Goal: Task Accomplishment & Management: Manage account settings

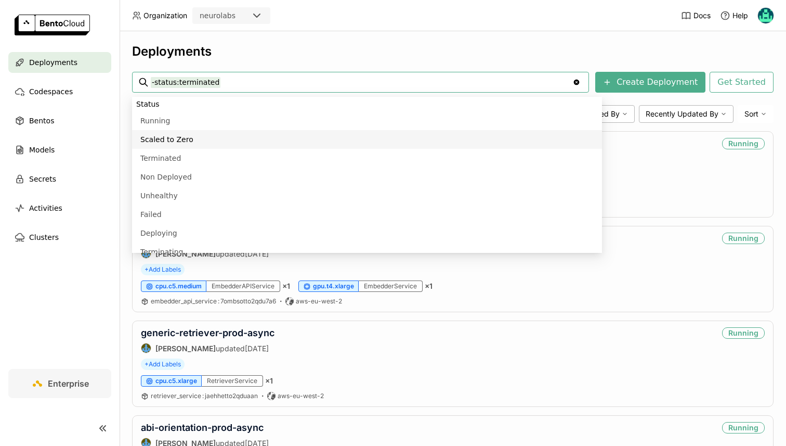
click at [296, 42] on div "Deployments -status:terminated -status:terminated Clear value Create Deployment…" at bounding box center [453, 238] width 667 height 414
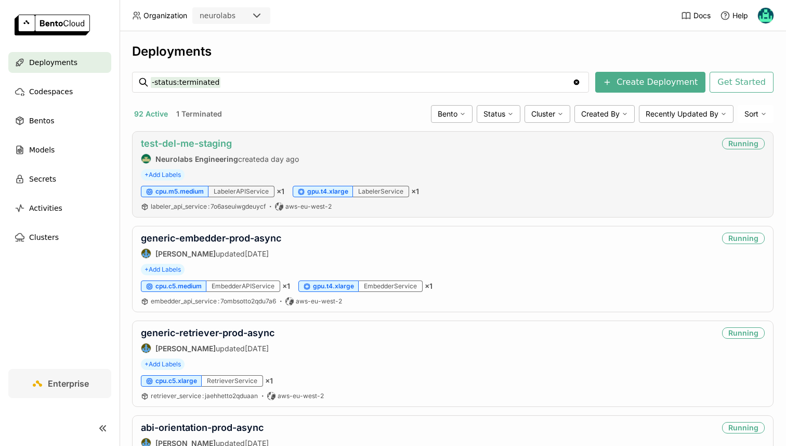
click at [205, 141] on link "test-del-me-staging" at bounding box center [186, 143] width 91 height 11
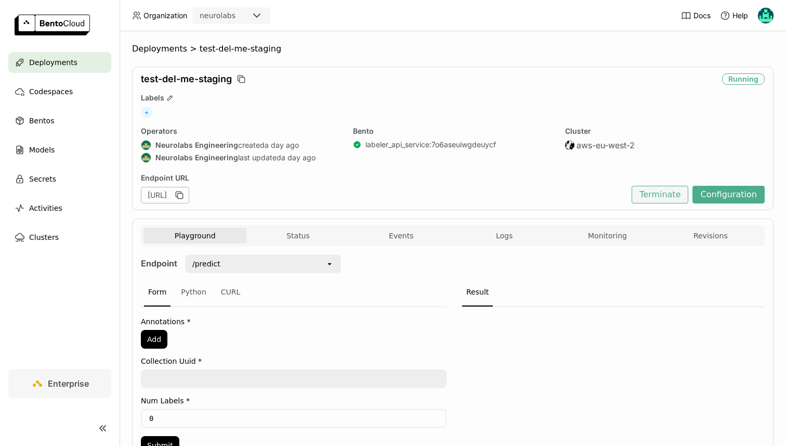
click at [652, 195] on button "Terminate" at bounding box center [660, 195] width 57 height 18
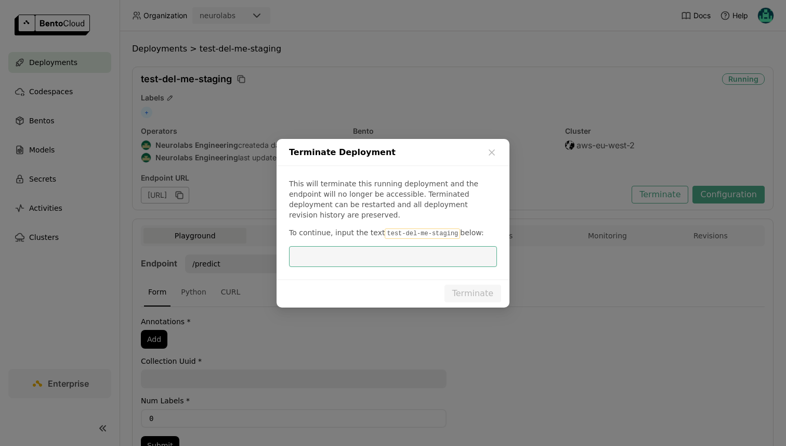
click at [376, 252] on input "dialog" at bounding box center [393, 257] width 196 height 20
type input "r"
type input "test-del-me-staging"
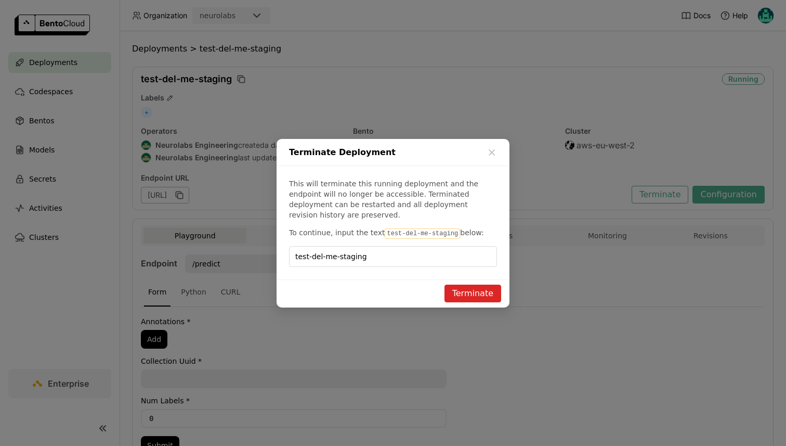
click at [486, 291] on button "Terminate" at bounding box center [473, 293] width 57 height 18
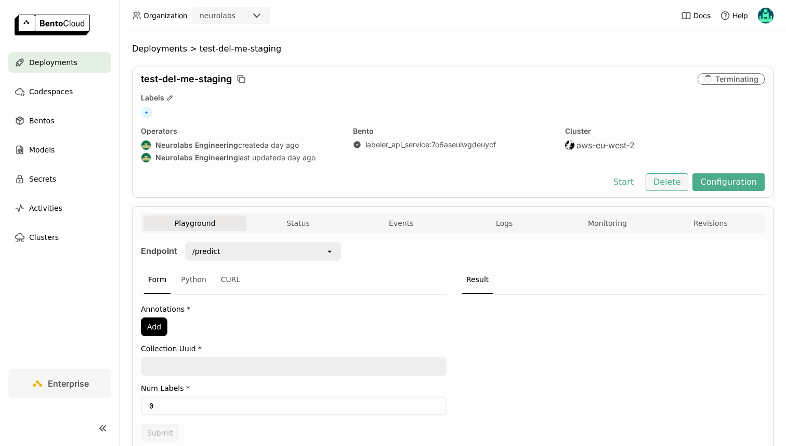
click at [664, 180] on button "Delete" at bounding box center [667, 182] width 43 height 18
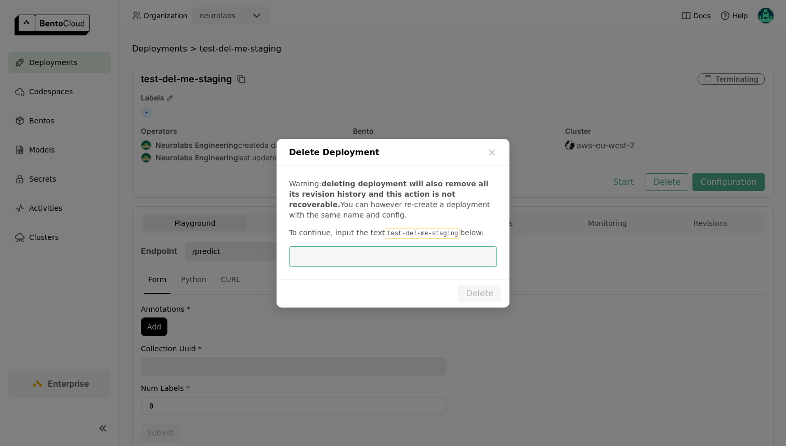
click at [358, 256] on input "dialog" at bounding box center [393, 257] width 196 height 20
type input "test-del-me-staging"
click at [477, 288] on button "Delete" at bounding box center [479, 293] width 43 height 18
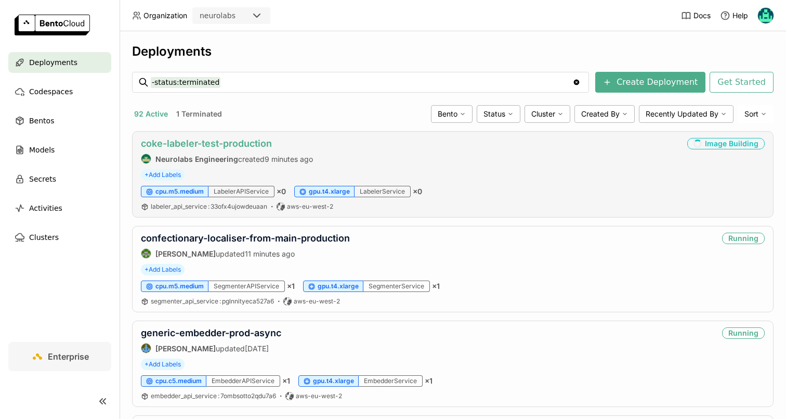
click at [190, 141] on link "coke-labeler-test-production" at bounding box center [206, 143] width 131 height 11
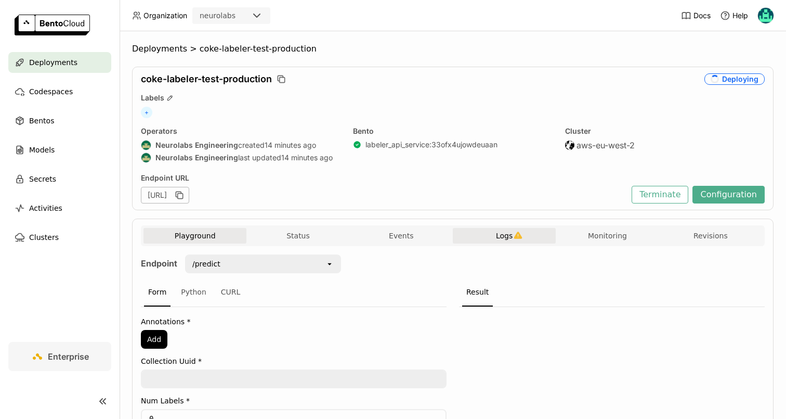
click at [508, 238] on span "Logs" at bounding box center [504, 235] width 17 height 9
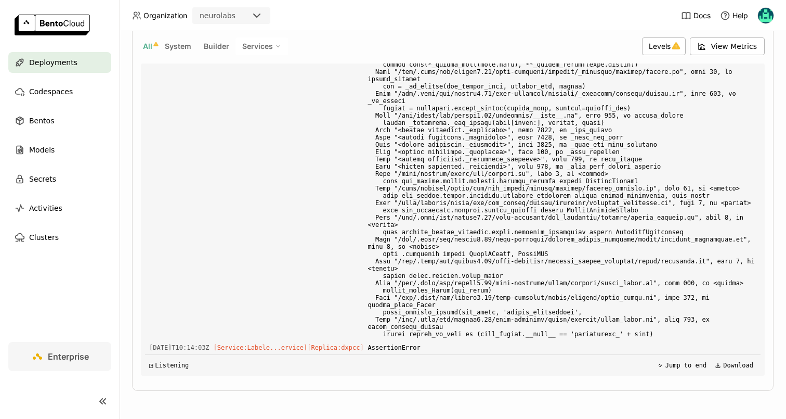
scroll to position [7641, 0]
click at [133, 151] on div "Playground Status Events Logs Monitoring Revisions Endpoint /predict open Form …" at bounding box center [453, 183] width 642 height 415
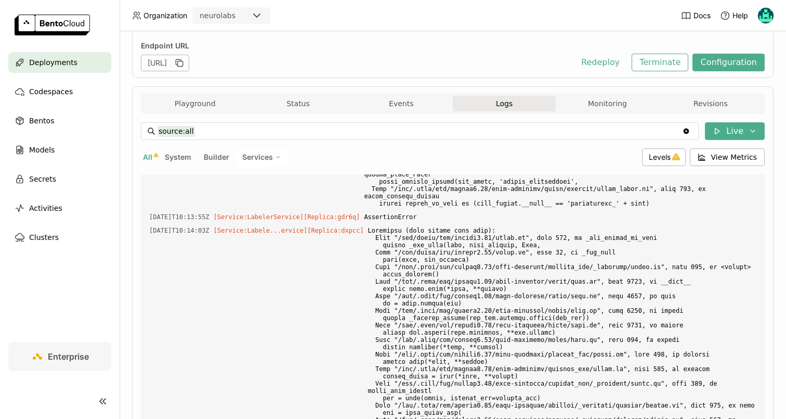
scroll to position [131, 0]
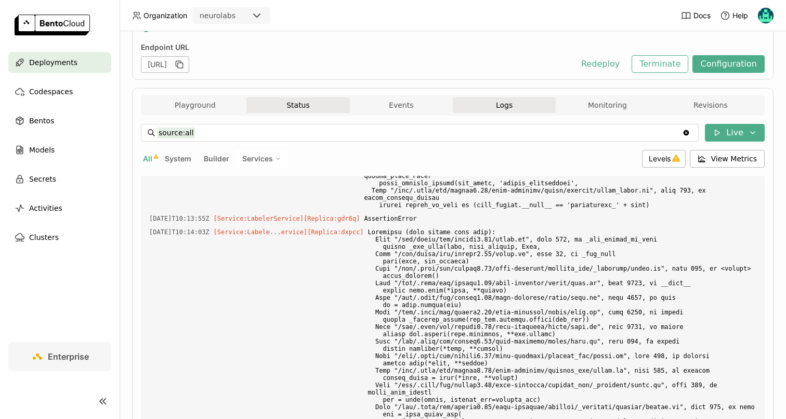
click at [289, 101] on button "Status" at bounding box center [298, 105] width 103 height 16
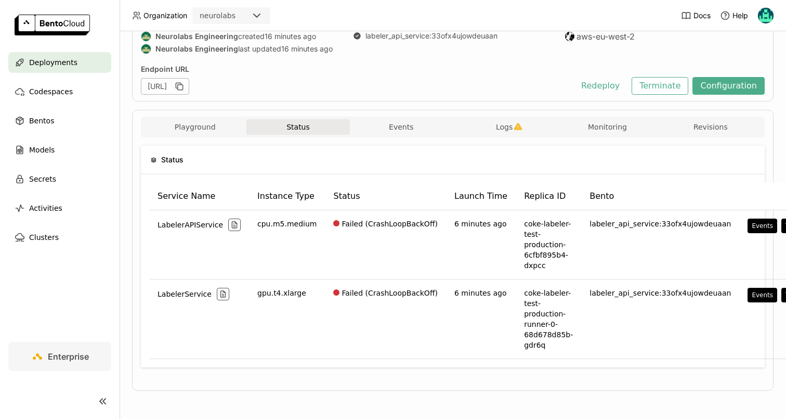
scroll to position [109, 0]
click at [509, 127] on span "Logs" at bounding box center [504, 126] width 17 height 9
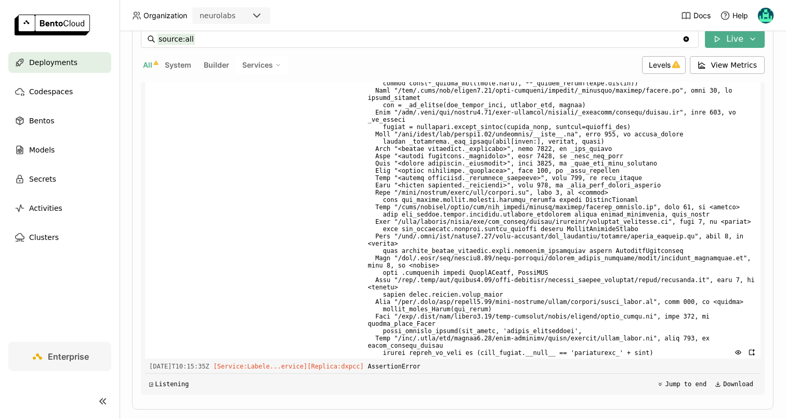
scroll to position [242, 0]
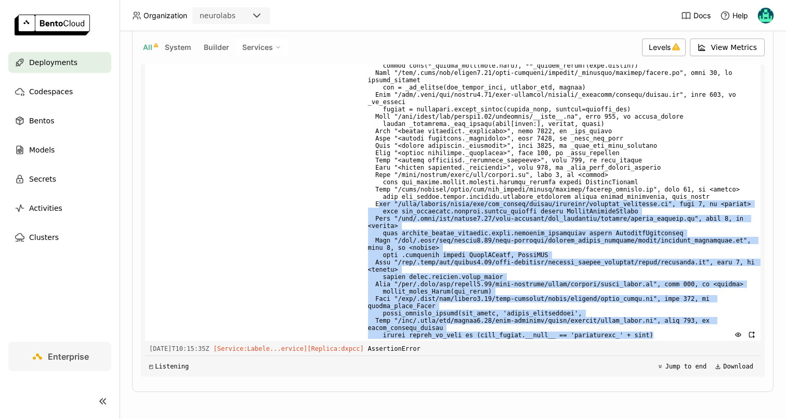
drag, startPoint x: 673, startPoint y: 335, endPoint x: 392, endPoint y: 190, distance: 316.6
click at [392, 190] on span at bounding box center [562, 80] width 388 height 521
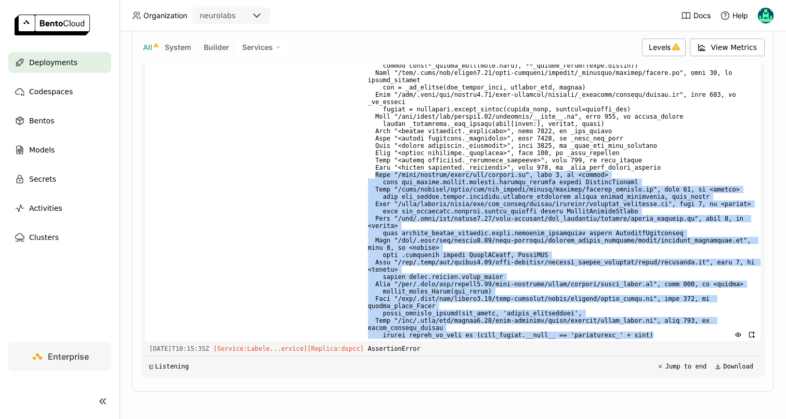
click at [392, 208] on span at bounding box center [562, 80] width 388 height 521
copy span "File "/home/bentoml/bento/src/service.py", line 6, in <module> from zia_vision.…"
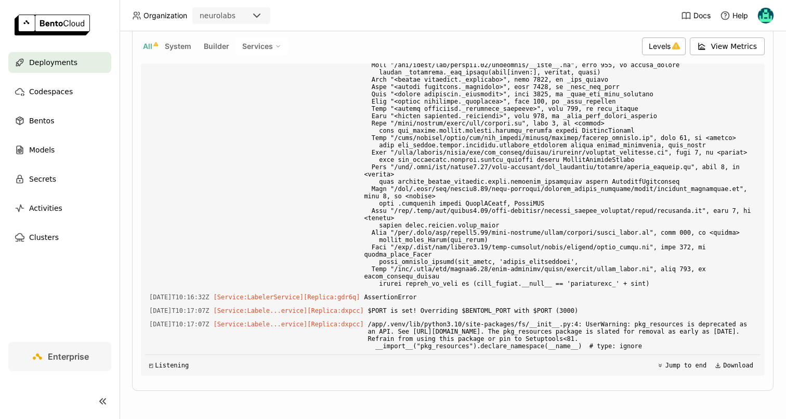
scroll to position [0, 0]
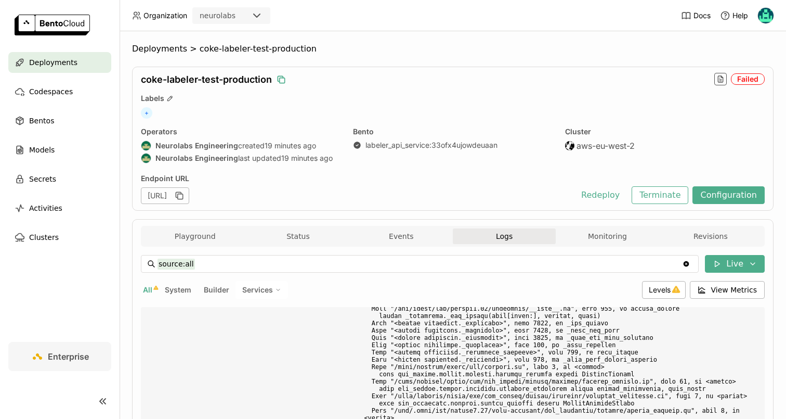
click at [282, 82] on icon "button" at bounding box center [281, 79] width 10 height 10
click at [714, 195] on button "Configuration" at bounding box center [729, 195] width 72 height 18
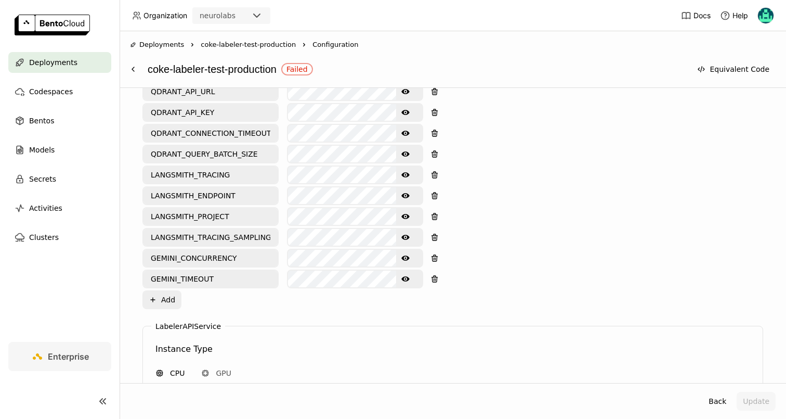
scroll to position [803, 0]
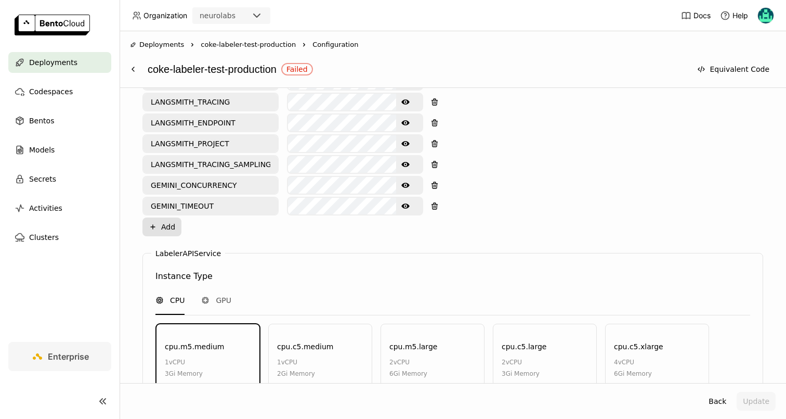
click at [162, 217] on button "Plus Add" at bounding box center [161, 226] width 39 height 19
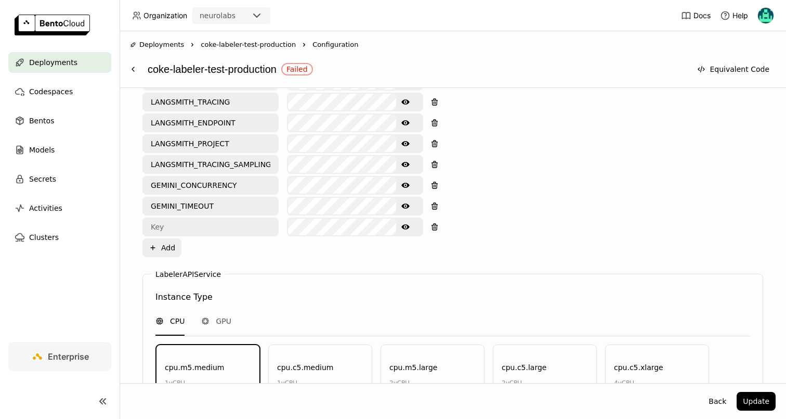
click at [173, 203] on div "Key: Value: GEMINI_API_KEY LANGSMITH_API_KEY SENTRY_DSN Show password text RABB…" at bounding box center [282, 12] width 281 height 490
click at [171, 218] on input "text" at bounding box center [211, 226] width 134 height 17
paste input "FAISS_DISABLE_TORCH=1"
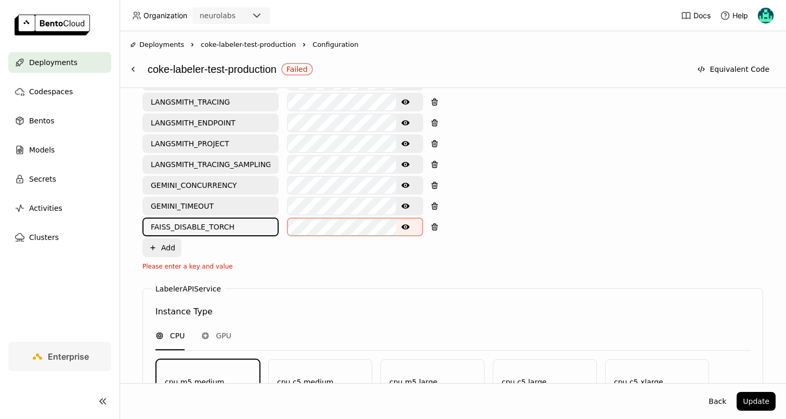
type input "FAISS_DISABLE_TORCH"
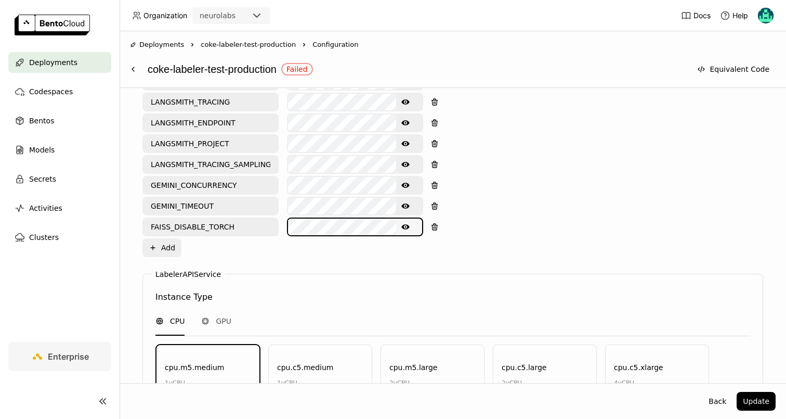
click at [260, 214] on div "Key: Value: GEMINI_API_KEY LANGSMITH_API_KEY SENTRY_DSN Show password text RABB…" at bounding box center [282, 12] width 281 height 490
click at [409, 224] on icon "Show password text" at bounding box center [405, 226] width 8 height 5
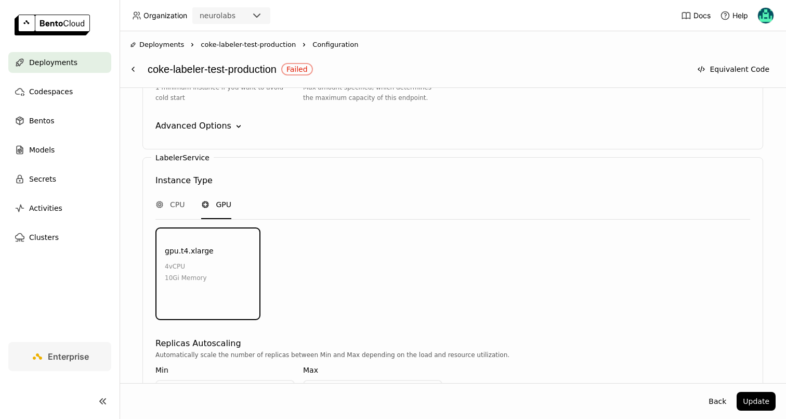
scroll to position [1366, 0]
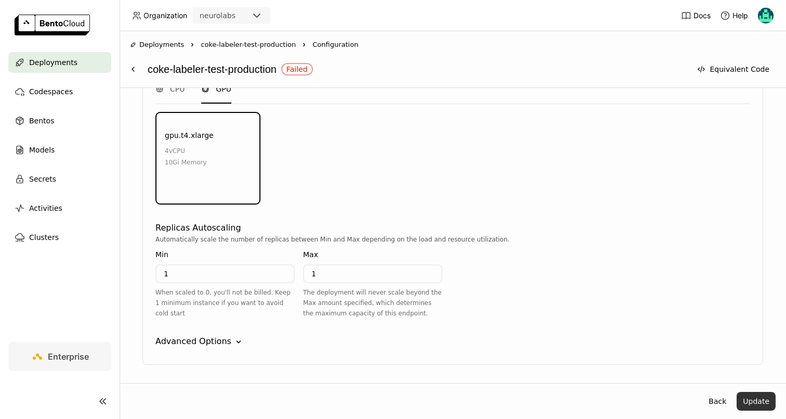
click at [756, 400] on button "Update" at bounding box center [756, 401] width 39 height 19
click at [133, 69] on icon at bounding box center [133, 69] width 2 height 4
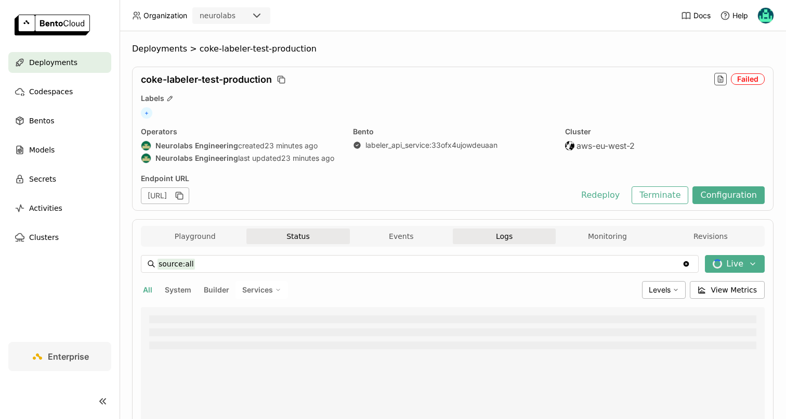
click at [283, 240] on button "Status" at bounding box center [298, 236] width 103 height 16
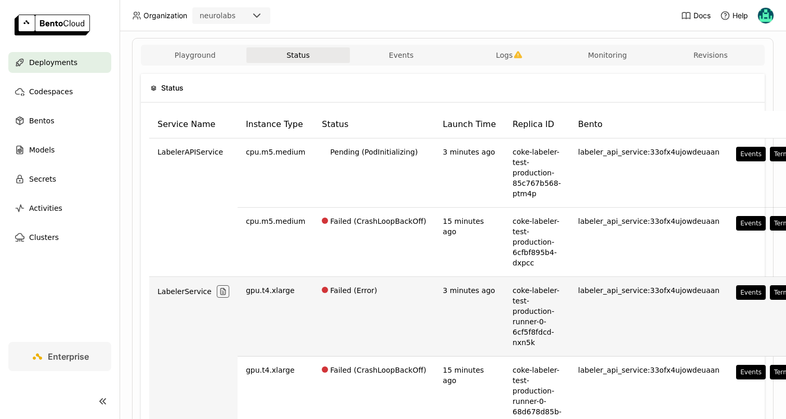
scroll to position [172, 0]
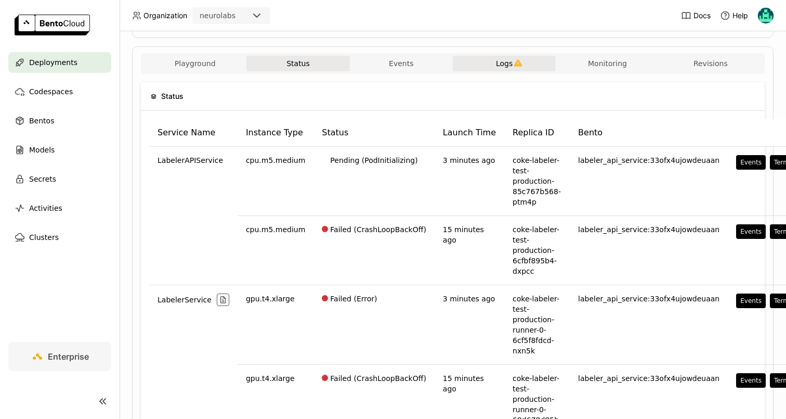
click at [508, 68] on button "Logs" at bounding box center [504, 64] width 103 height 16
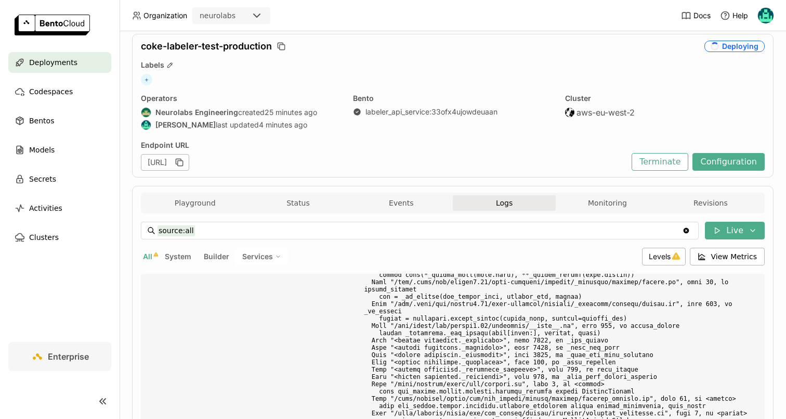
scroll to position [28, 0]
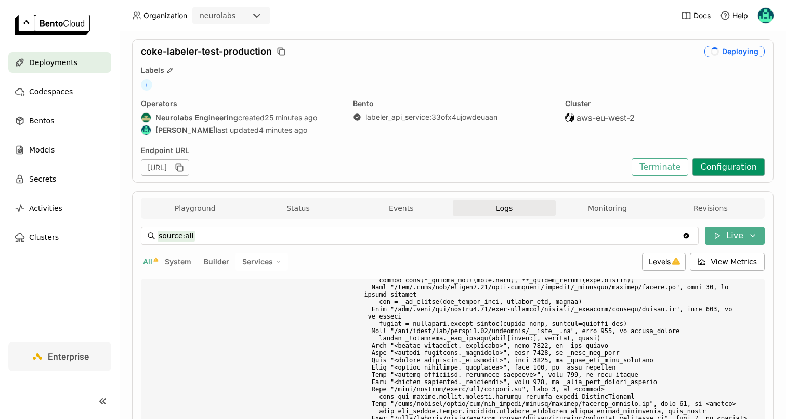
click at [736, 167] on button "Configuration" at bounding box center [729, 167] width 72 height 18
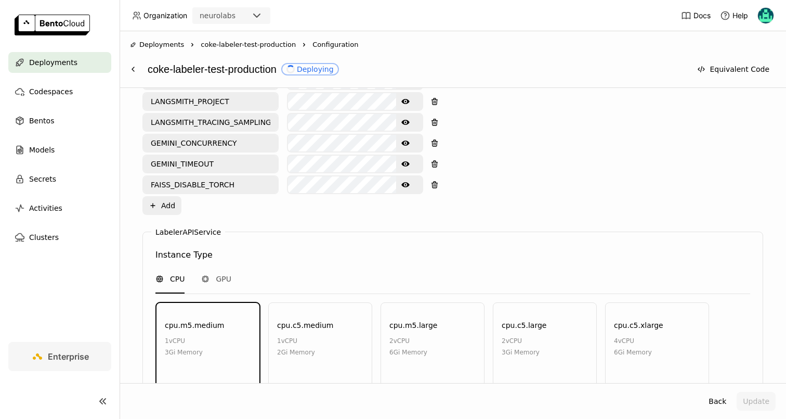
scroll to position [844, 0]
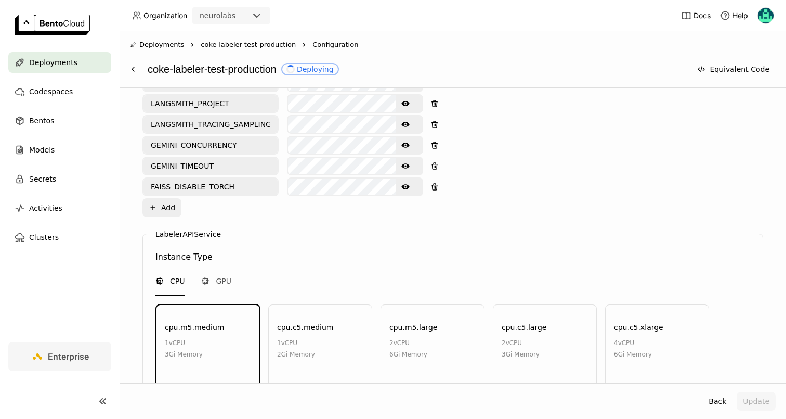
click at [404, 184] on icon "Show password text" at bounding box center [405, 186] width 8 height 5
click at [404, 184] on icon "Hide password text" at bounding box center [405, 187] width 8 height 6
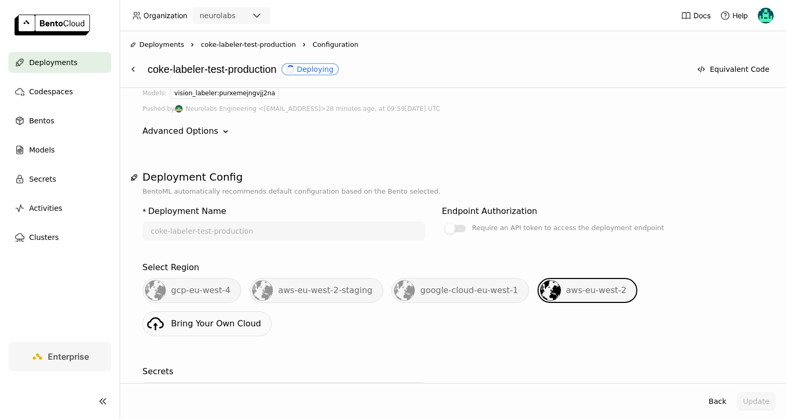
scroll to position [0, 0]
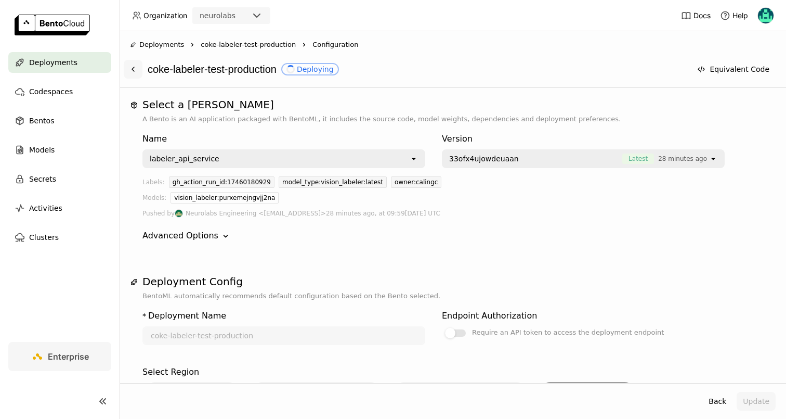
click at [132, 69] on icon at bounding box center [133, 69] width 2 height 4
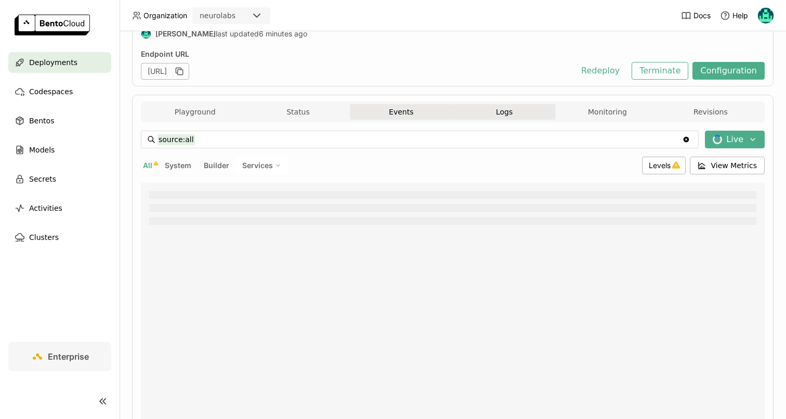
click at [377, 115] on button "Events" at bounding box center [401, 112] width 103 height 16
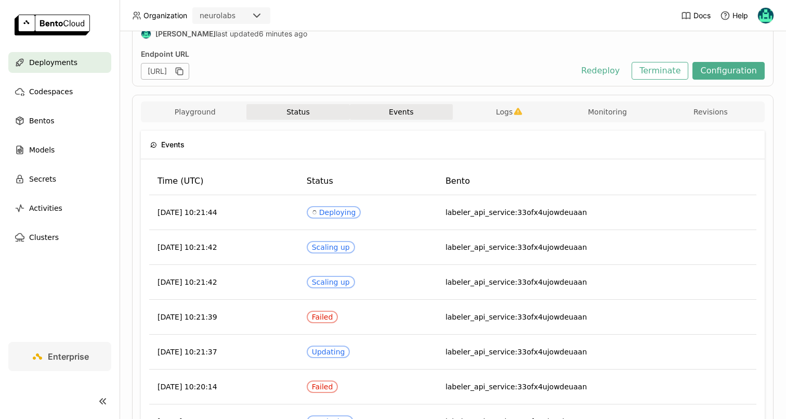
click at [332, 110] on button "Status" at bounding box center [298, 112] width 103 height 16
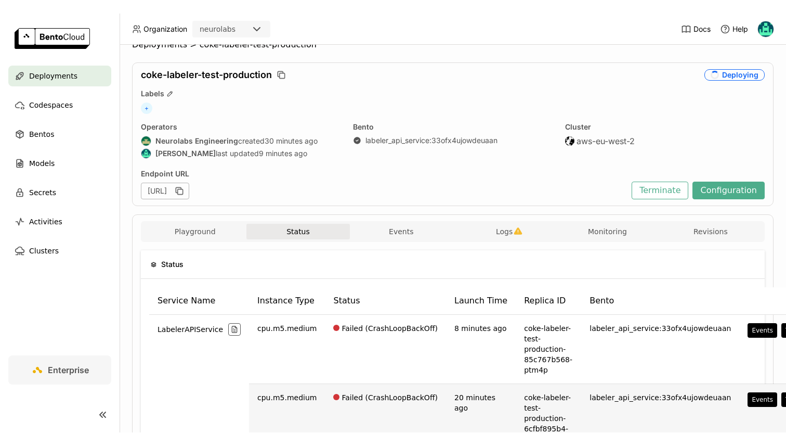
scroll to position [17, 0]
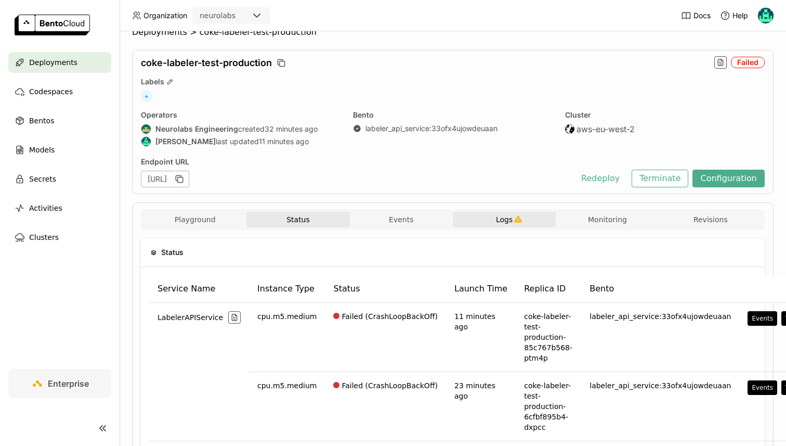
click at [510, 218] on span "Logs" at bounding box center [504, 219] width 17 height 9
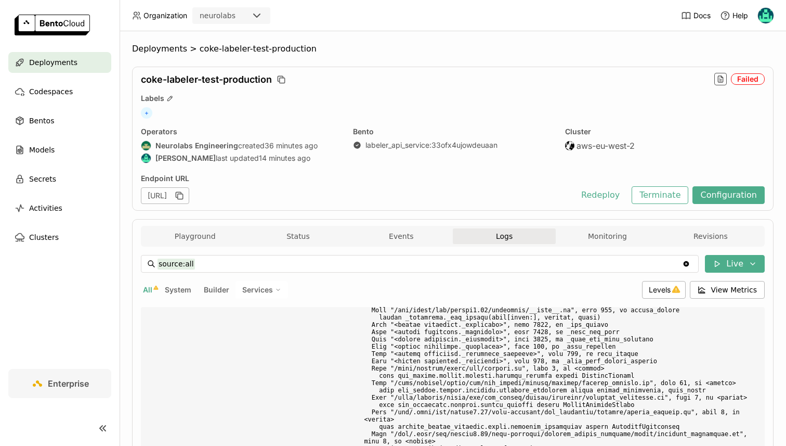
scroll to position [19457, 0]
click at [657, 195] on button "Terminate" at bounding box center [660, 195] width 57 height 18
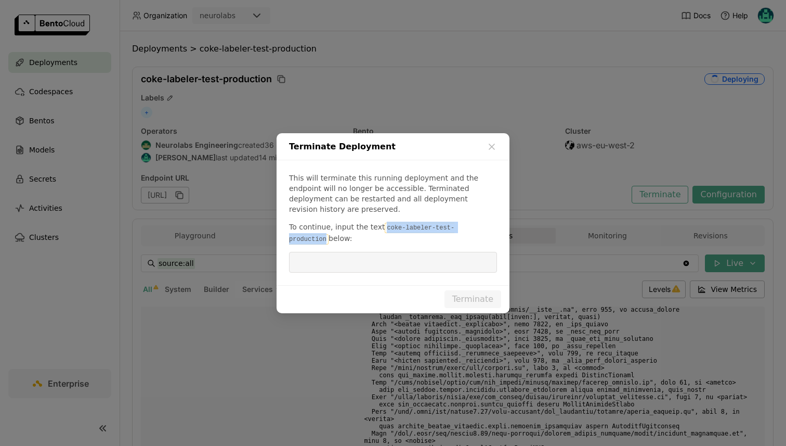
drag, startPoint x: 380, startPoint y: 224, endPoint x: 488, endPoint y: 224, distance: 107.7
click at [455, 224] on code "coke-labeler-test-production" at bounding box center [371, 234] width 165 height 22
copy code "coke-labeler-test-production"
click at [387, 257] on input "dialog" at bounding box center [393, 262] width 196 height 20
paste input "coke-labeler-test-production"
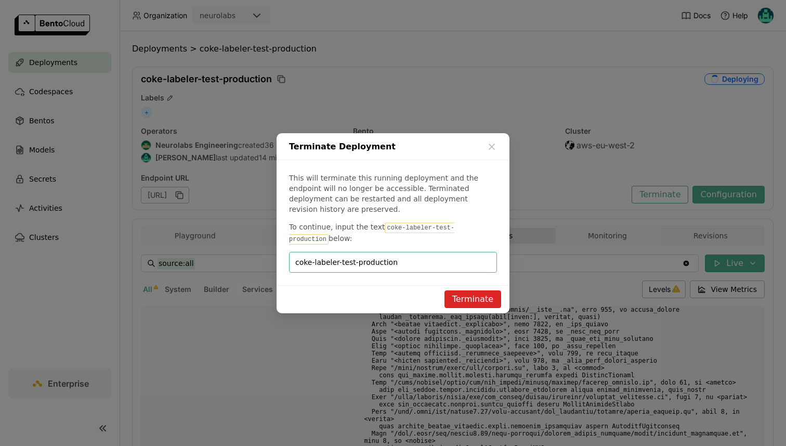
type input "coke-labeler-test-production"
click at [462, 293] on button "Terminate" at bounding box center [473, 299] width 57 height 18
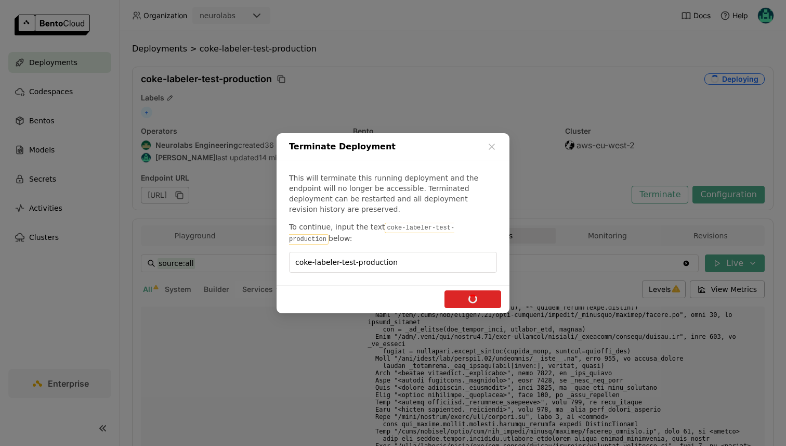
scroll to position [20023, 0]
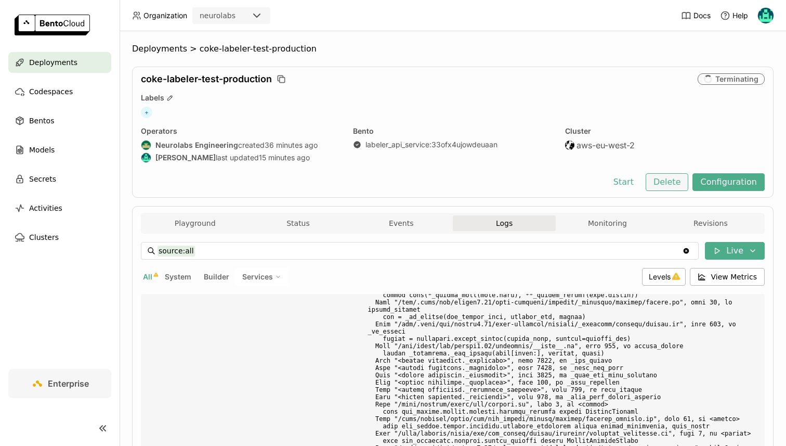
click at [678, 183] on button "Delete" at bounding box center [667, 182] width 43 height 18
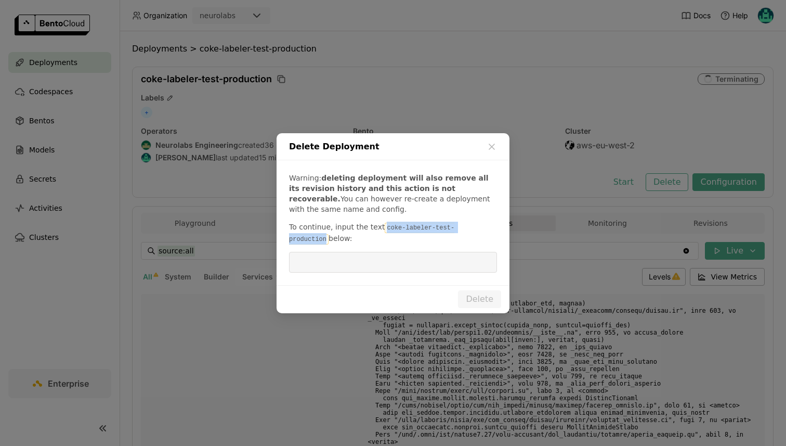
scroll to position [20036, 0]
drag, startPoint x: 382, startPoint y: 228, endPoint x: 499, endPoint y: 230, distance: 117.6
click at [499, 230] on div "Warning: deleting deployment will also remove all its revision history and this…" at bounding box center [393, 222] width 233 height 125
copy code "coke-labeler-test-production"
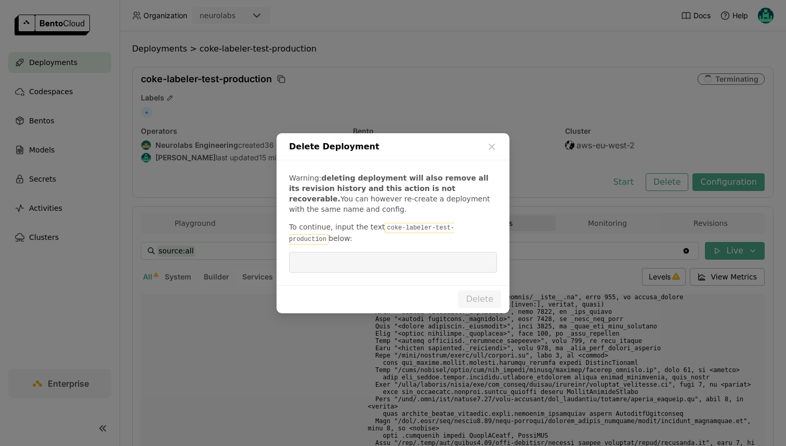
click at [423, 253] on input "dialog" at bounding box center [393, 262] width 196 height 20
paste input "coke-labeler-test-production"
type input "coke-labeler-test-production"
click at [474, 295] on button "Delete" at bounding box center [479, 299] width 43 height 18
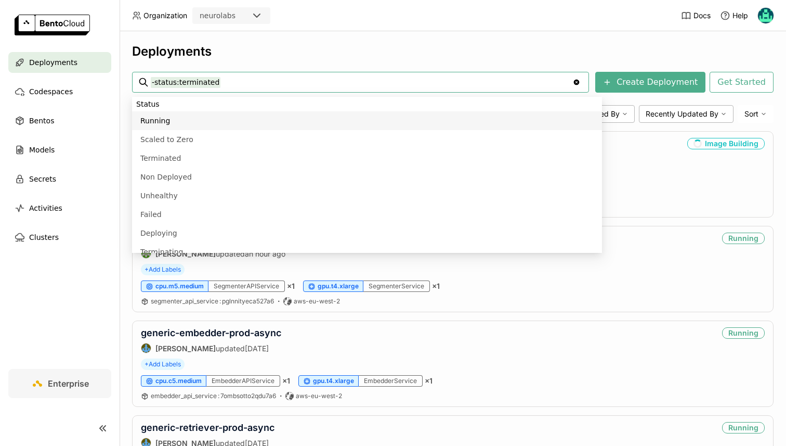
click at [362, 50] on div "Deployments" at bounding box center [453, 52] width 642 height 16
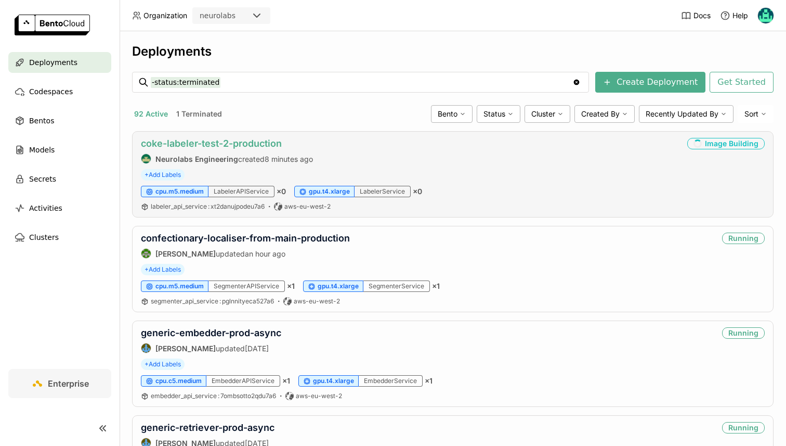
click at [252, 138] on link "coke-labeler-test-2-production" at bounding box center [211, 143] width 141 height 11
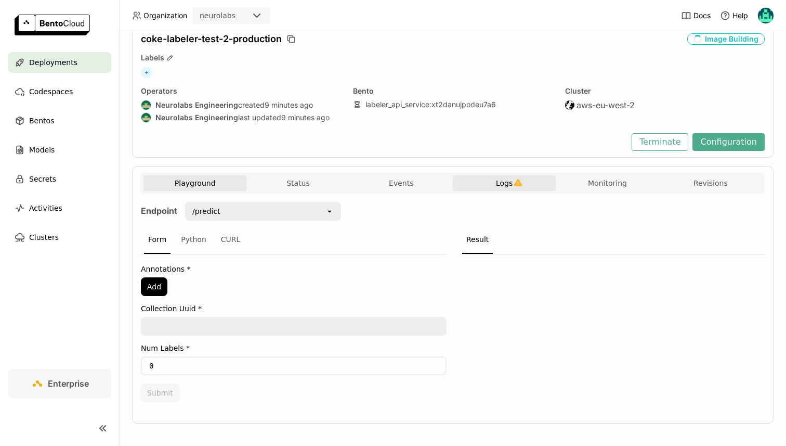
click at [507, 182] on span "Logs" at bounding box center [504, 182] width 17 height 9
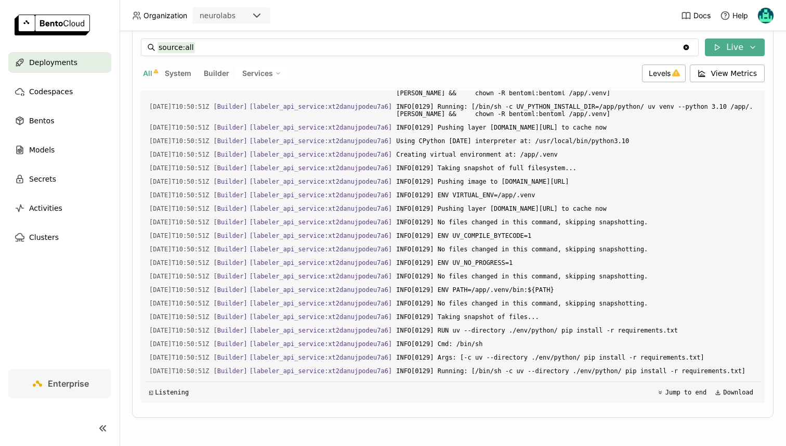
scroll to position [9769, 0]
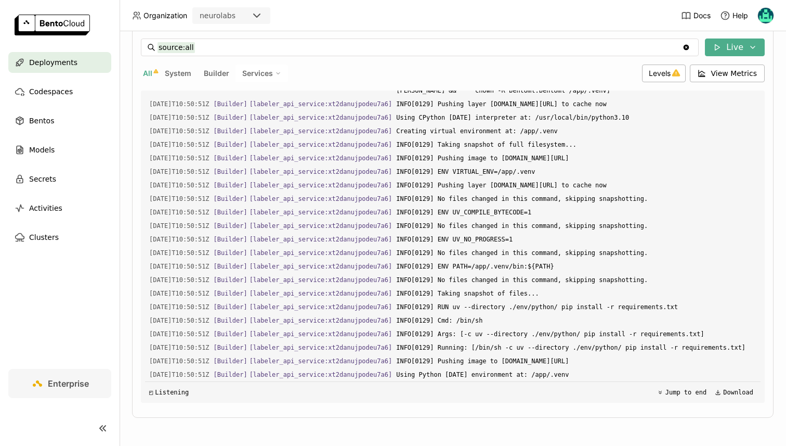
click at [654, 63] on div "source:all source:all Clear value Live All System Builder Services Levels View …" at bounding box center [453, 220] width 624 height 364
click at [664, 69] on span "Levels" at bounding box center [660, 73] width 22 height 9
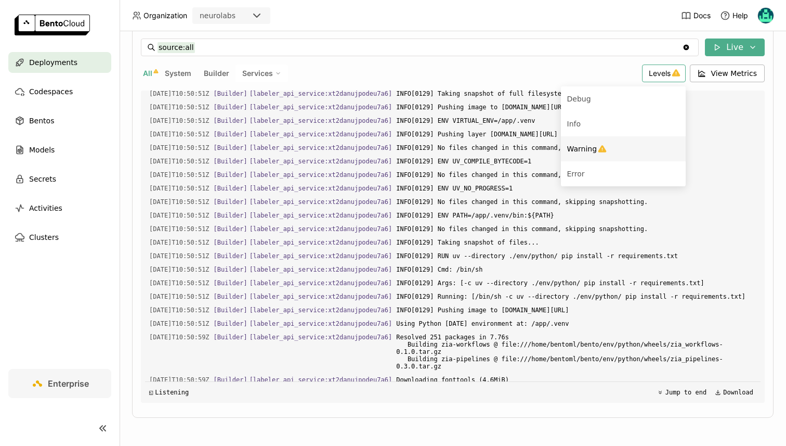
click at [595, 149] on span "Warning" at bounding box center [582, 149] width 30 height 8
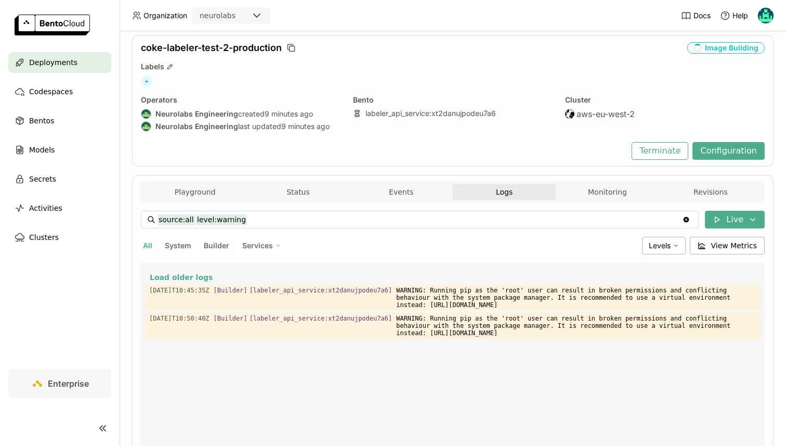
scroll to position [0, 0]
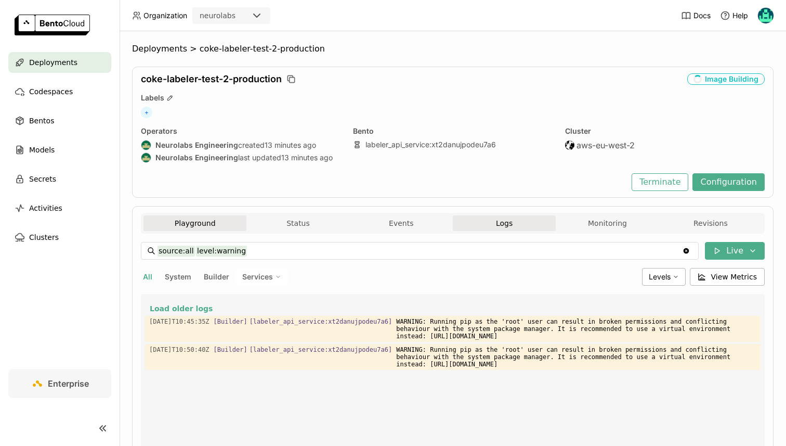
click at [243, 219] on button "Playground" at bounding box center [195, 223] width 103 height 16
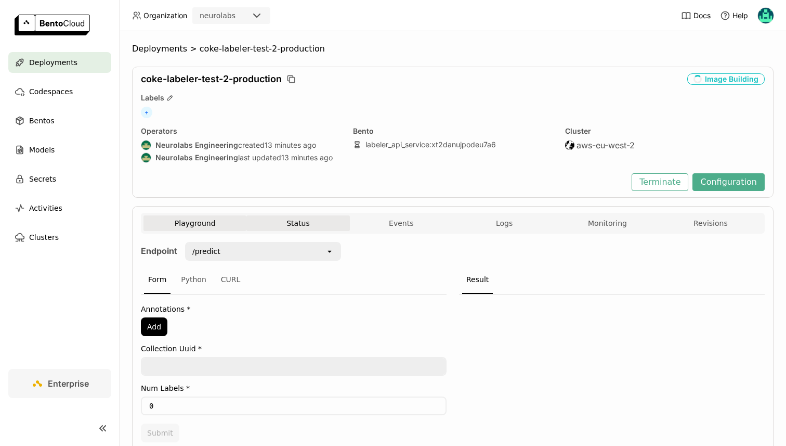
click at [284, 219] on button "Status" at bounding box center [298, 223] width 103 height 16
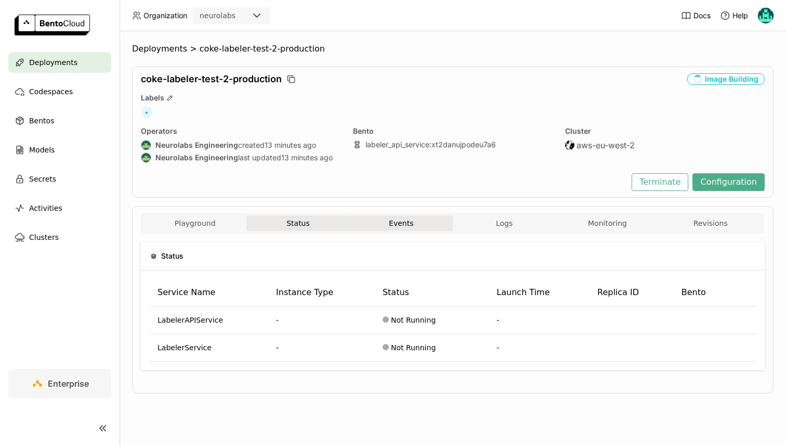
click at [396, 224] on button "Events" at bounding box center [401, 223] width 103 height 16
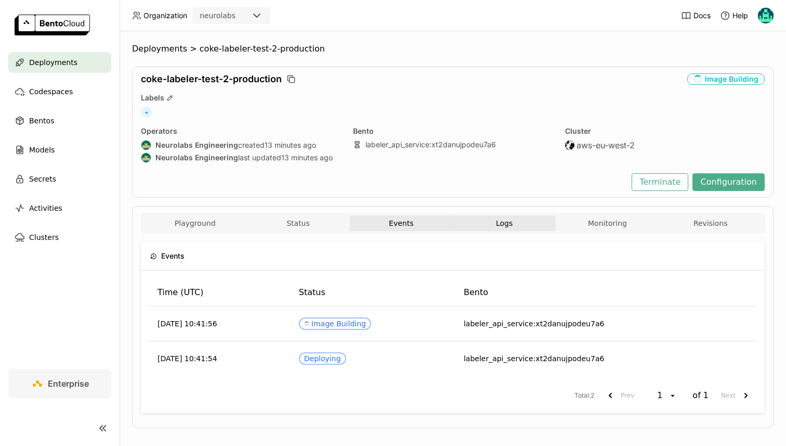
click at [496, 226] on button "Logs" at bounding box center [504, 223] width 103 height 16
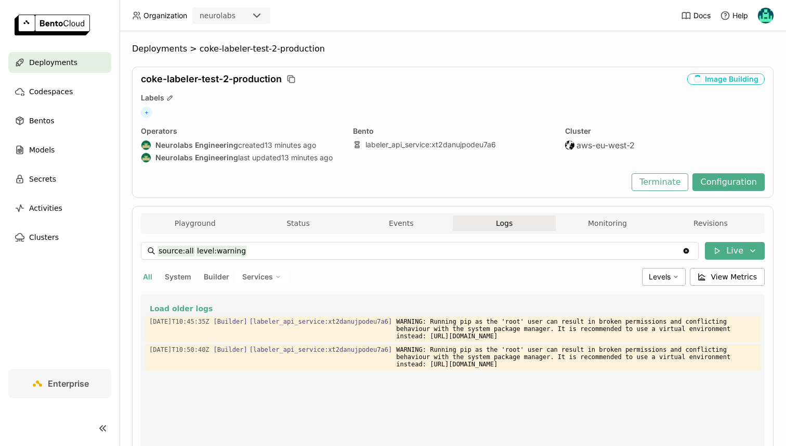
click at [211, 277] on span "Builder" at bounding box center [216, 276] width 25 height 9
type input "source:builder"
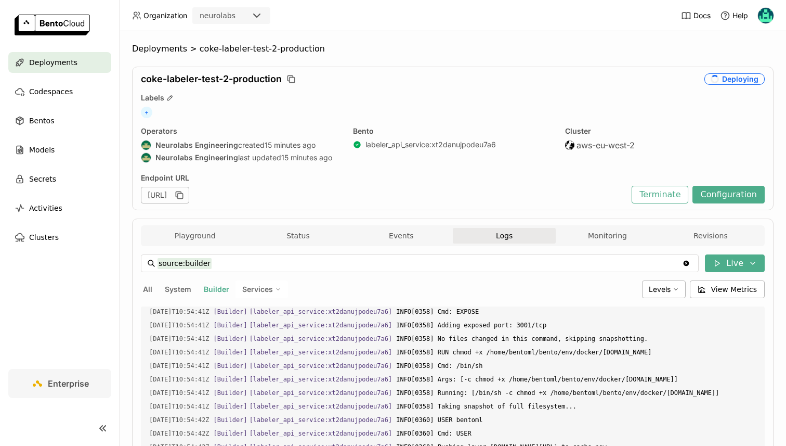
click at [288, 225] on div "Playground Status Events Logs Monitoring Revisions" at bounding box center [453, 235] width 624 height 21
click at [291, 230] on button "Status" at bounding box center [298, 236] width 103 height 16
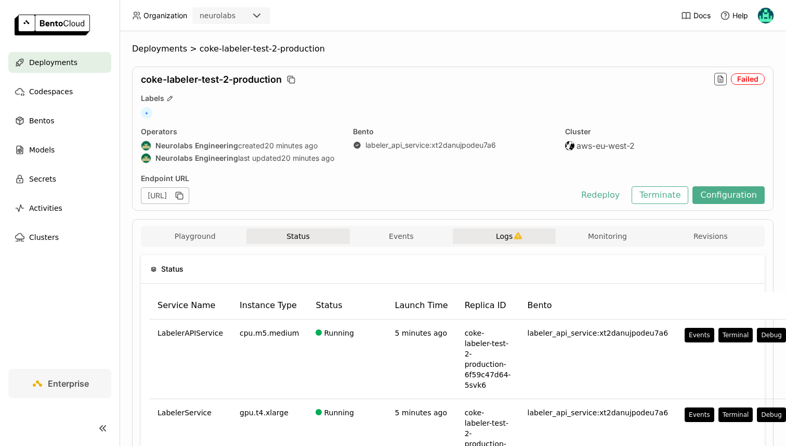
click at [499, 237] on span "Logs" at bounding box center [504, 235] width 17 height 9
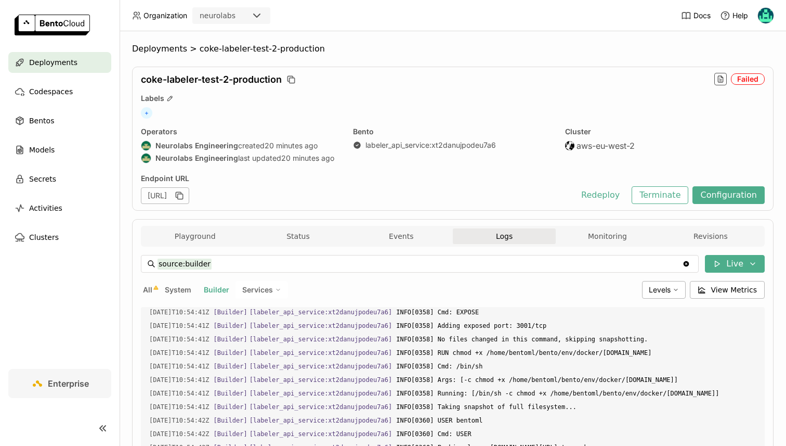
click at [258, 282] on div "Services" at bounding box center [262, 290] width 53 height 18
click at [265, 239] on button "Status" at bounding box center [298, 236] width 103 height 16
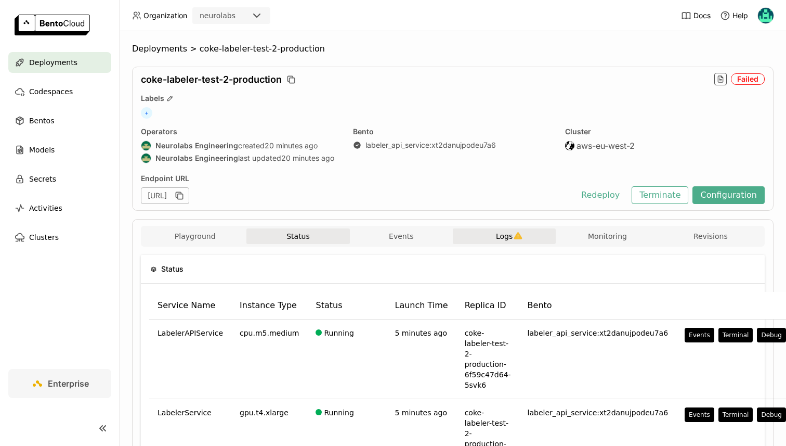
click at [512, 234] on span "Logs" at bounding box center [504, 235] width 17 height 9
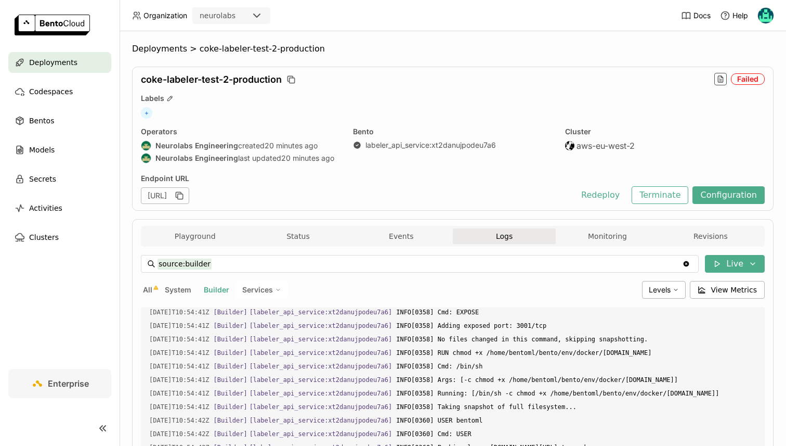
click at [689, 261] on icon "Clear value" at bounding box center [686, 264] width 8 height 8
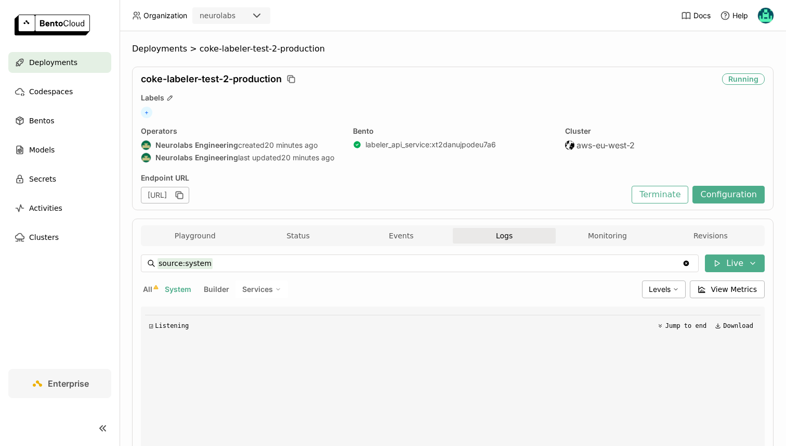
click at [150, 289] on span "All" at bounding box center [147, 288] width 9 height 9
click at [280, 287] on icon at bounding box center [278, 289] width 6 height 6
click at [310, 273] on div "source:all source:all Clear value Live All System Builder Services LabelerAPISe…" at bounding box center [453, 436] width 624 height 364
click at [254, 294] on div "Services" at bounding box center [262, 289] width 53 height 18
click at [250, 335] on div "LabelerService" at bounding box center [226, 339] width 112 height 12
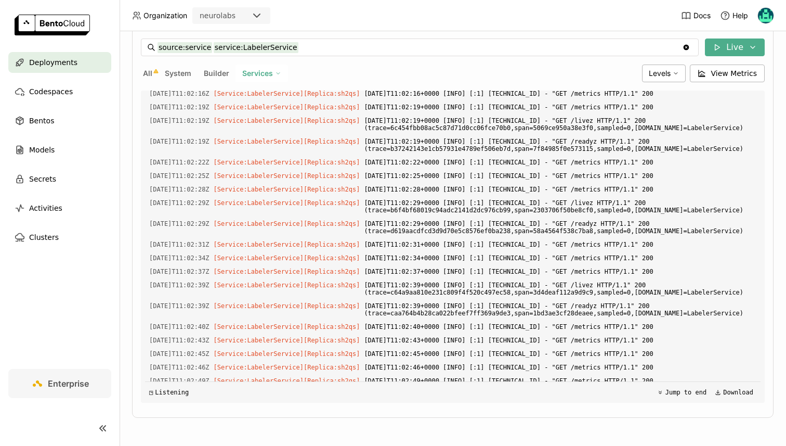
scroll to position [1856, 0]
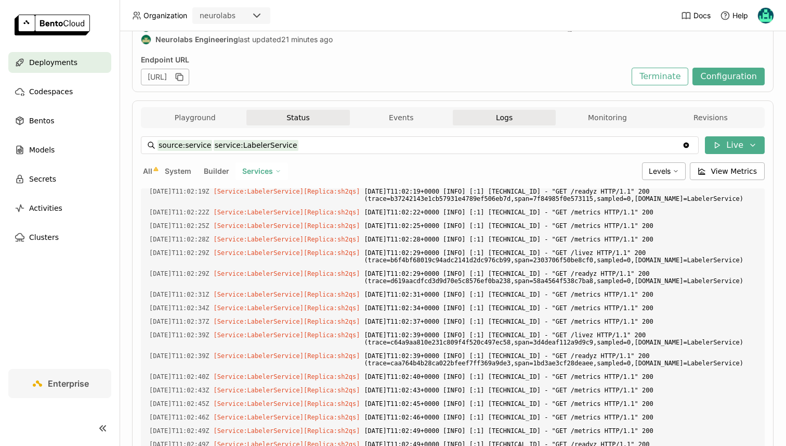
click at [290, 113] on button "Status" at bounding box center [298, 118] width 103 height 16
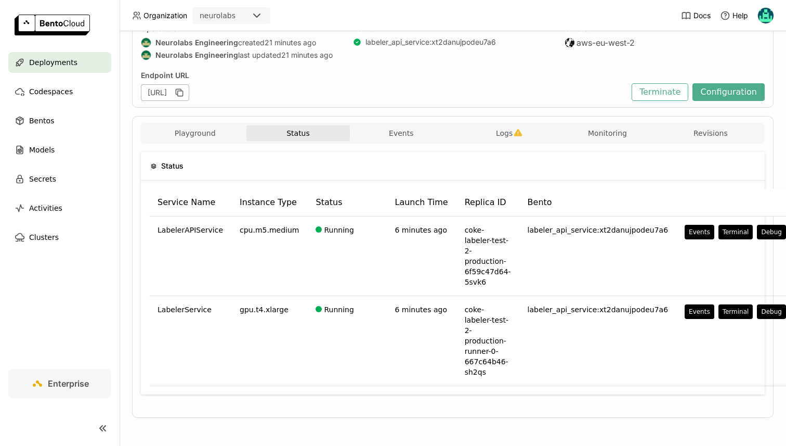
scroll to position [82, 0]
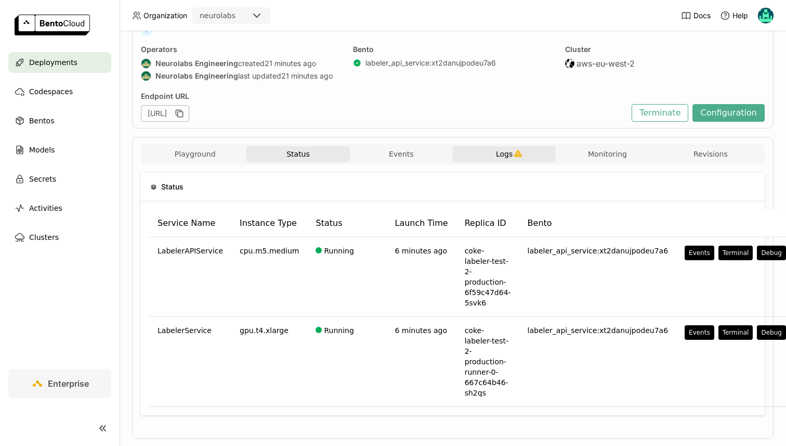
click at [518, 153] on icon "button" at bounding box center [518, 153] width 9 height 9
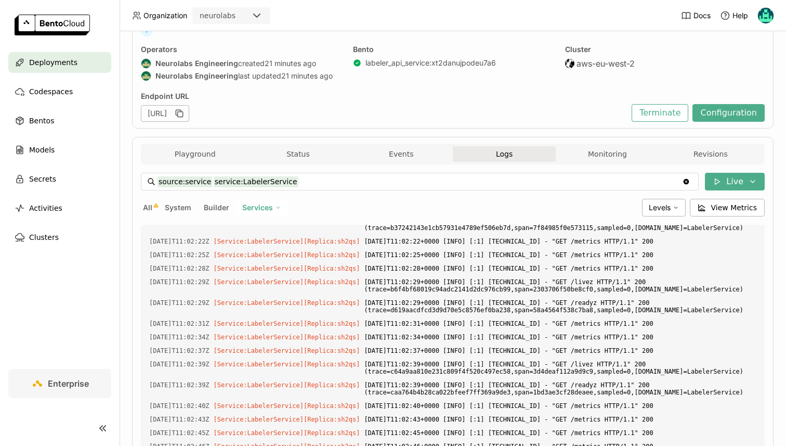
scroll to position [1965, 0]
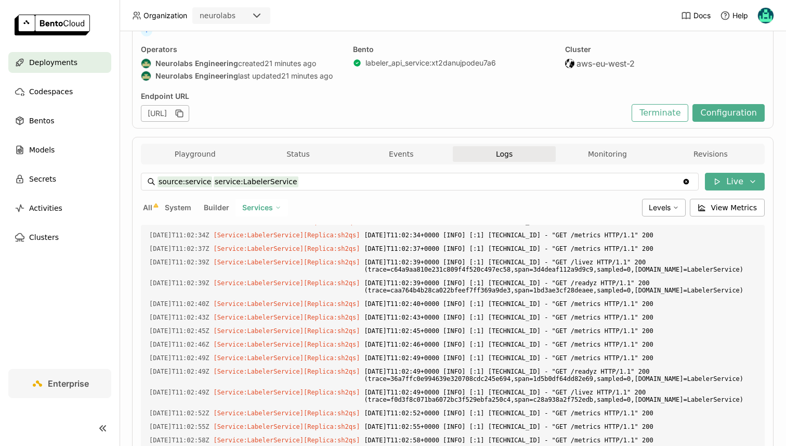
click at [150, 219] on div "source:service service:LabelerService source:service service:LabelerService Cle…" at bounding box center [453, 355] width 624 height 364
click at [149, 212] on button "All" at bounding box center [148, 208] width 14 height 14
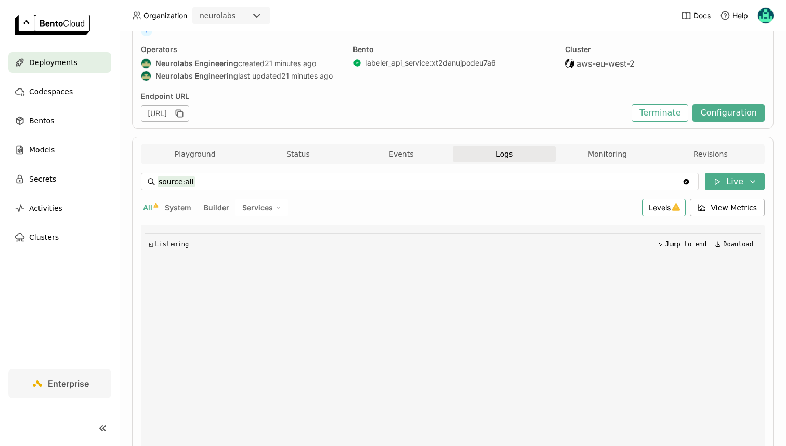
click at [661, 203] on span "Levels" at bounding box center [660, 207] width 22 height 9
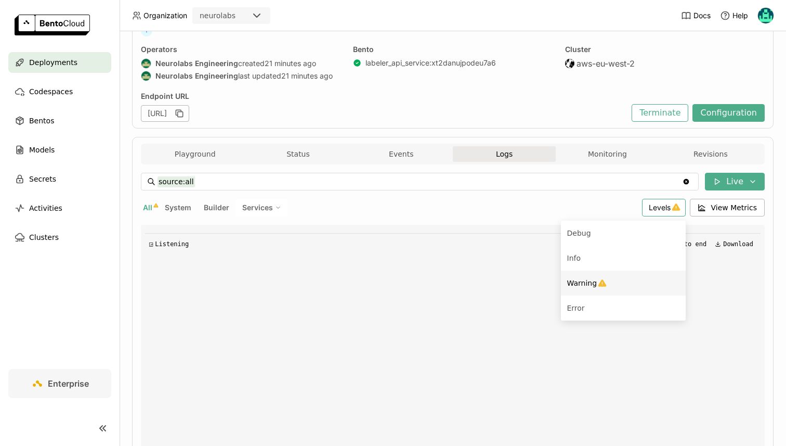
click at [602, 292] on li "Warning" at bounding box center [623, 282] width 125 height 25
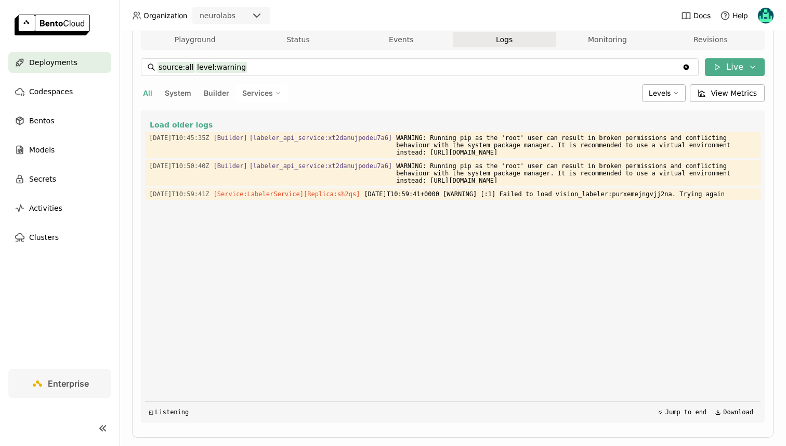
scroll to position [190, 0]
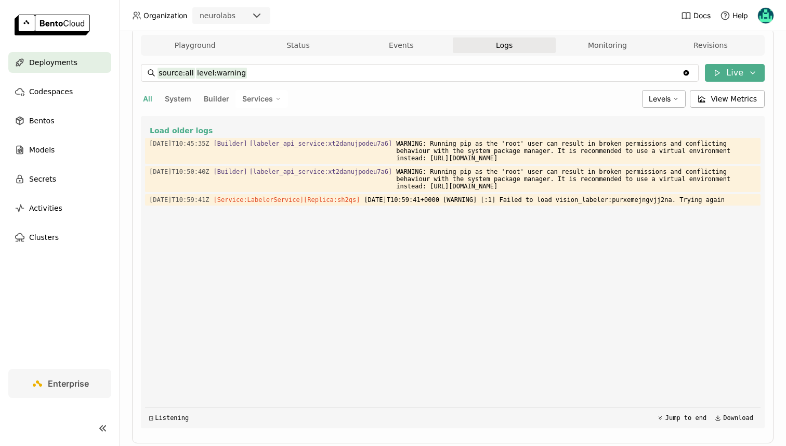
click at [263, 95] on span "Services" at bounding box center [257, 98] width 31 height 9
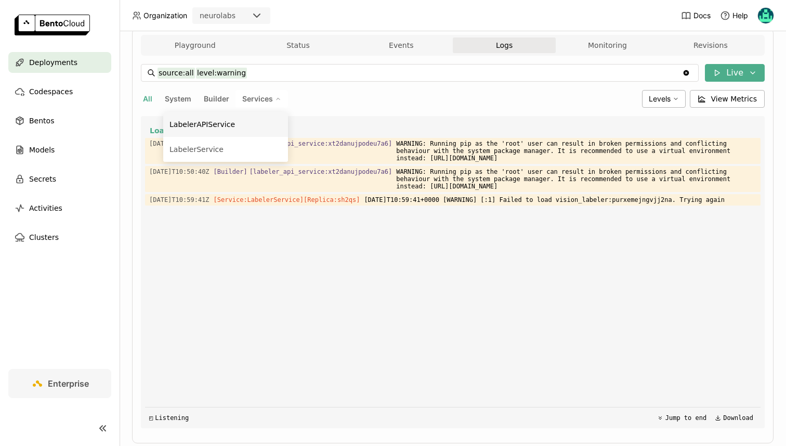
click at [235, 124] on div "LabelerAPIService" at bounding box center [226, 124] width 112 height 12
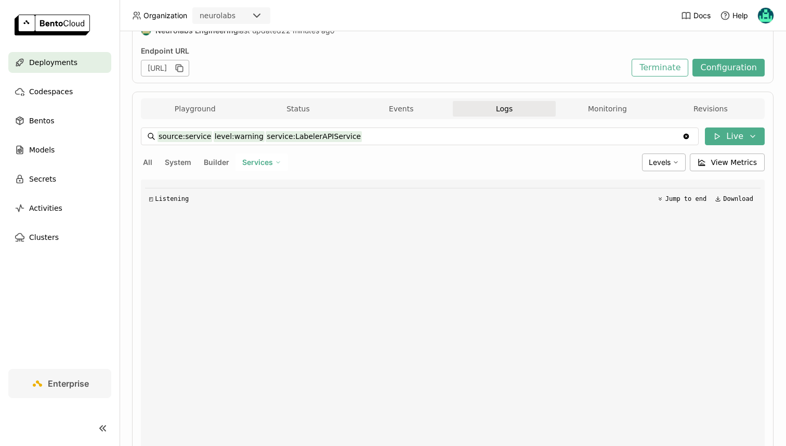
scroll to position [131, 0]
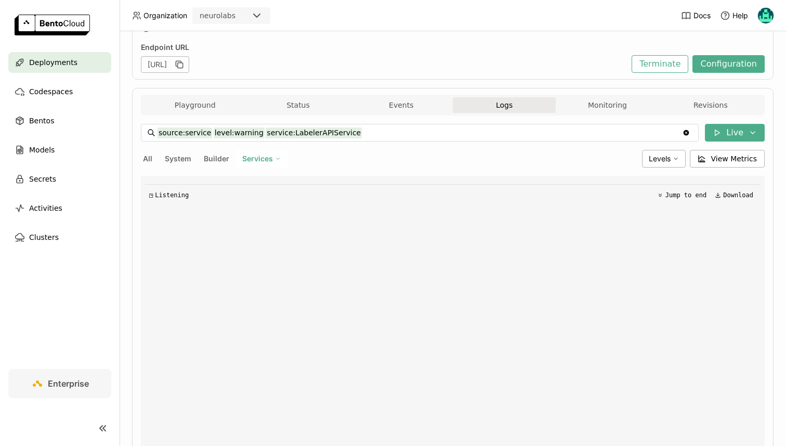
click at [250, 158] on span "Services" at bounding box center [257, 158] width 31 height 9
drag, startPoint x: 237, startPoint y: 193, endPoint x: 233, endPoint y: 209, distance: 16.5
click at [233, 210] on ul "LabelerAPIService LabelerService" at bounding box center [225, 197] width 125 height 50
click at [233, 209] on div "LabelerService" at bounding box center [226, 209] width 112 height 12
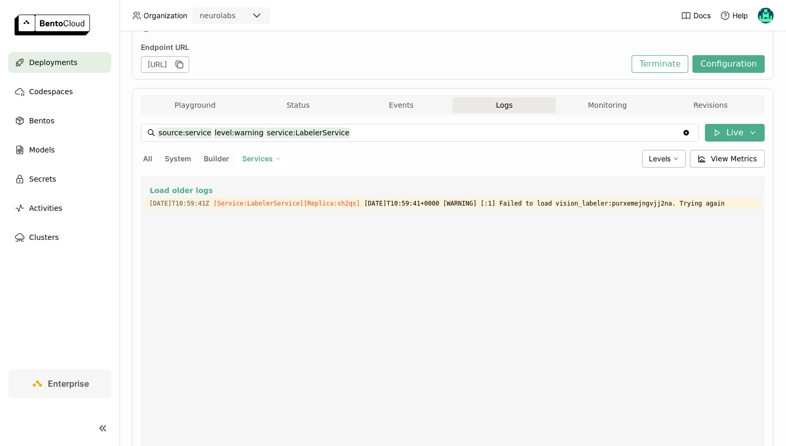
click at [251, 154] on span "Services" at bounding box center [257, 158] width 31 height 9
click at [245, 184] on div "LabelerAPIService" at bounding box center [226, 184] width 112 height 12
type input "source:service level:warning service:LabelerAPIService"
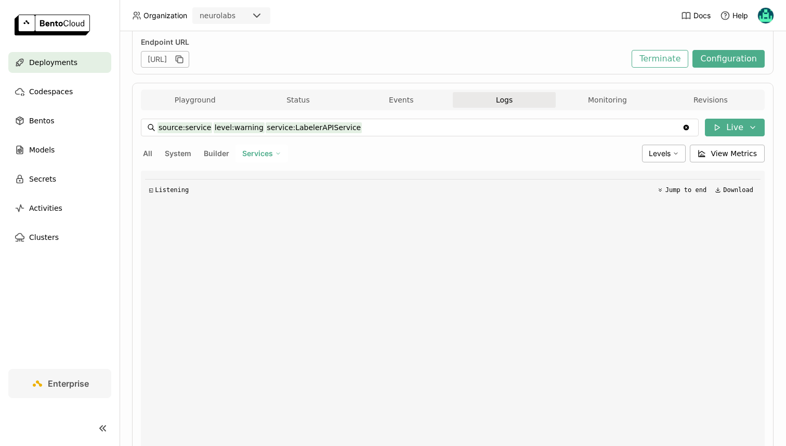
scroll to position [136, 0]
click at [213, 99] on button "Playground" at bounding box center [195, 100] width 103 height 16
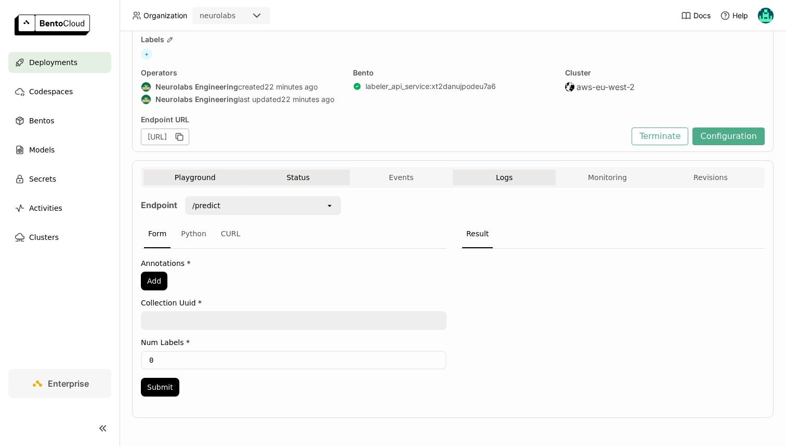
click at [310, 174] on button "Status" at bounding box center [298, 178] width 103 height 16
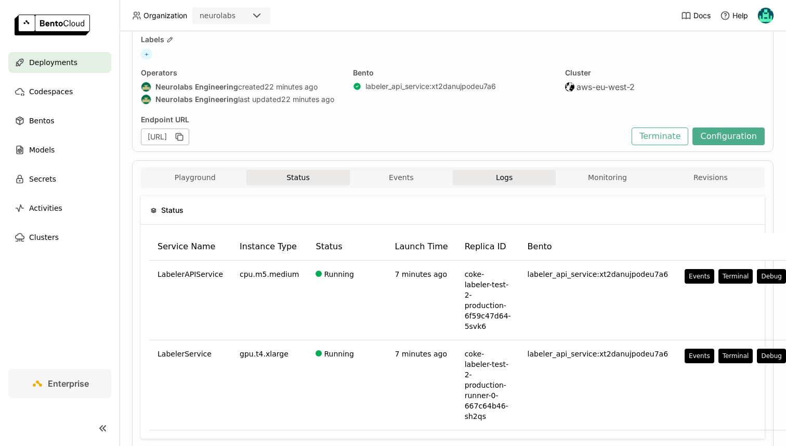
click at [486, 179] on button "Logs" at bounding box center [504, 178] width 103 height 16
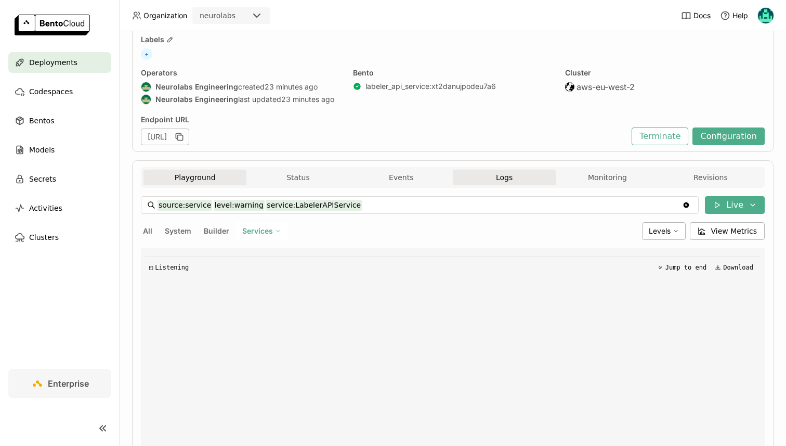
click at [187, 177] on button "Playground" at bounding box center [195, 178] width 103 height 16
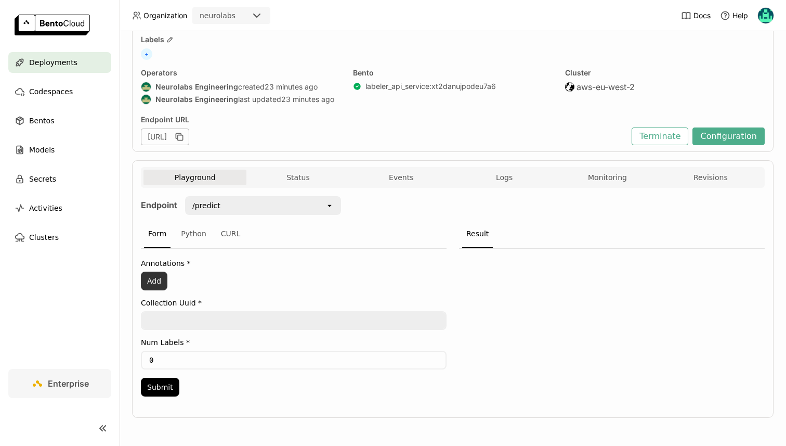
click at [164, 276] on button "Add" at bounding box center [154, 280] width 27 height 19
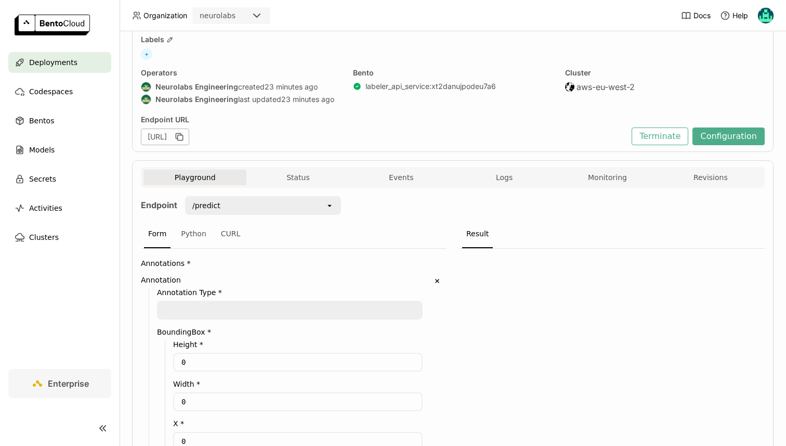
click at [182, 308] on textarea at bounding box center [290, 310] width 264 height 17
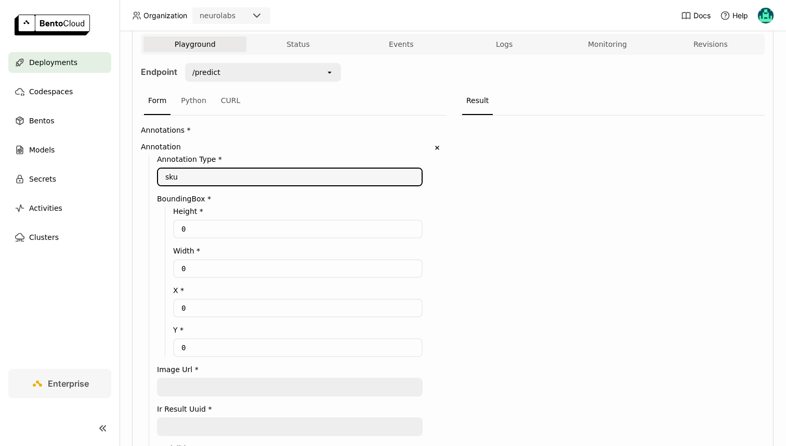
scroll to position [173, 0]
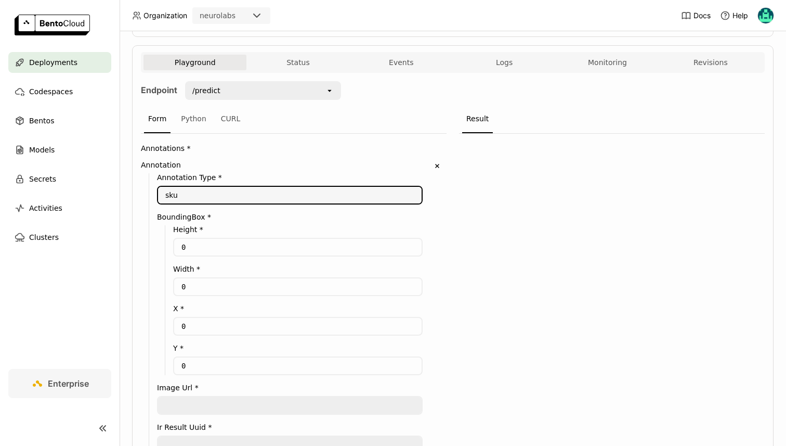
click at [209, 195] on textarea "sku" at bounding box center [290, 195] width 264 height 17
paste textarea "multipack"
type textarea "multipack"
click at [197, 247] on input "0" at bounding box center [298, 247] width 248 height 17
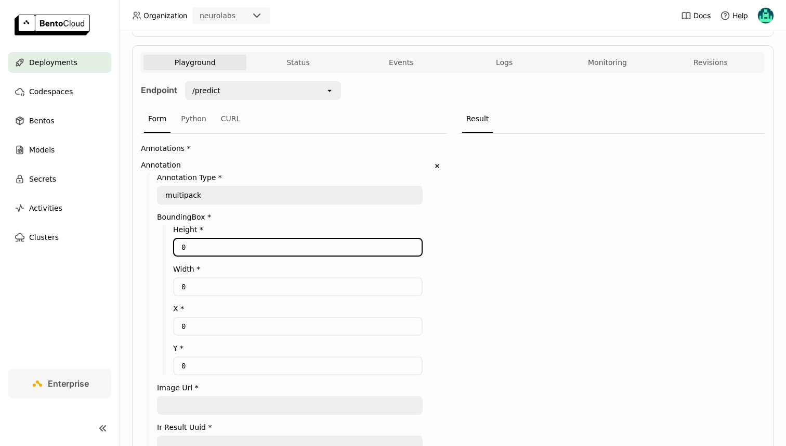
paste input "53"
type input "530"
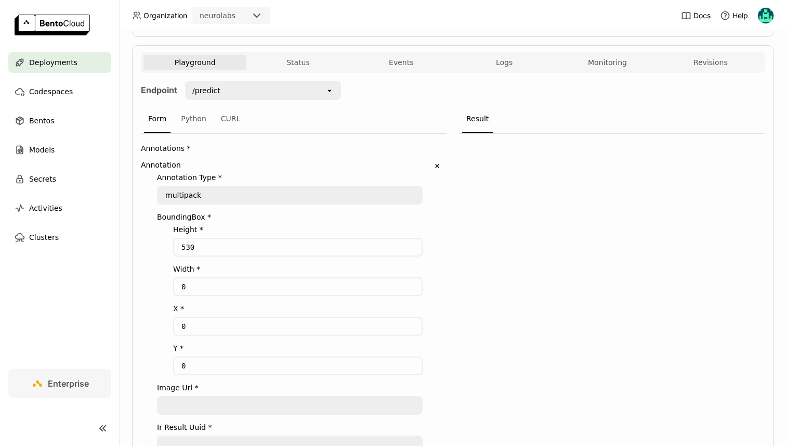
click at [197, 296] on div "Height * 530 Width * 0 X * 0 Y * 0" at bounding box center [294, 300] width 258 height 150
click at [194, 290] on input "0" at bounding box center [298, 286] width 248 height 17
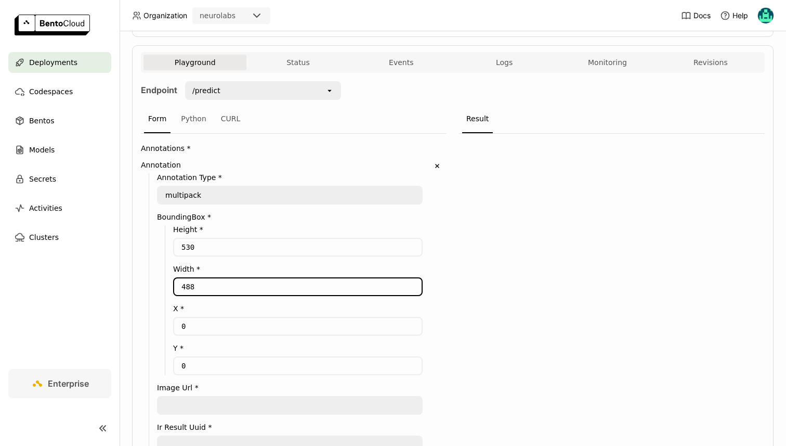
type input "488"
click at [196, 325] on input "0" at bounding box center [298, 326] width 248 height 17
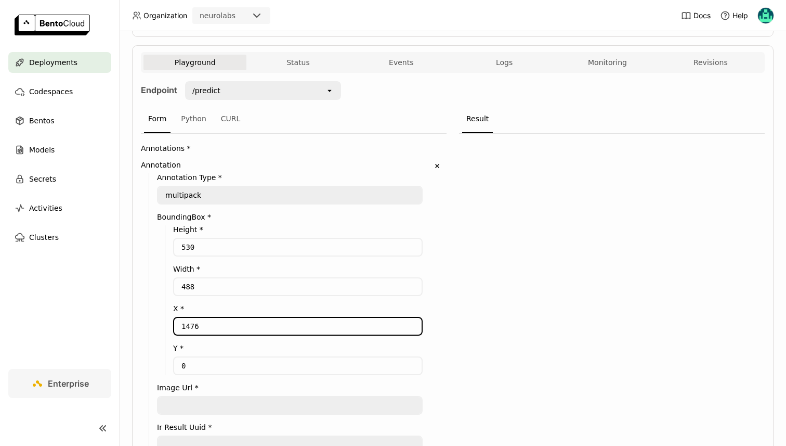
type input "1476"
click at [203, 367] on input "0" at bounding box center [298, 365] width 248 height 17
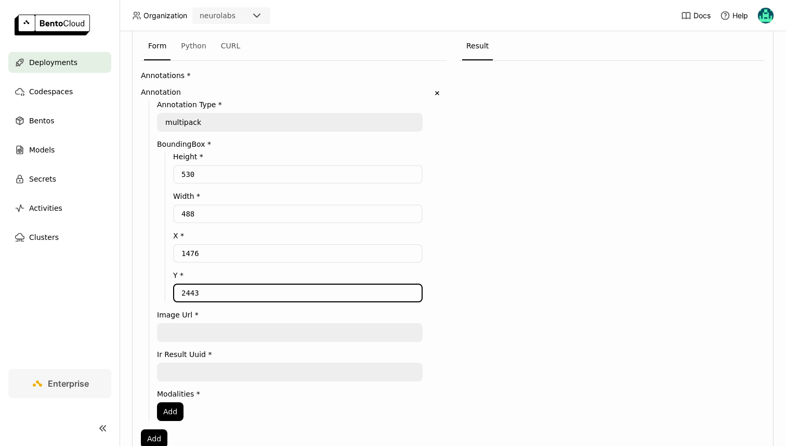
scroll to position [274, 0]
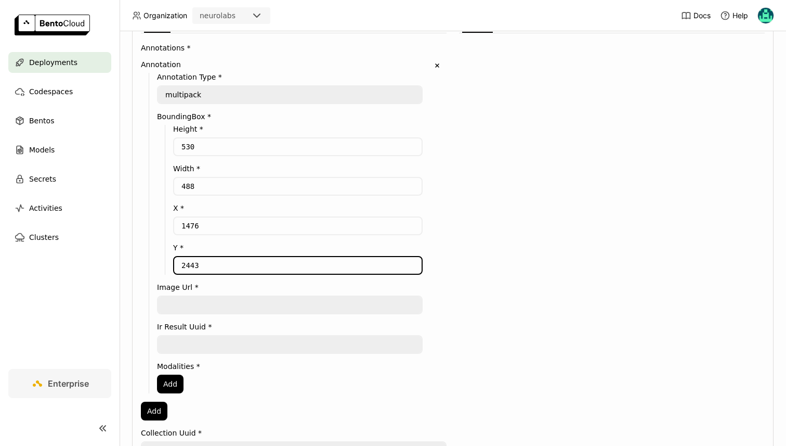
type input "2443"
click at [175, 300] on textarea at bounding box center [290, 304] width 264 height 17
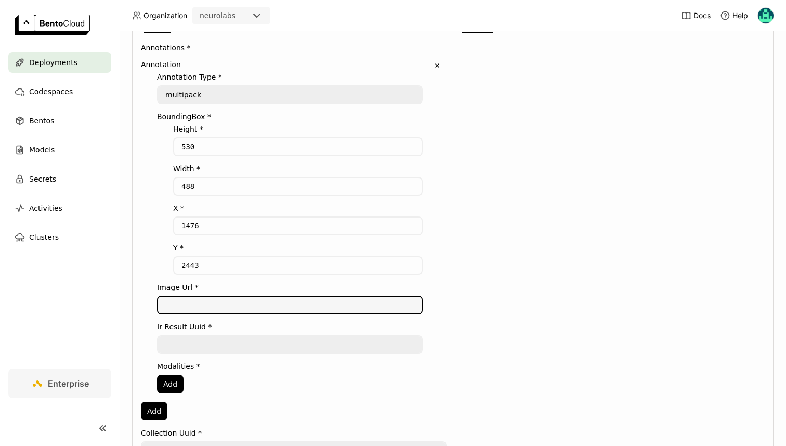
paste textarea "https://storage.googleapis.com/zia-web-public/production/ir-tasks/addee5a5-ed18…"
type textarea "https://storage.googleapis.com/zia-web-public/production/ir-tasks/addee5a5-ed18…"
click at [184, 353] on textarea at bounding box center [290, 344] width 264 height 17
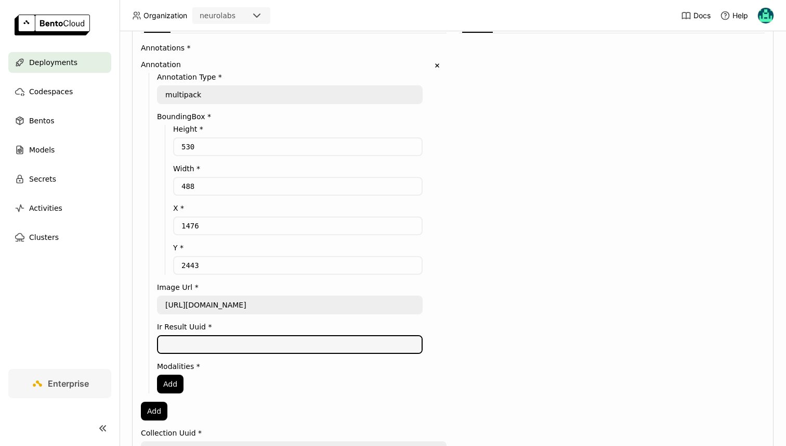
paste textarea "ab8cace8-27a4-4609-b210-5f1ef74d9013"
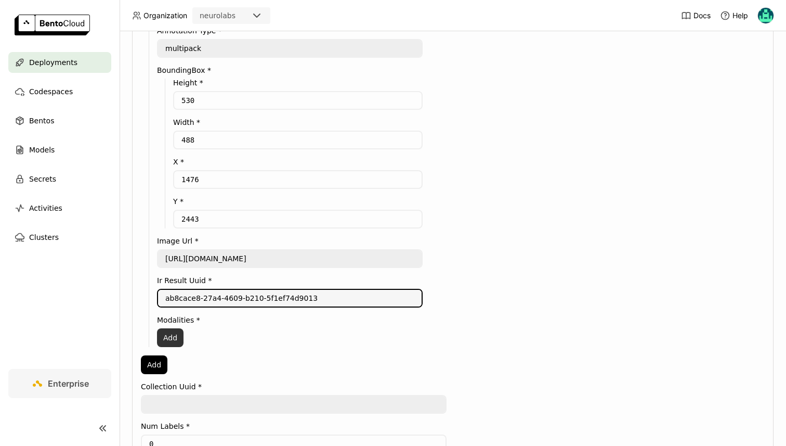
type textarea "ab8cace8-27a4-4609-b210-5f1ef74d9013"
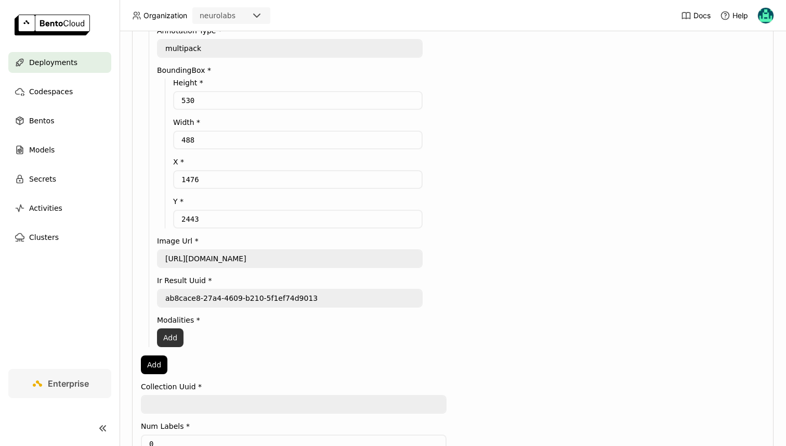
click at [164, 347] on button "Add" at bounding box center [170, 337] width 27 height 19
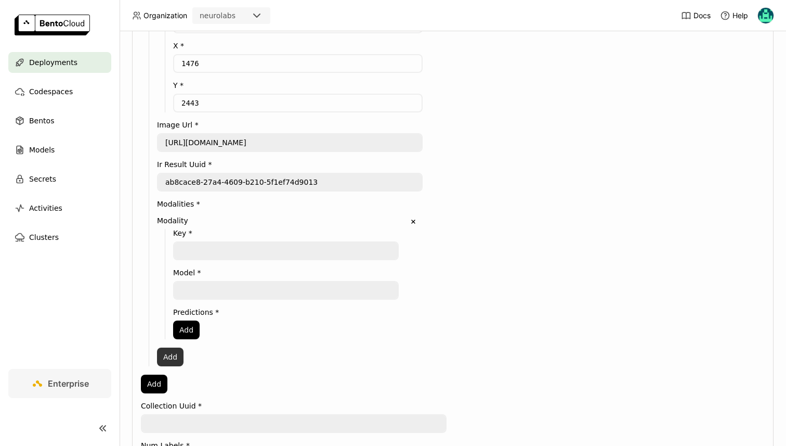
scroll to position [443, 0]
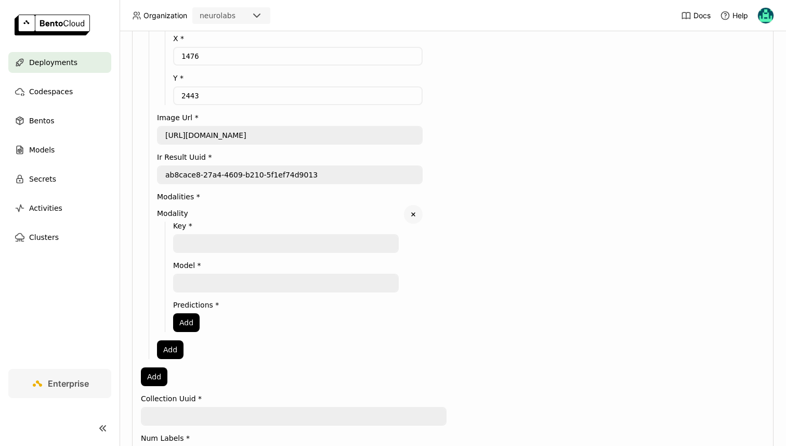
click at [418, 219] on icon "Delete" at bounding box center [413, 214] width 9 height 9
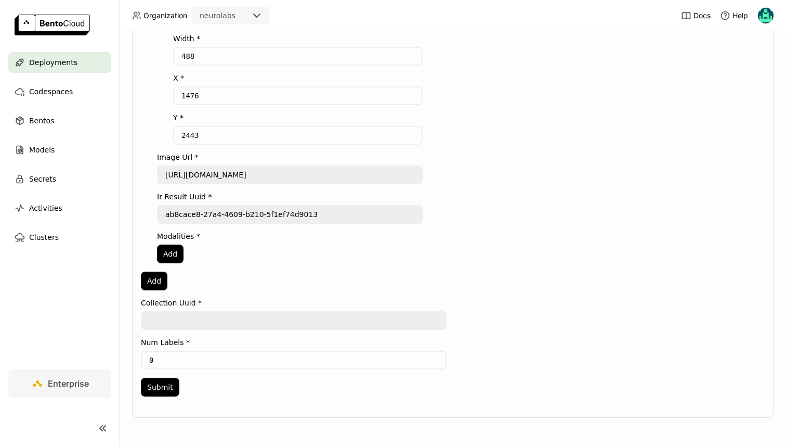
scroll to position [424, 0]
click at [159, 318] on textarea at bounding box center [294, 320] width 304 height 17
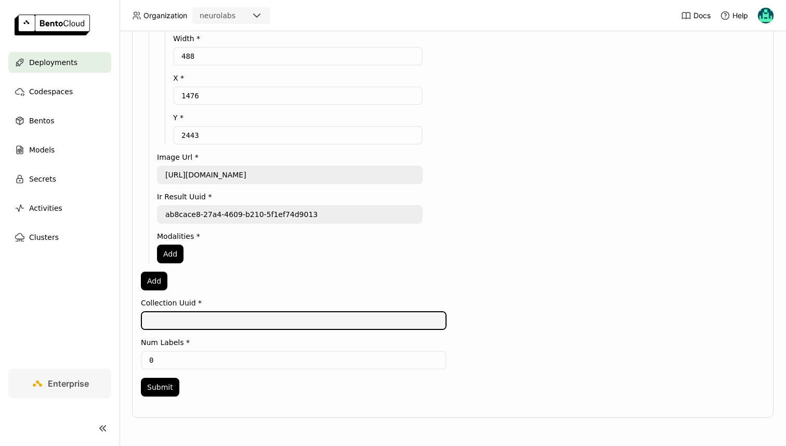
paste textarea "91df0e6a-1cf2-41e9-a734-6a80f60d7d9e"
type textarea "91df0e6a-1cf2-41e9-a734-6a80f60d7d9e"
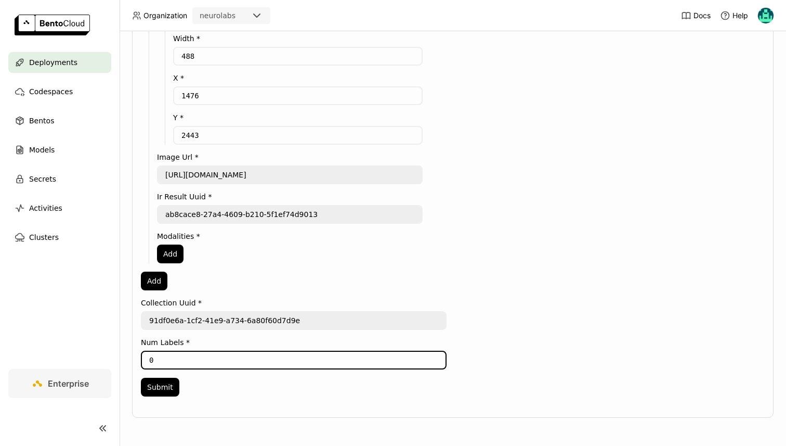
click at [169, 352] on input "0" at bounding box center [294, 360] width 304 height 17
type input "3"
click at [159, 392] on button "Submit" at bounding box center [160, 387] width 38 height 19
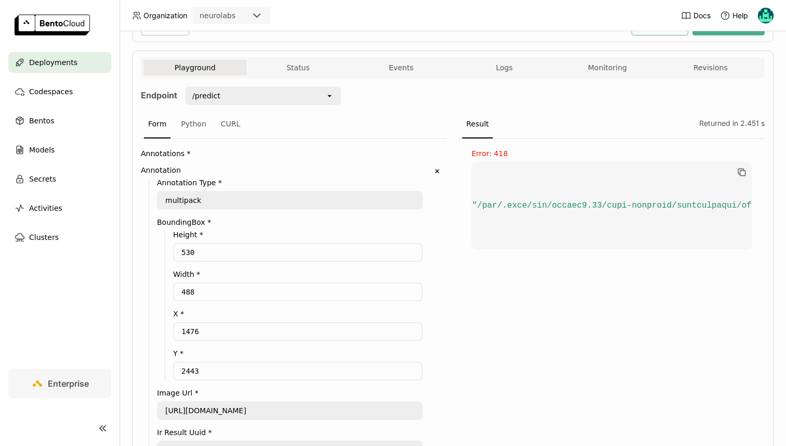
scroll to position [0, 16535]
copy code ""error" : "Traceback (most recent call last):\n File \"/home/bentoml/bento/src/…"
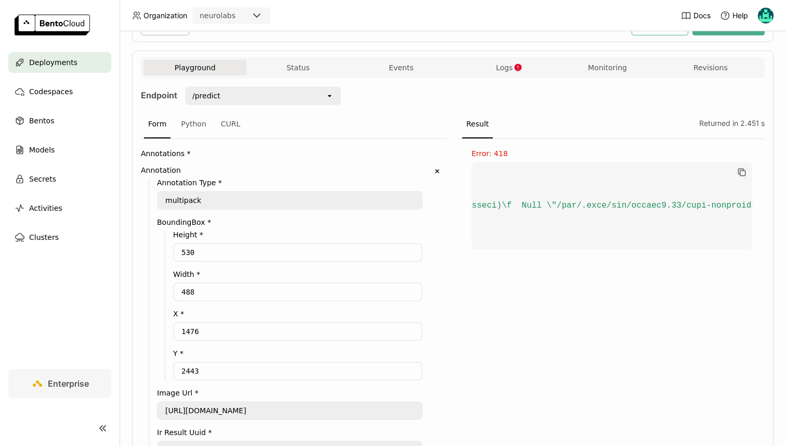
click at [503, 54] on div "Playground Status Events Logs Monitoring Revisions Endpoint /predict open Form …" at bounding box center [453, 351] width 642 height 603
click at [504, 63] on span "Logs" at bounding box center [504, 67] width 17 height 9
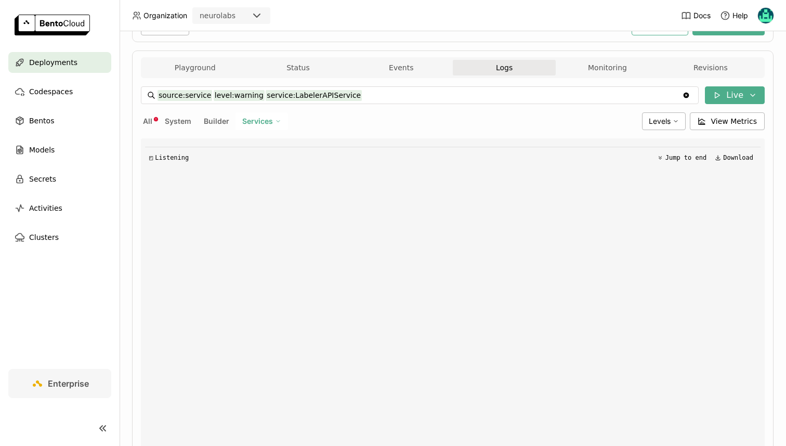
click at [248, 122] on span "Services" at bounding box center [257, 120] width 31 height 9
click at [139, 123] on div "Playground Status Events Logs Monitoring Revisions Endpoint /predict open Form …" at bounding box center [453, 257] width 642 height 415
click at [151, 121] on span "All" at bounding box center [147, 120] width 9 height 9
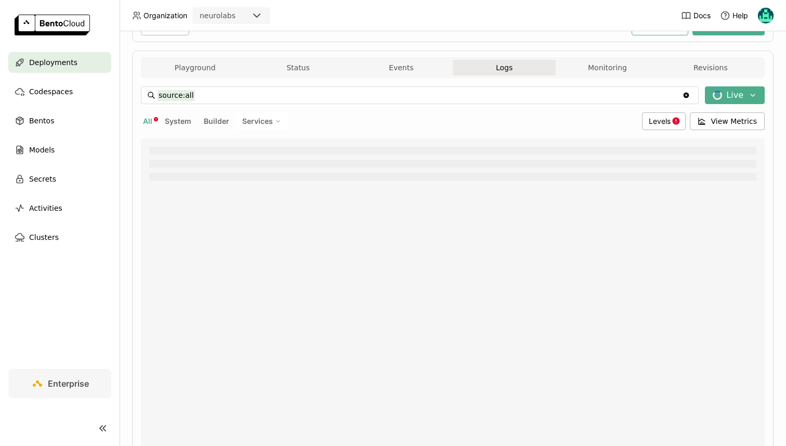
click at [673, 111] on div "source:all source:all Clear value Live All System Builder Services Levels View …" at bounding box center [453, 268] width 624 height 364
click at [673, 115] on div "Levels" at bounding box center [664, 121] width 44 height 18
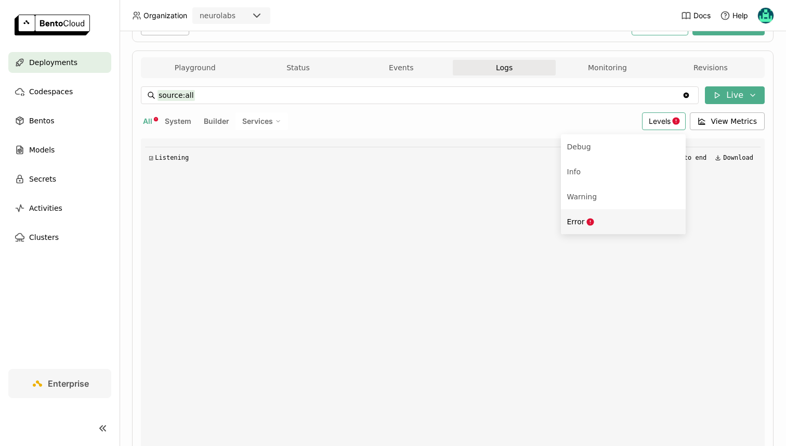
click at [606, 216] on div "Error" at bounding box center [623, 221] width 112 height 12
type input "source:all level:error"
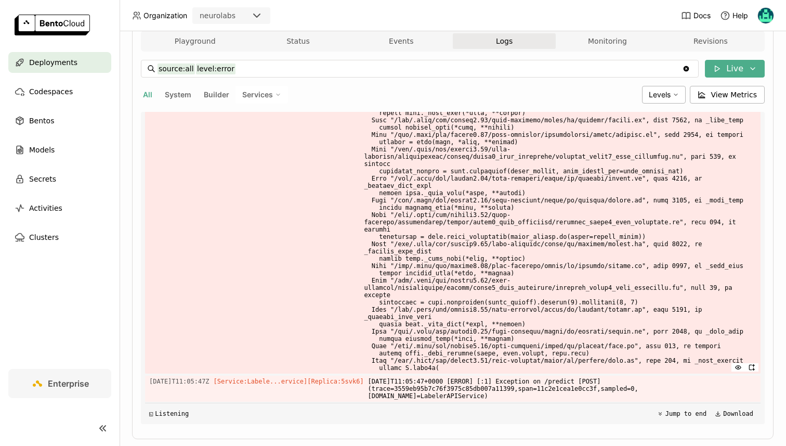
scroll to position [216, 0]
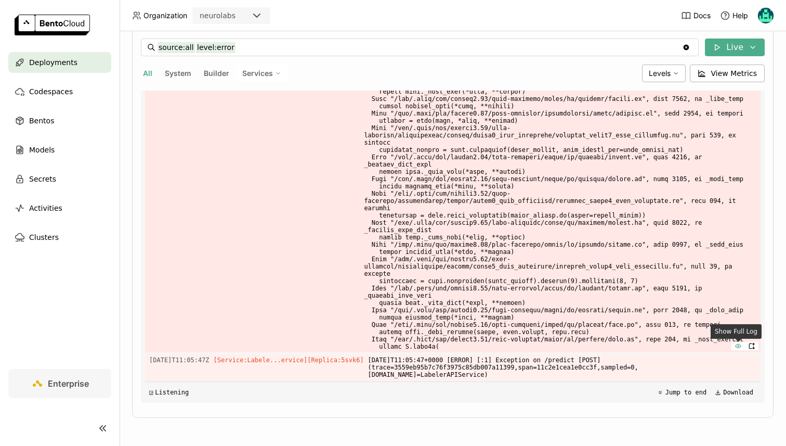
click at [742, 344] on icon "button" at bounding box center [738, 345] width 7 height 7
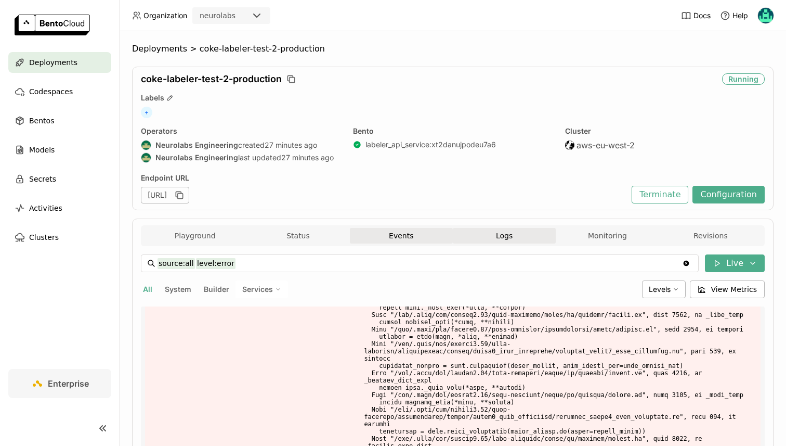
click at [396, 240] on button "Events" at bounding box center [401, 236] width 103 height 16
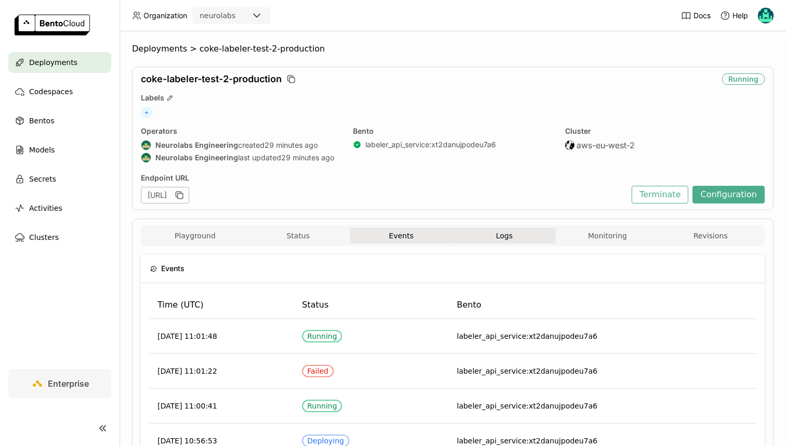
click at [481, 227] on div "Playground Status Events Logs Monitoring Revisions" at bounding box center [453, 235] width 624 height 21
click at [484, 235] on button "Logs" at bounding box center [504, 236] width 103 height 16
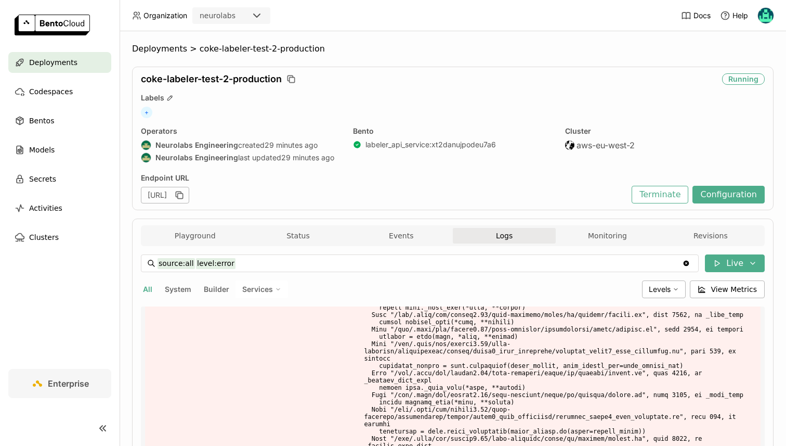
scroll to position [216, 0]
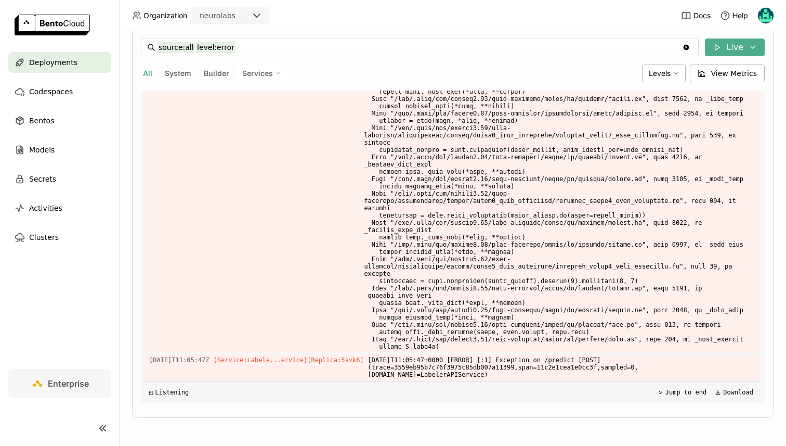
click at [257, 71] on span "Services" at bounding box center [257, 73] width 31 height 9
click at [248, 105] on li "LabelerAPIService" at bounding box center [225, 98] width 125 height 25
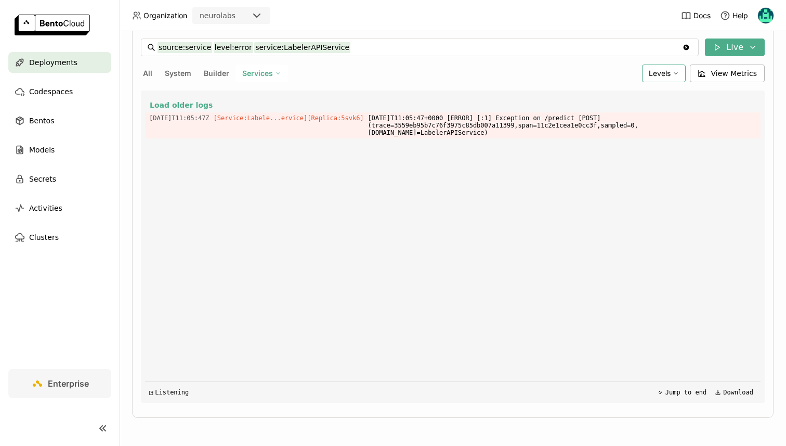
click at [673, 69] on div "Levels" at bounding box center [664, 73] width 44 height 18
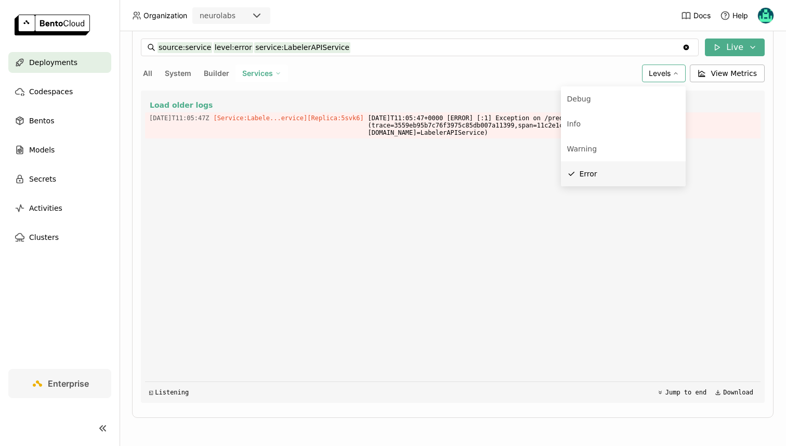
click at [590, 171] on span "Error" at bounding box center [589, 174] width 18 height 8
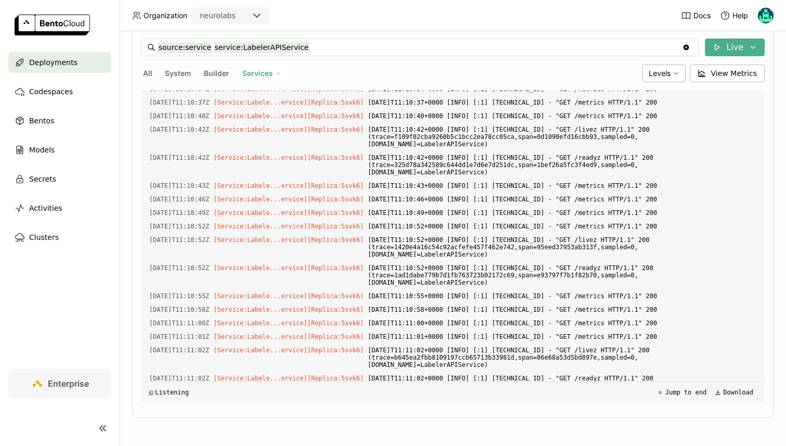
scroll to position [1690, 0]
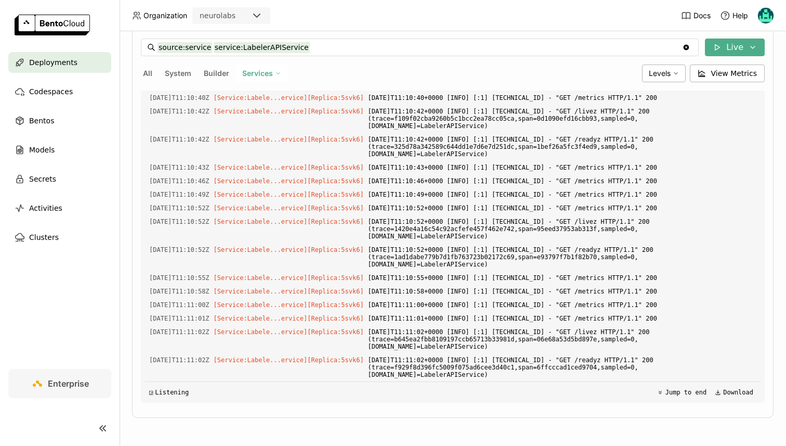
click at [257, 74] on span "Services" at bounding box center [257, 73] width 31 height 9
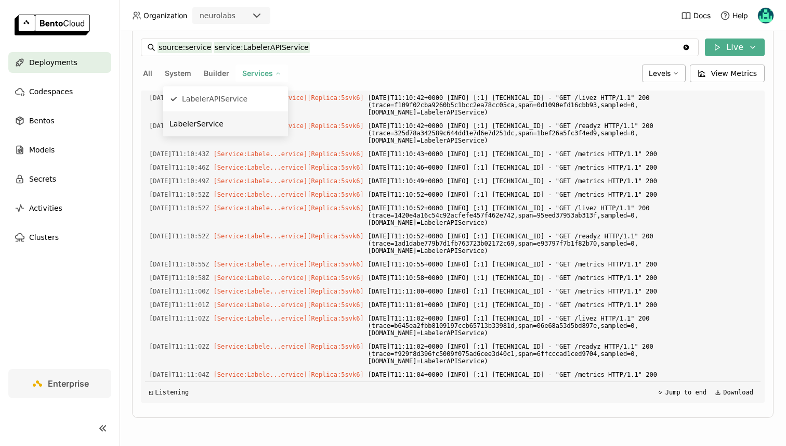
click at [242, 119] on div "LabelerService" at bounding box center [226, 124] width 112 height 12
type input "source:service service:LabelerService"
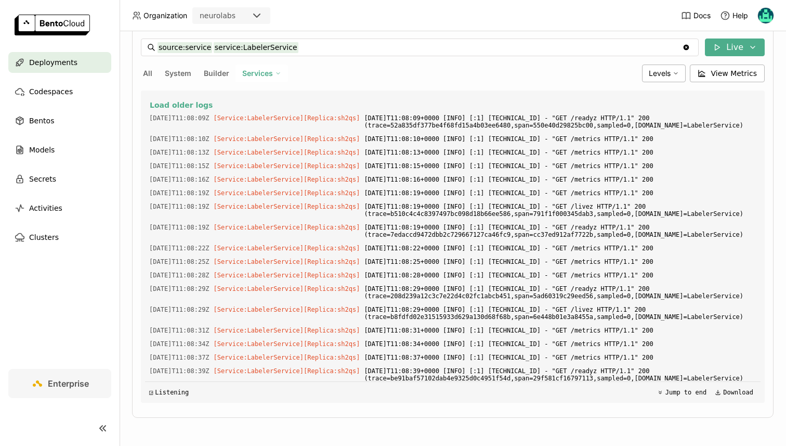
scroll to position [0, 0]
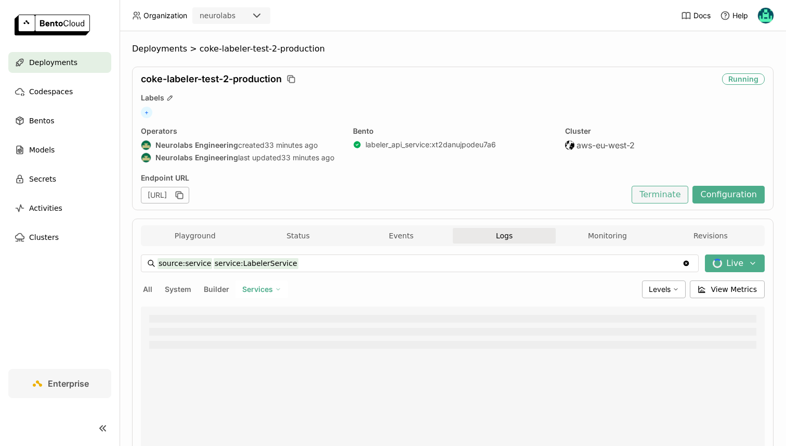
click at [664, 199] on button "Terminate" at bounding box center [660, 195] width 57 height 18
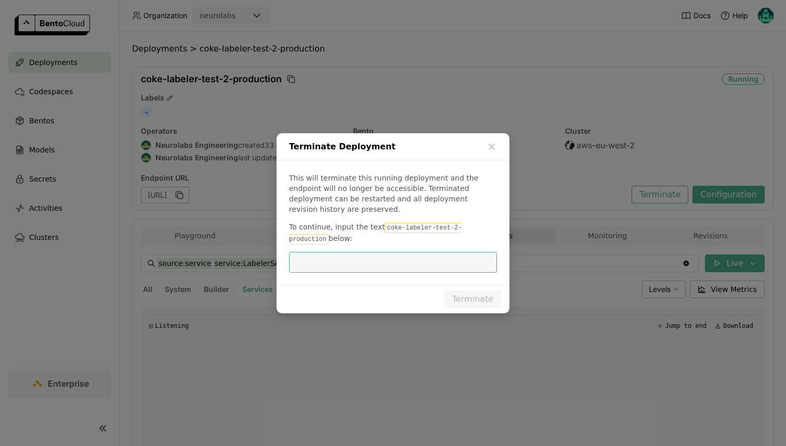
click at [395, 260] on input "dialog" at bounding box center [393, 262] width 196 height 20
drag, startPoint x: 383, startPoint y: 221, endPoint x: 502, endPoint y: 221, distance: 119.6
click at [502, 221] on div "This will terminate this running deployment and the endpoint will no longer be …" at bounding box center [393, 222] width 233 height 125
copy code "oke-labeler-test-2-production"
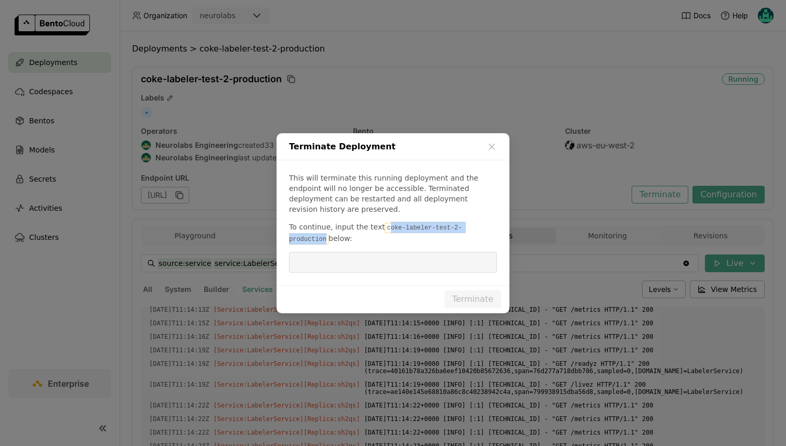
scroll to position [1343, 0]
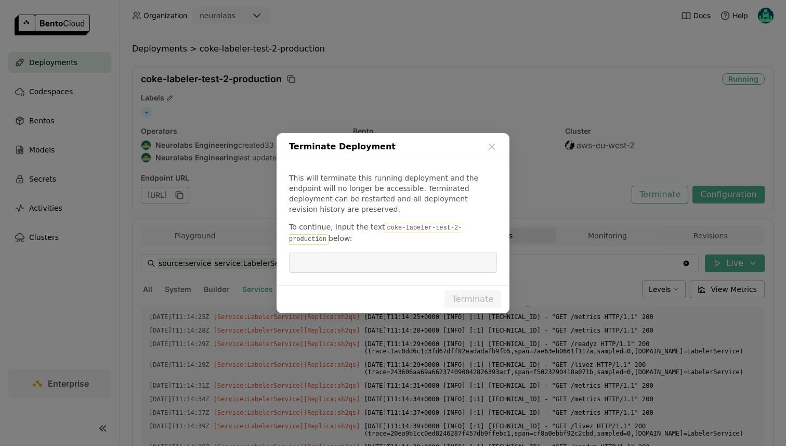
click at [389, 256] on input "dialog" at bounding box center [393, 262] width 196 height 20
paste input "oke-labeler-test-2-production"
click at [414, 258] on input "oke-labeler-test-2-production" at bounding box center [393, 262] width 196 height 20
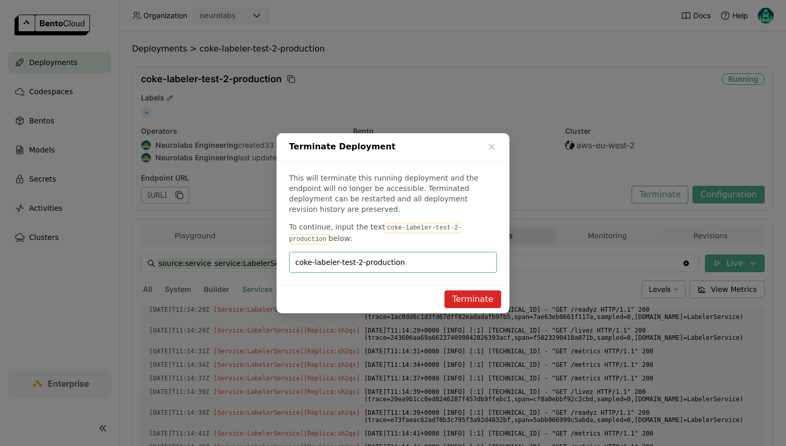
type input "coke-labeler-test-2-production"
click at [480, 292] on button "Terminate" at bounding box center [473, 299] width 57 height 18
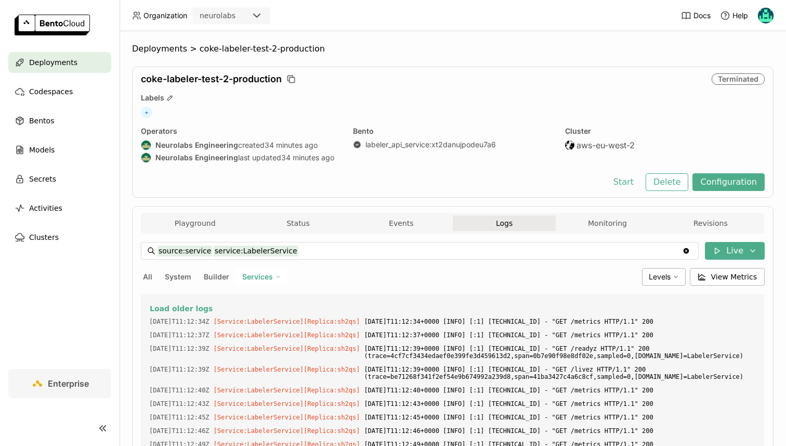
scroll to position [1315, 0]
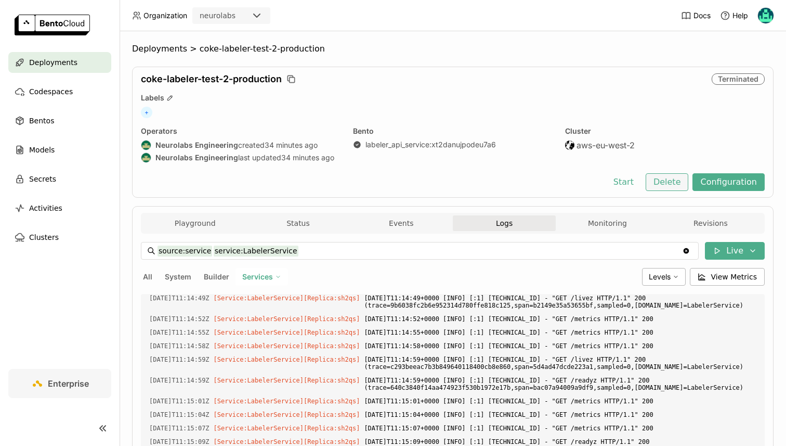
click at [660, 184] on button "Delete" at bounding box center [667, 182] width 43 height 18
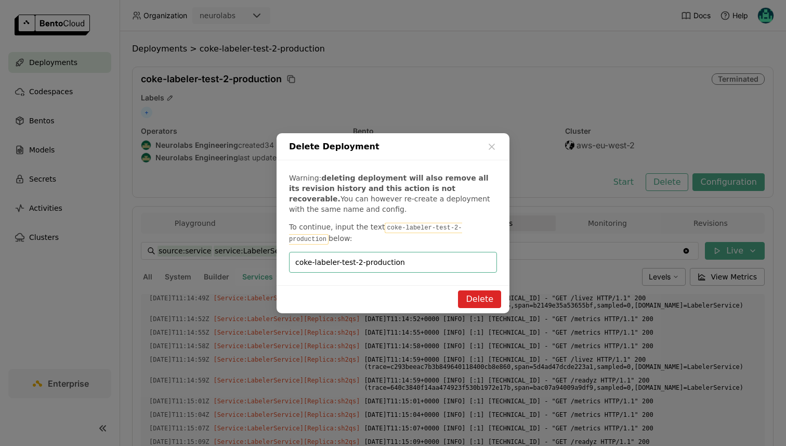
type input "coke-labeler-test-2-production"
click at [479, 297] on button "Delete" at bounding box center [479, 299] width 43 height 18
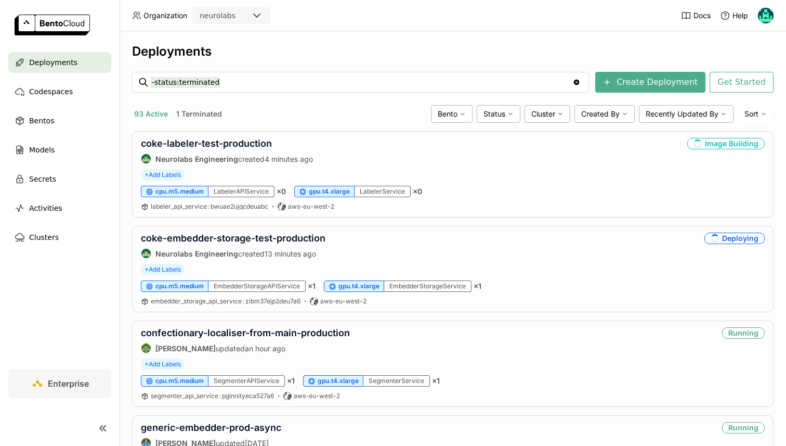
click at [360, 57] on div "Deployments" at bounding box center [453, 52] width 642 height 16
click at [197, 241] on link "coke-embedder-storage-test-production" at bounding box center [233, 237] width 185 height 11
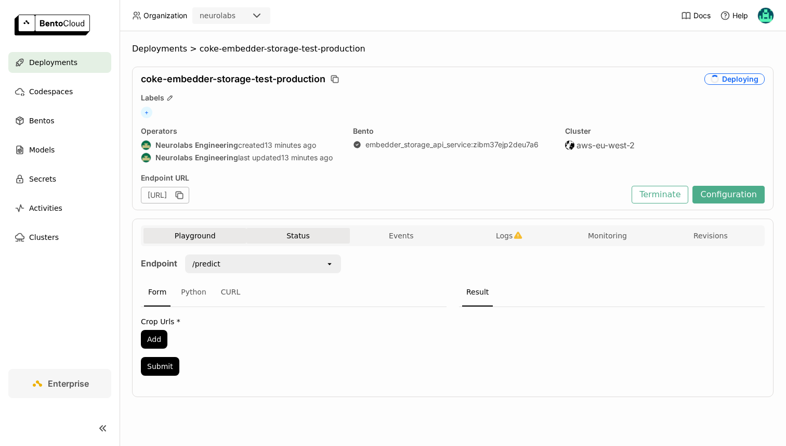
click at [273, 237] on button "Status" at bounding box center [298, 236] width 103 height 16
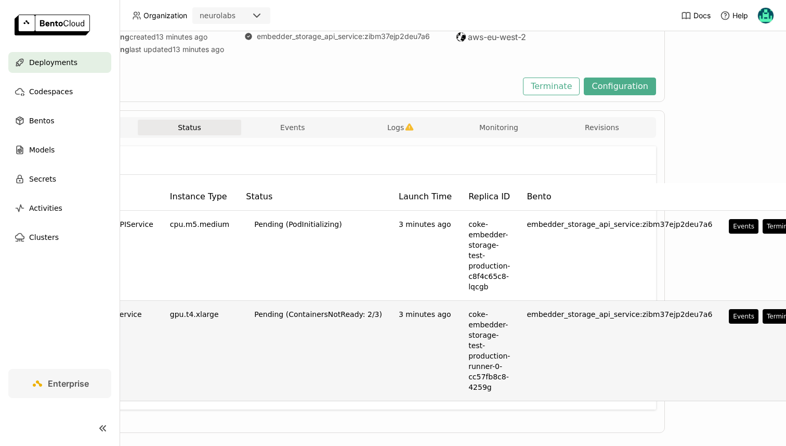
scroll to position [108, 109]
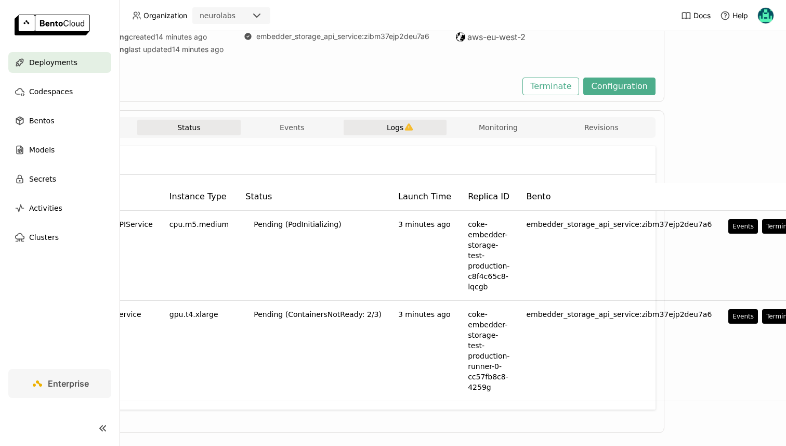
click at [420, 133] on button "Logs" at bounding box center [395, 128] width 103 height 16
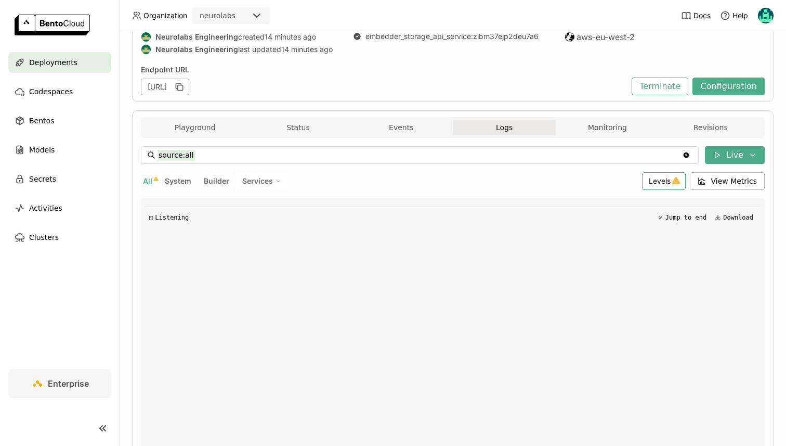
click at [657, 184] on span "Levels" at bounding box center [660, 180] width 22 height 9
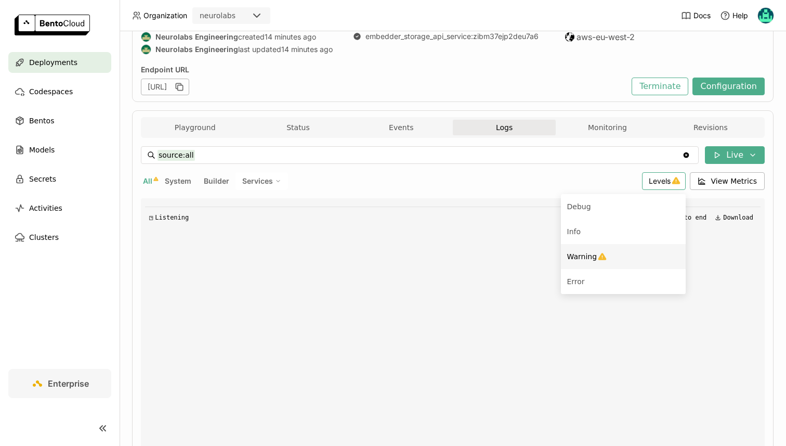
click at [625, 258] on div "Warning" at bounding box center [623, 256] width 112 height 12
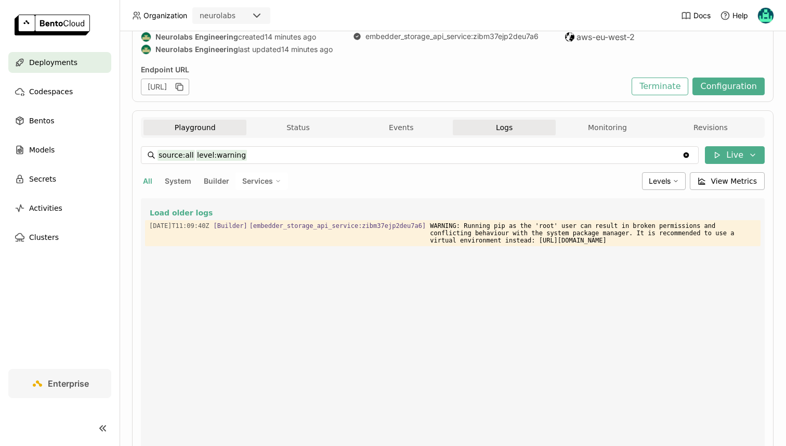
click at [215, 127] on button "Playground" at bounding box center [195, 128] width 103 height 16
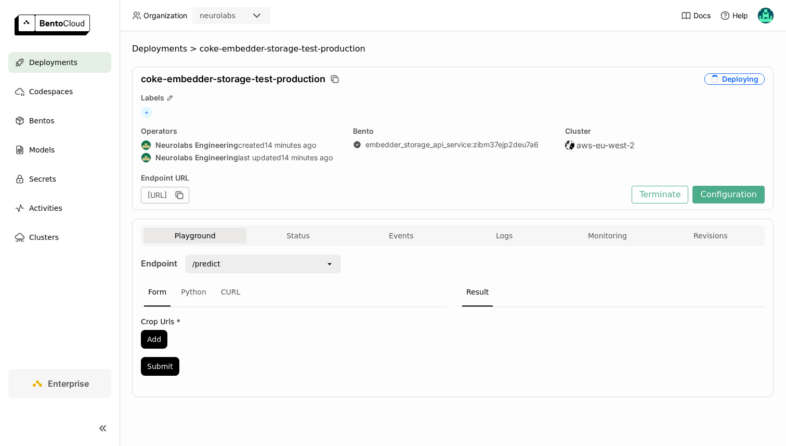
click at [314, 212] on div "Deployments > coke-embedder-storage-test-production coke-embedder-storage-test-…" at bounding box center [453, 228] width 642 height 369
click at [313, 236] on button "Status" at bounding box center [298, 236] width 103 height 16
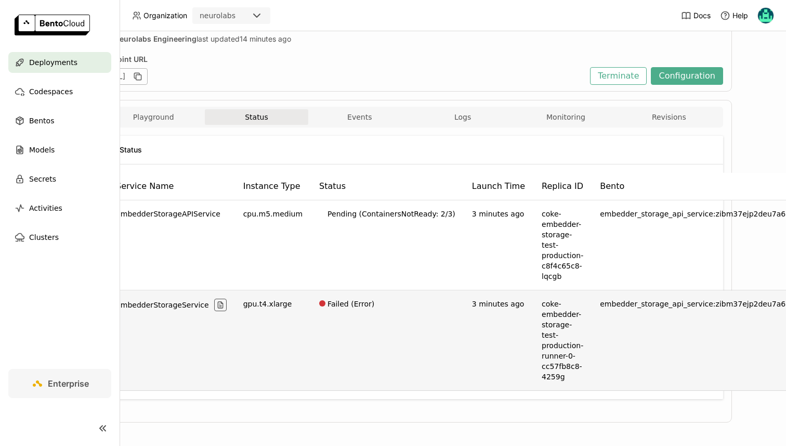
scroll to position [119, 47]
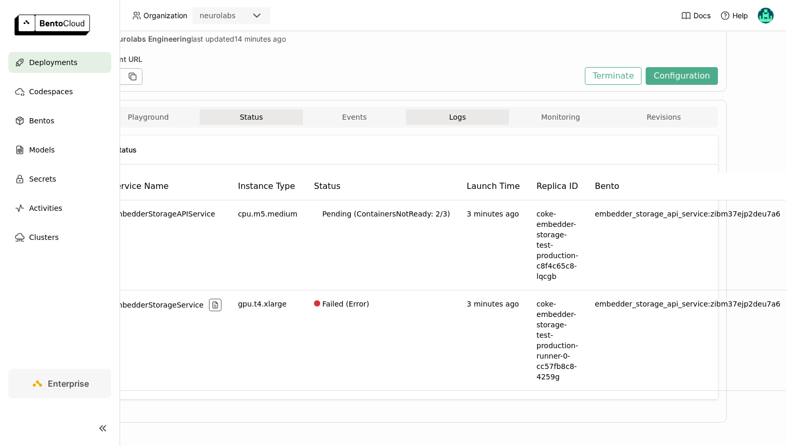
click at [447, 118] on button "Logs" at bounding box center [457, 117] width 103 height 16
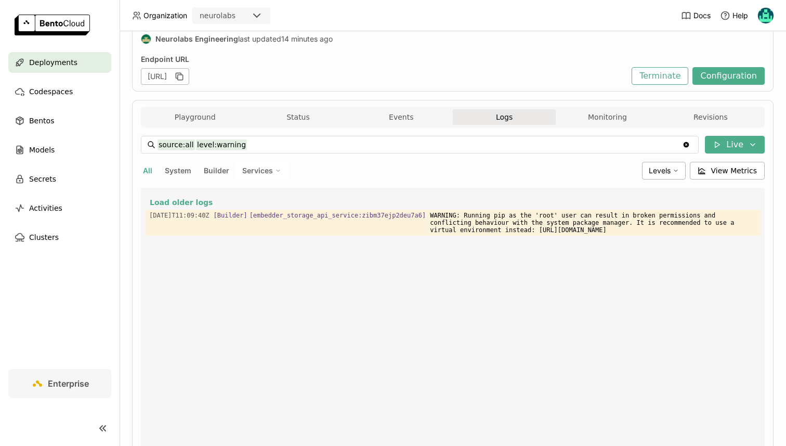
scroll to position [119, 0]
click at [266, 173] on span "Services" at bounding box center [257, 170] width 31 height 9
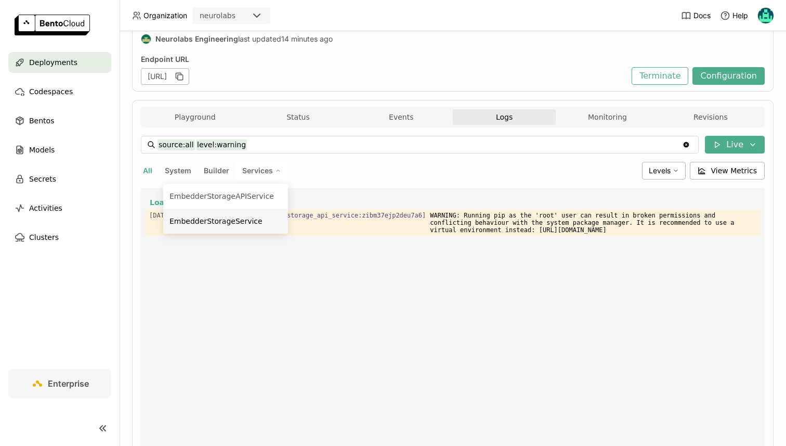
click at [237, 221] on div "EmbedderStorageService" at bounding box center [226, 221] width 112 height 12
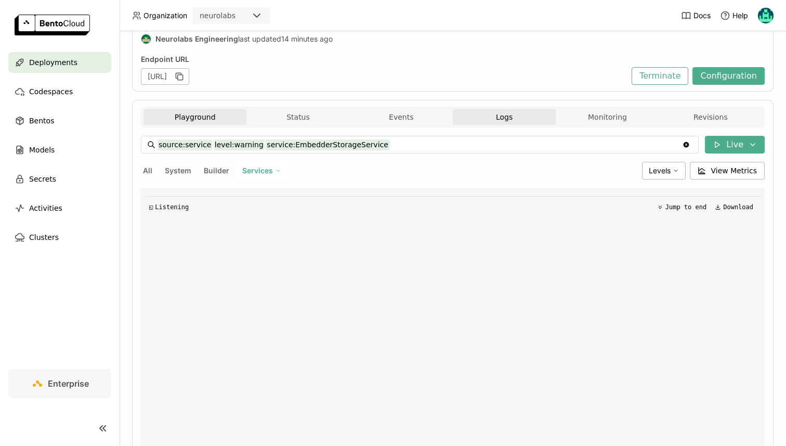
click at [199, 123] on button "Playground" at bounding box center [195, 117] width 103 height 16
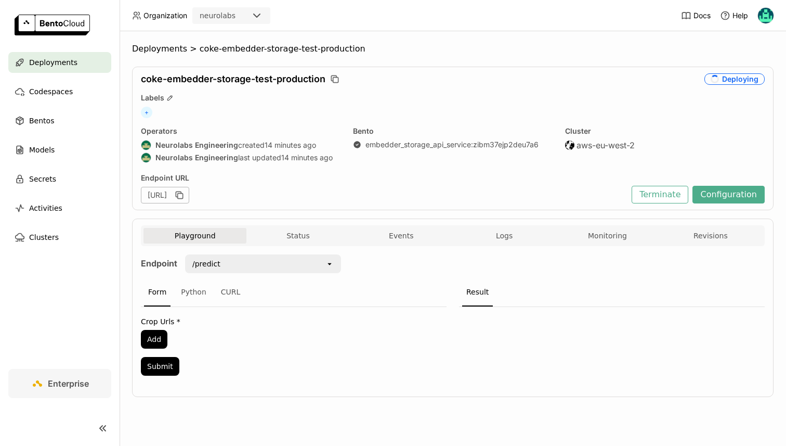
click at [293, 127] on div "Operators" at bounding box center [241, 130] width 200 height 9
click at [317, 254] on div "/predict open" at bounding box center [263, 263] width 156 height 19
click at [309, 238] on button "Status" at bounding box center [298, 236] width 103 height 16
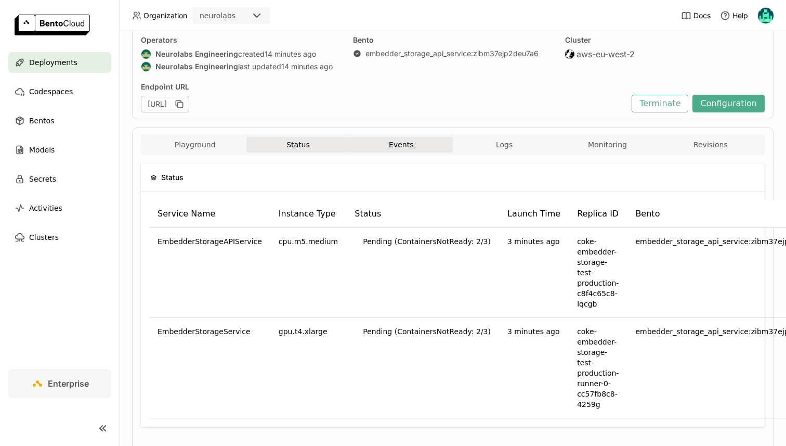
scroll to position [93, 0]
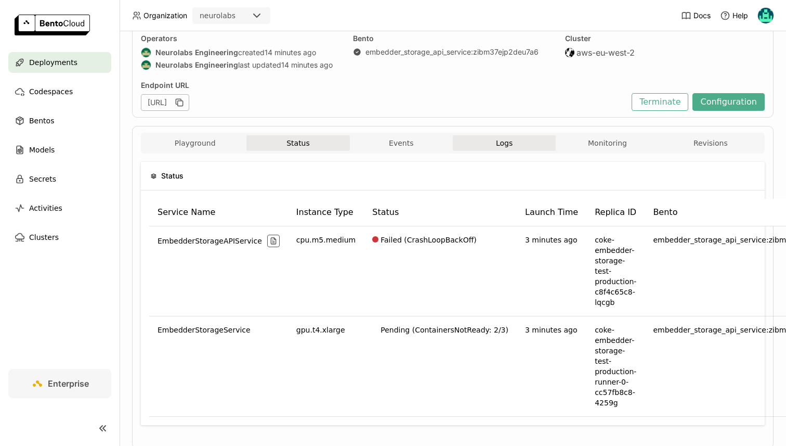
click at [523, 137] on button "Logs" at bounding box center [504, 143] width 103 height 16
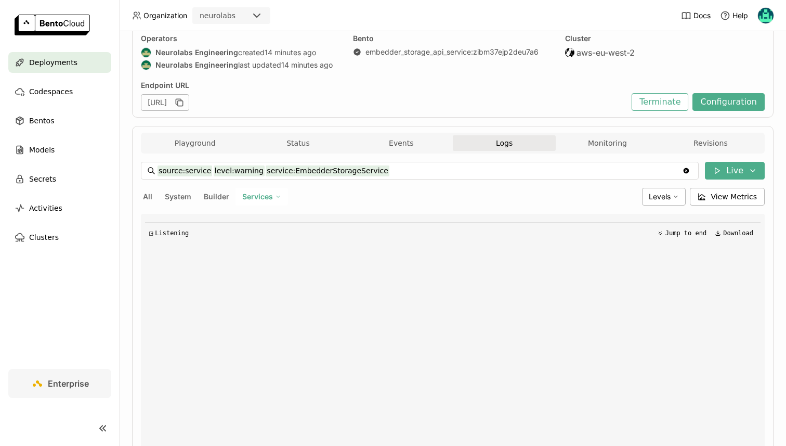
click at [245, 197] on span "Services" at bounding box center [257, 196] width 31 height 9
click at [235, 218] on div "EmbedderStorageAPIService" at bounding box center [226, 222] width 112 height 12
click at [658, 203] on div "Levels" at bounding box center [664, 197] width 44 height 18
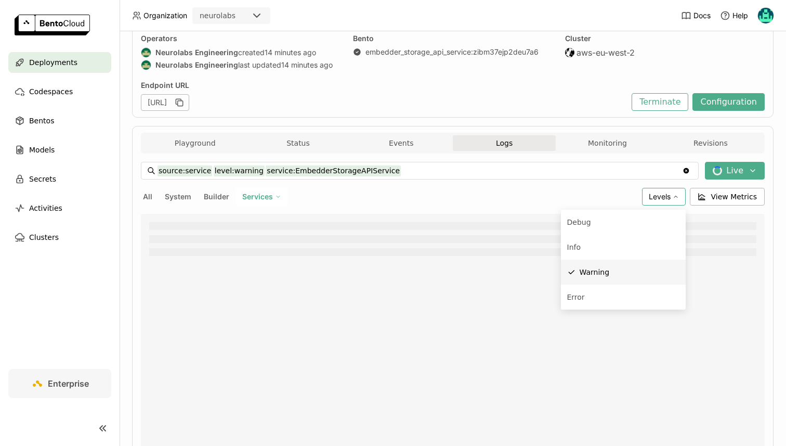
click at [608, 272] on span "Warning" at bounding box center [595, 272] width 30 height 8
type input "source:service service:EmbedderStorageAPIService"
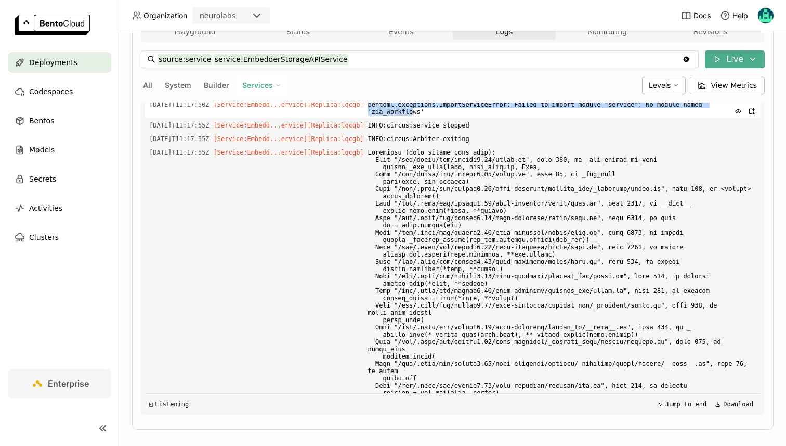
scroll to position [203, 0]
drag, startPoint x: 381, startPoint y: 199, endPoint x: 434, endPoint y: 209, distance: 54.4
click at [434, 118] on div "2025-09-04T11:17:50Z [Service:Embedd...ervice] [Replica: lqcgb ] bentoml.except…" at bounding box center [453, 108] width 616 height 19
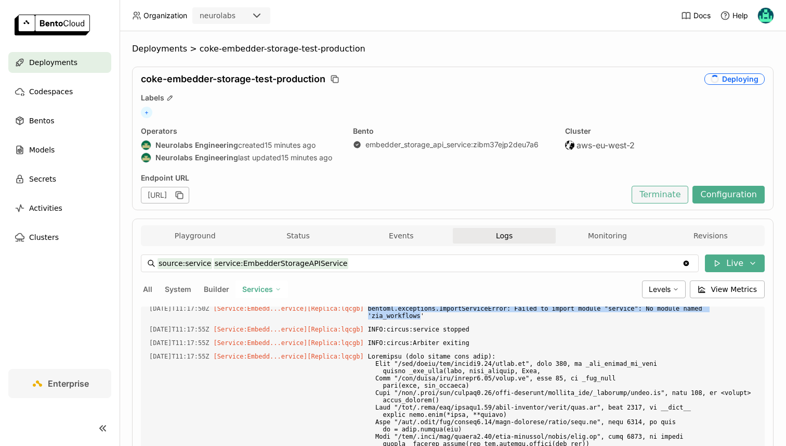
click at [655, 195] on button "Terminate" at bounding box center [660, 195] width 57 height 18
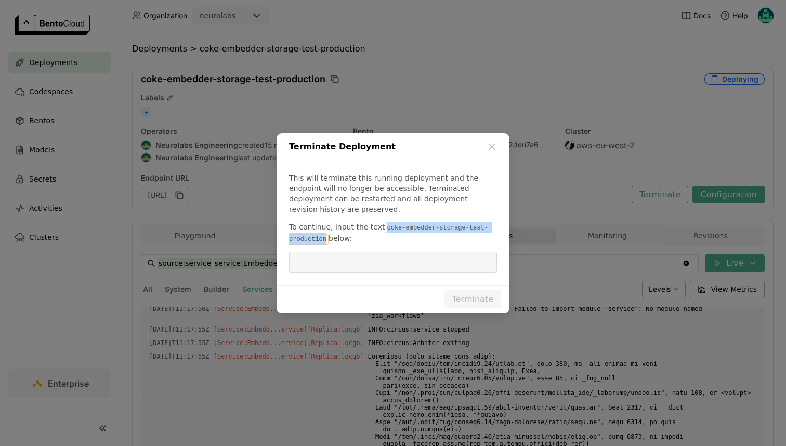
drag, startPoint x: 382, startPoint y: 221, endPoint x: 327, endPoint y: 232, distance: 56.7
click at [327, 232] on code "coke-embedder-storage-test-production" at bounding box center [388, 234] width 199 height 22
click at [329, 252] on input "dialog" at bounding box center [393, 262] width 196 height 20
drag, startPoint x: 383, startPoint y: 222, endPoint x: 327, endPoint y: 233, distance: 56.8
click at [327, 233] on code "coke-embedder-storage-test-production" at bounding box center [388, 234] width 199 height 22
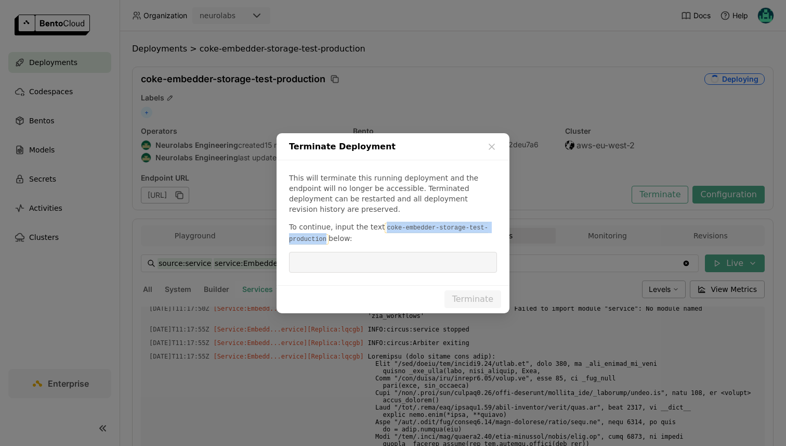
copy code "coke-embedder-storage-test-production"
click at [329, 264] on input "dialog" at bounding box center [393, 262] width 196 height 20
paste input "coke-embedder-storage-test-production"
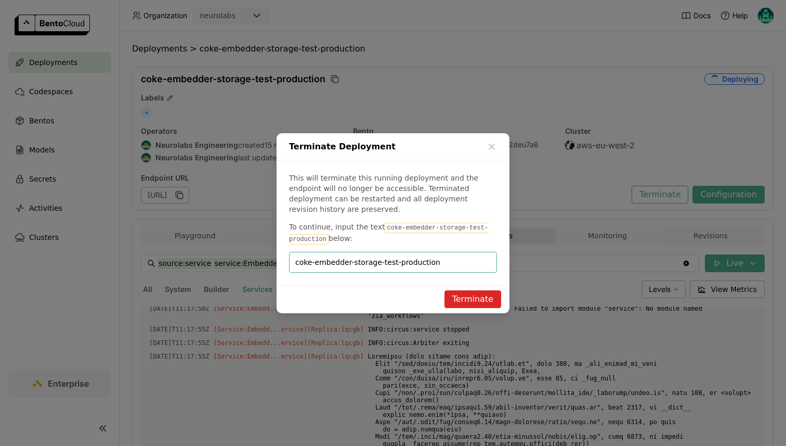
type input "coke-embedder-storage-test-production"
click at [454, 290] on button "Terminate" at bounding box center [473, 299] width 57 height 18
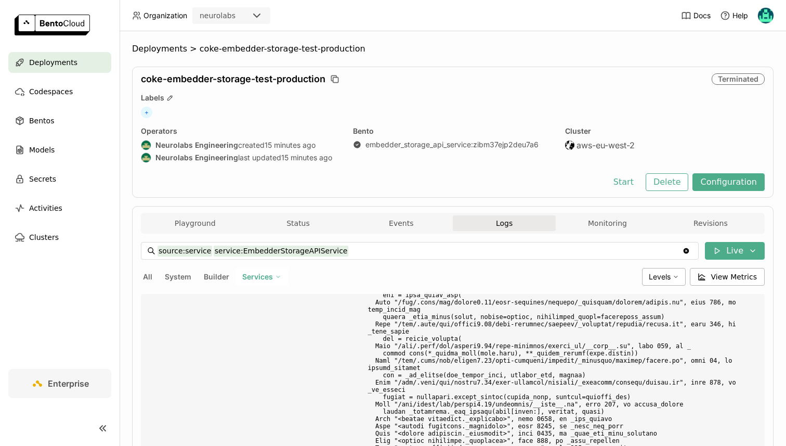
scroll to position [3484, 0]
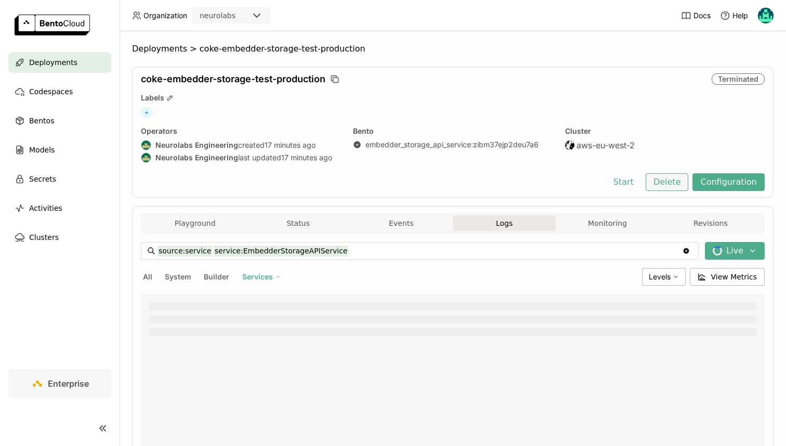
click at [676, 180] on button "Delete" at bounding box center [667, 182] width 43 height 18
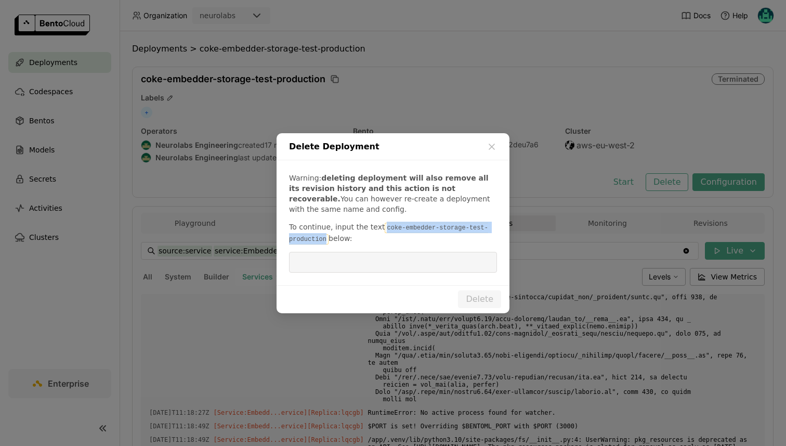
drag, startPoint x: 381, startPoint y: 226, endPoint x: 325, endPoint y: 238, distance: 56.9
click at [325, 238] on code "coke-embedder-storage-test-production" at bounding box center [388, 234] width 199 height 22
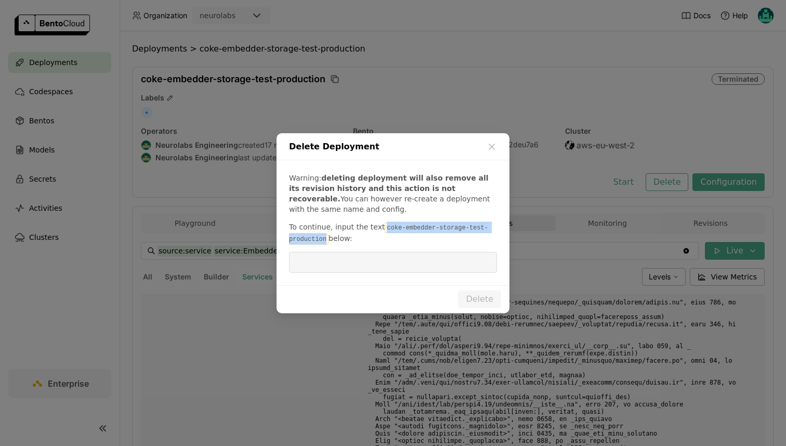
copy code "coke-embedder-storage-test-production"
click at [325, 258] on input "dialog" at bounding box center [393, 262] width 196 height 20
paste input "coke-embedder-storage-test-production"
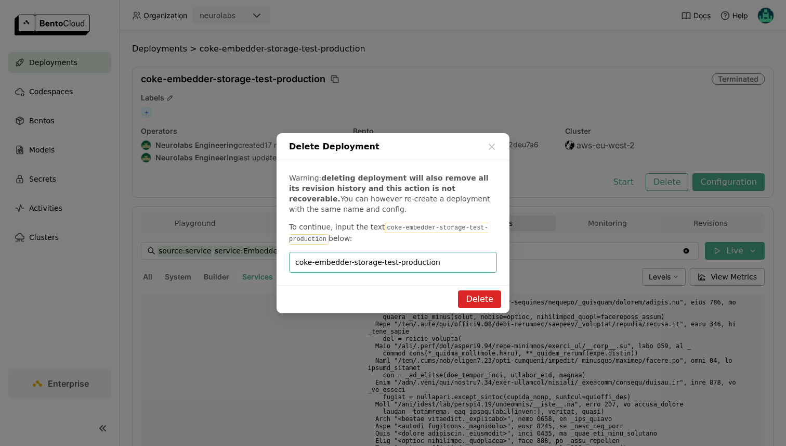
type input "coke-embedder-storage-test-production"
click at [484, 306] on button "Delete" at bounding box center [479, 299] width 43 height 18
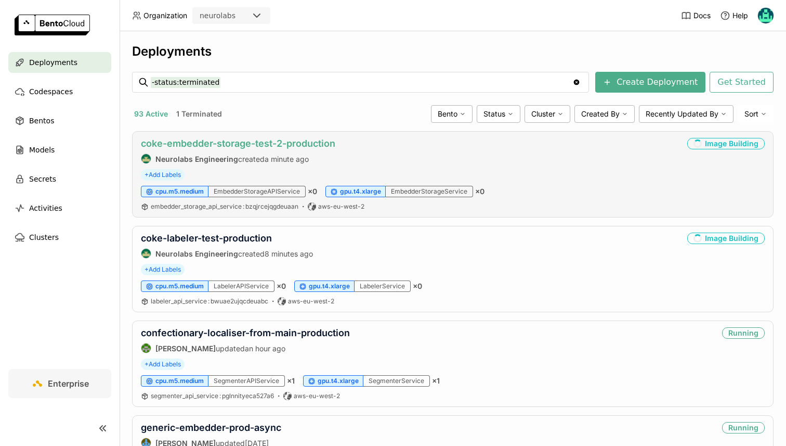
click at [249, 139] on link "coke-embedder-storage-test-2-production" at bounding box center [238, 143] width 195 height 11
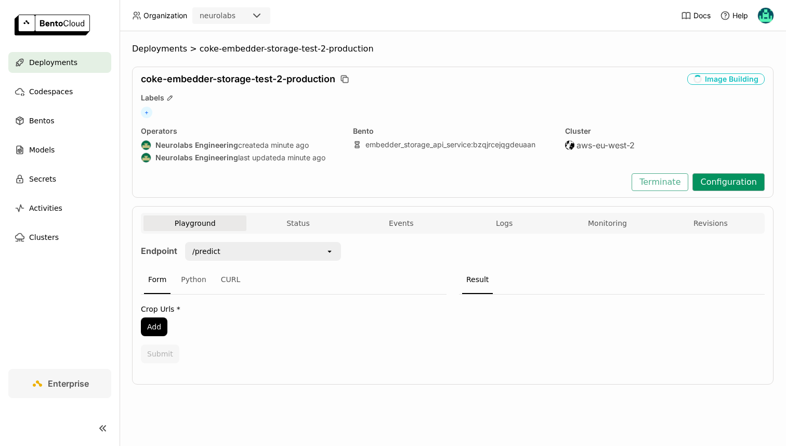
click at [710, 179] on button "Configuration" at bounding box center [729, 182] width 72 height 18
click at [666, 175] on button "Terminate" at bounding box center [660, 182] width 57 height 18
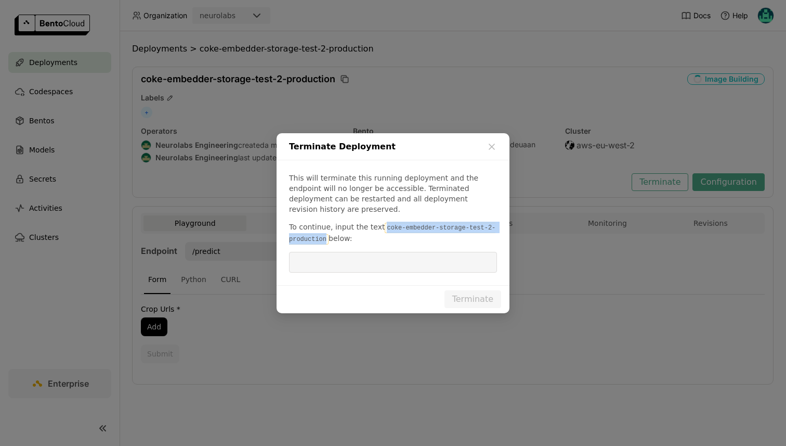
drag, startPoint x: 381, startPoint y: 223, endPoint x: 326, endPoint y: 231, distance: 56.3
click at [326, 231] on code "coke-embedder-storage-test-2-production" at bounding box center [392, 234] width 206 height 22
copy code "coke-embedder-storage-test-2-production"
click at [347, 254] on input "dialog" at bounding box center [393, 262] width 196 height 20
paste input "coke-embedder-storage-test-2-production"
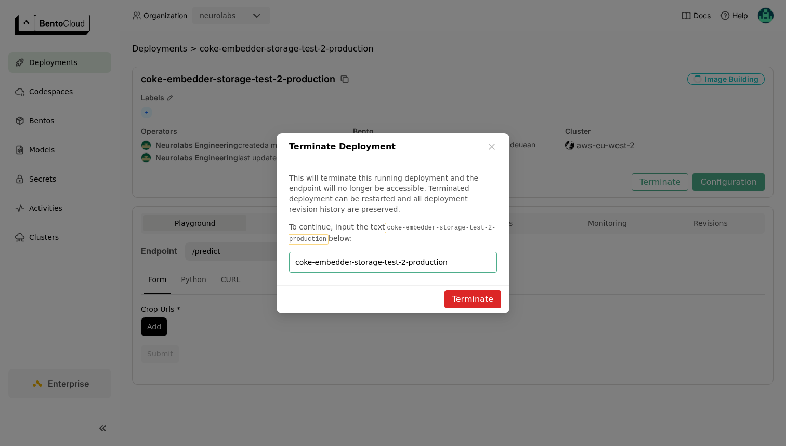
type input "coke-embedder-storage-test-2-production"
click at [470, 285] on div "Terminate" at bounding box center [393, 299] width 233 height 28
click at [475, 290] on button "Terminate" at bounding box center [473, 299] width 57 height 18
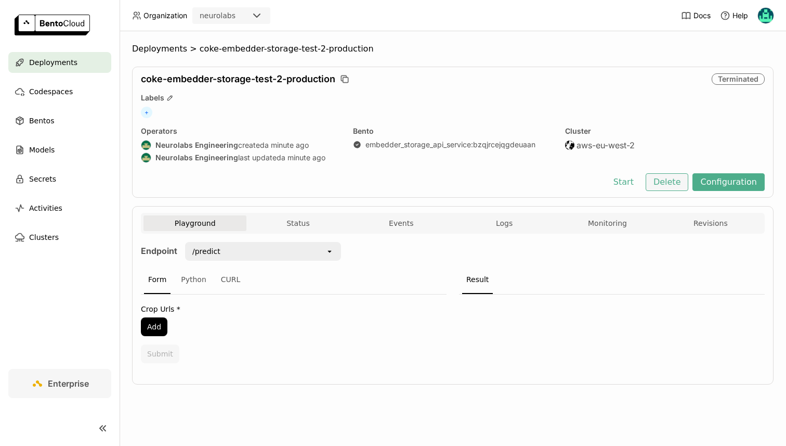
click at [673, 181] on button "Delete" at bounding box center [667, 182] width 43 height 18
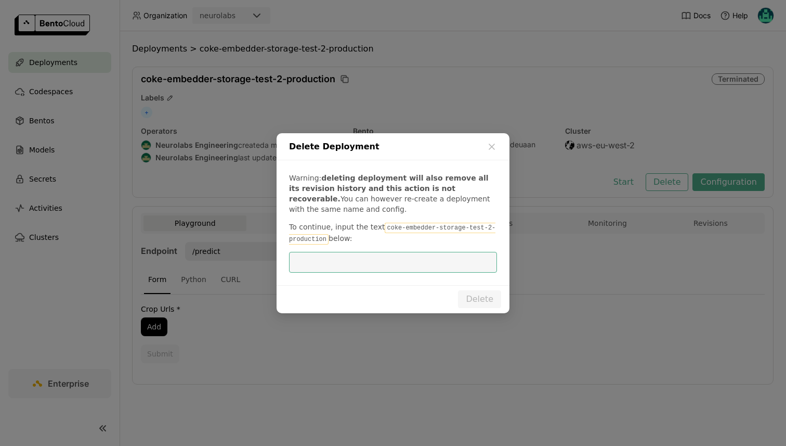
click at [326, 254] on input "dialog" at bounding box center [393, 262] width 196 height 20
type input "coke-embedder-storage-test-2-production"
click at [471, 302] on button "Delete" at bounding box center [479, 299] width 43 height 18
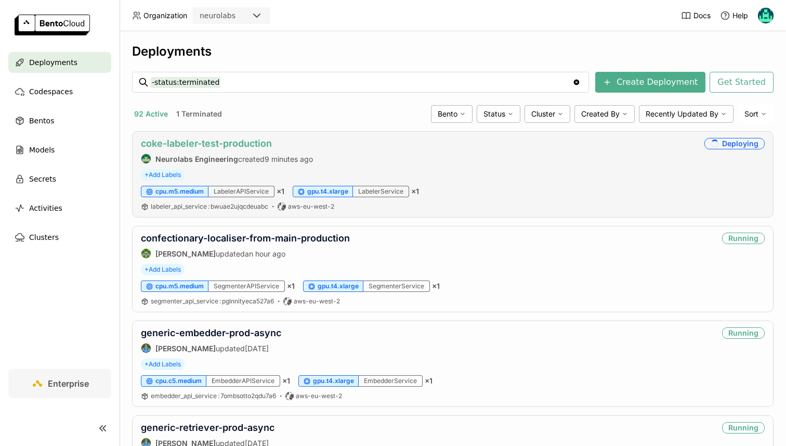
click at [255, 145] on link "coke-labeler-test-production" at bounding box center [206, 143] width 131 height 11
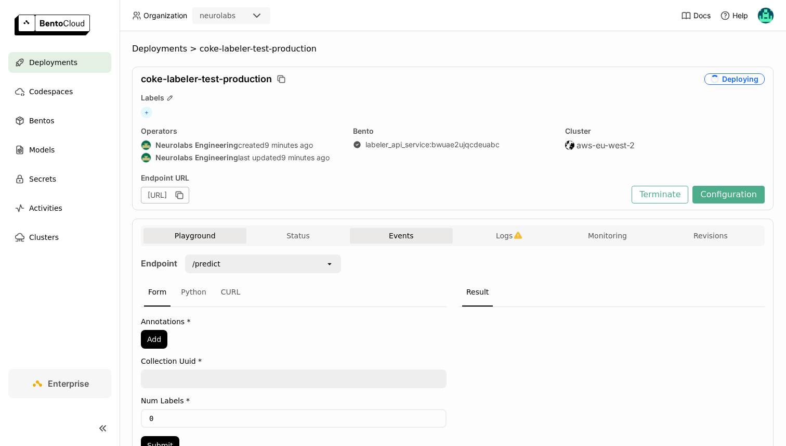
click at [431, 237] on button "Events" at bounding box center [401, 236] width 103 height 16
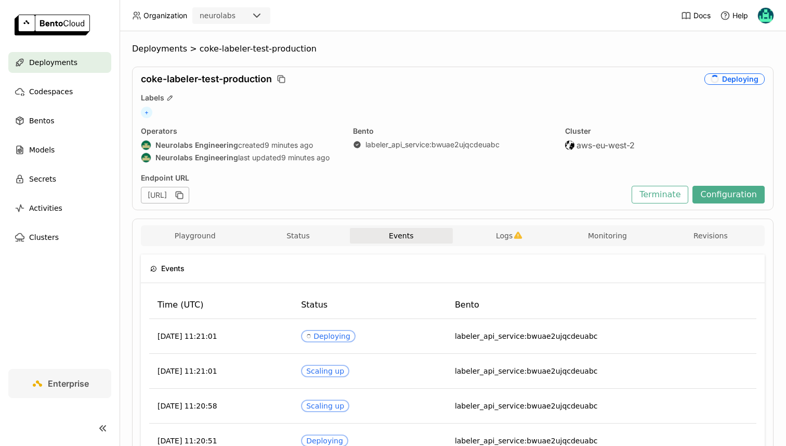
click at [335, 243] on div "Playground Status Events Logs Monitoring Revisions" at bounding box center [453, 237] width 619 height 18
click at [306, 235] on button "Status" at bounding box center [298, 236] width 103 height 16
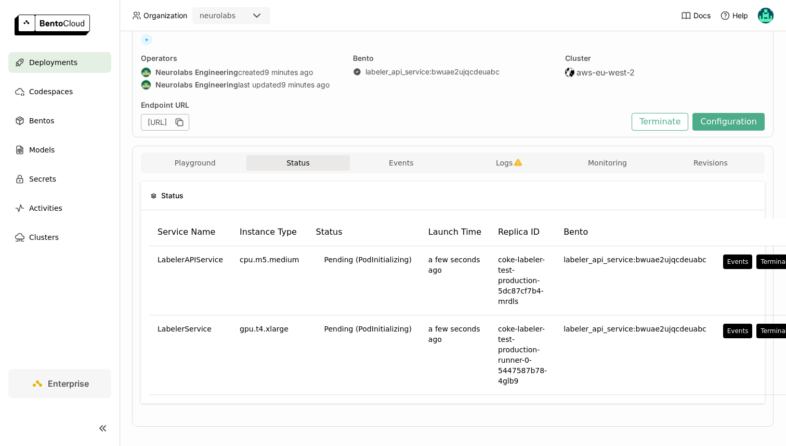
scroll to position [82, 0]
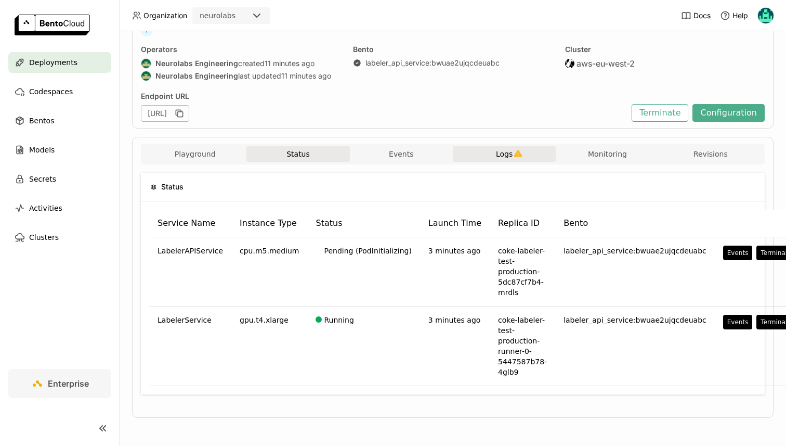
click at [486, 161] on button "Logs" at bounding box center [504, 154] width 103 height 16
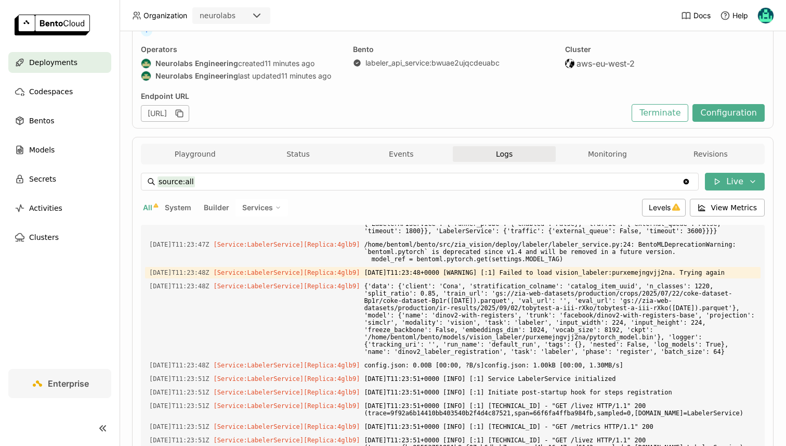
scroll to position [3905, 0]
click at [655, 208] on span "Levels" at bounding box center [660, 207] width 22 height 9
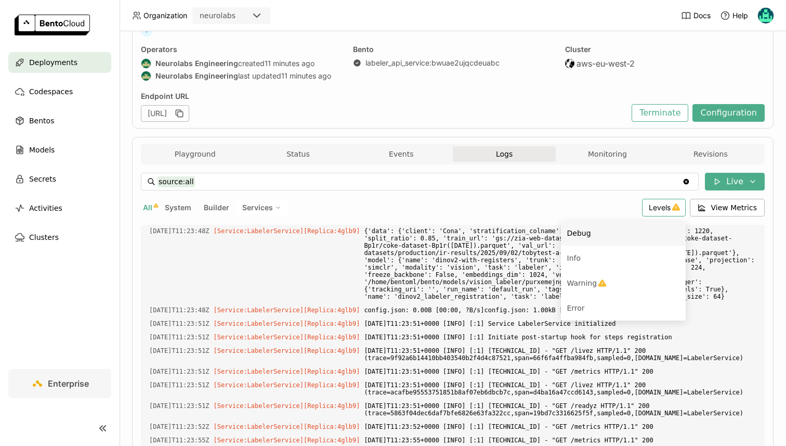
scroll to position [3960, 0]
click at [587, 286] on span "Warning" at bounding box center [582, 283] width 30 height 8
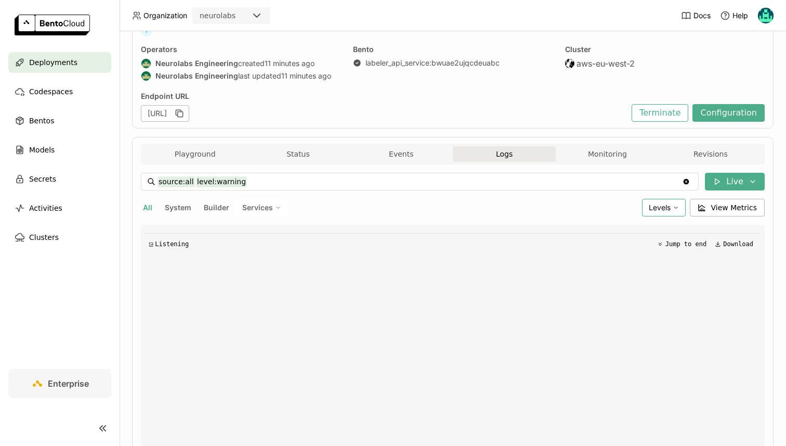
click at [658, 207] on span "Levels" at bounding box center [660, 207] width 22 height 9
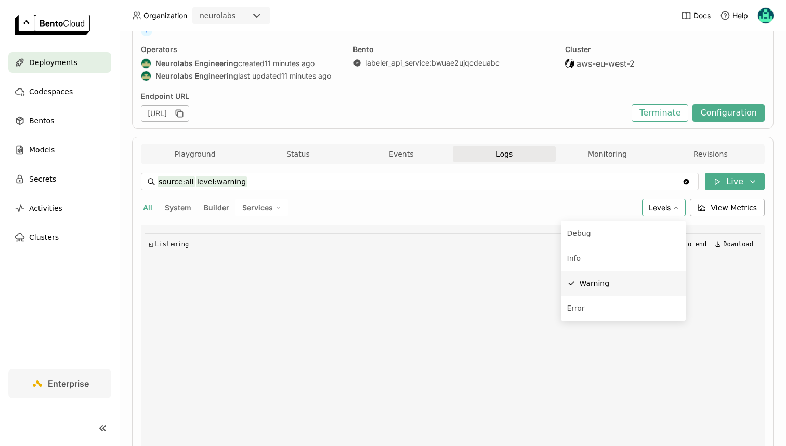
click at [602, 273] on li "Warning" at bounding box center [623, 282] width 125 height 25
type input "source:all"
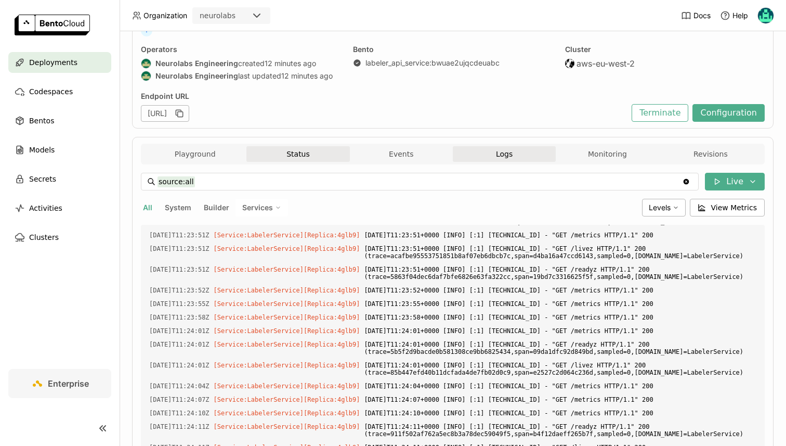
scroll to position [3548, 0]
click at [284, 145] on div "Playground Status Events Logs Monitoring Revisions" at bounding box center [453, 154] width 624 height 21
click at [284, 151] on button "Status" at bounding box center [298, 154] width 103 height 16
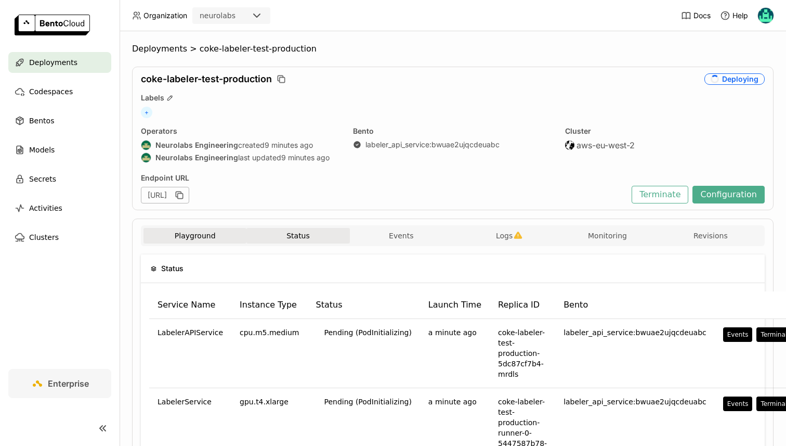
click at [182, 233] on button "Playground" at bounding box center [195, 236] width 103 height 16
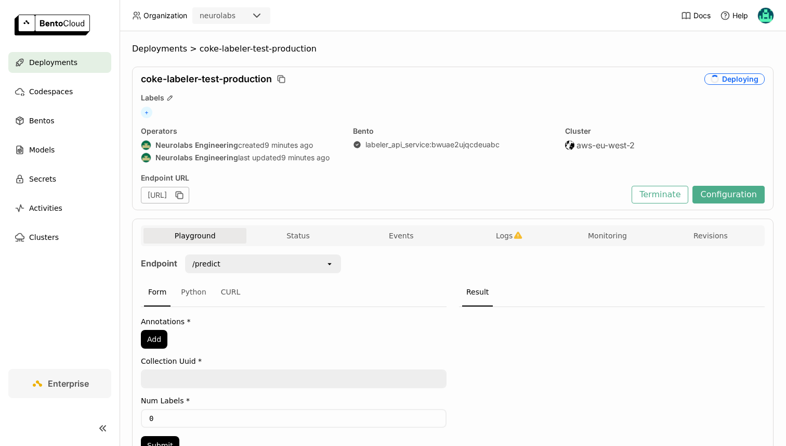
scroll to position [58, 0]
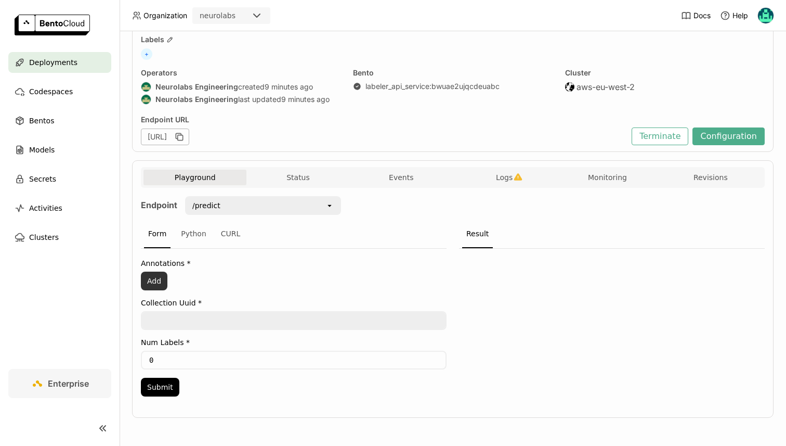
click at [159, 278] on button "Add" at bounding box center [154, 280] width 27 height 19
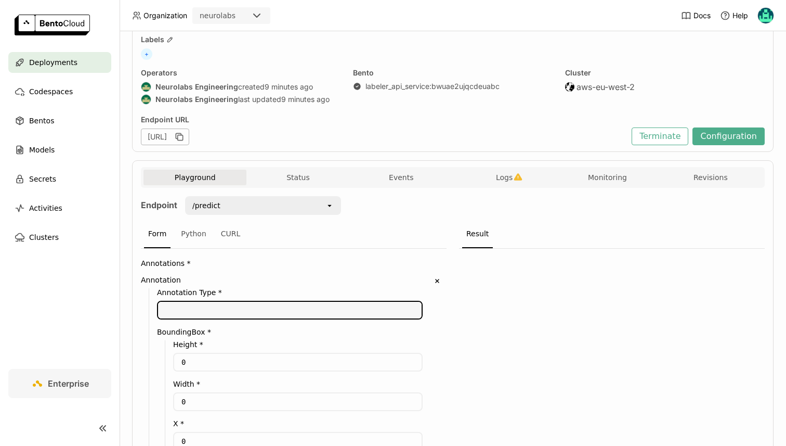
click at [186, 313] on textarea at bounding box center [290, 310] width 264 height 17
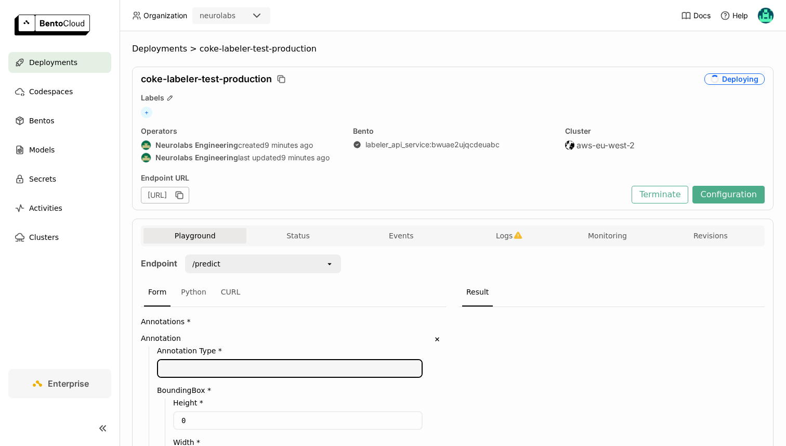
scroll to position [30, 0]
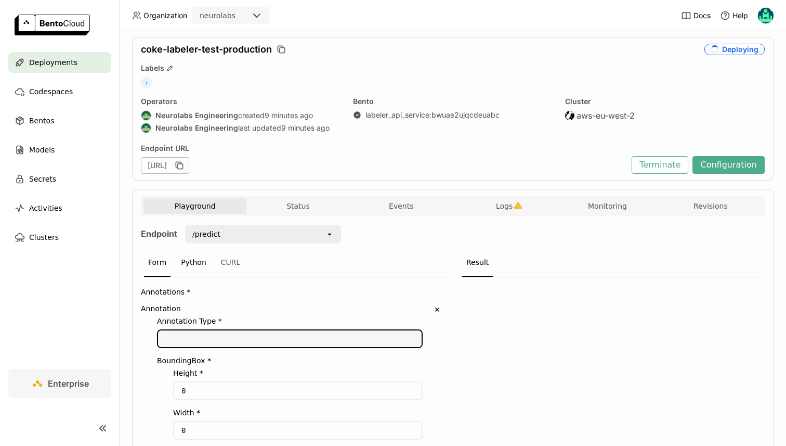
click at [196, 260] on div "Python" at bounding box center [194, 263] width 34 height 28
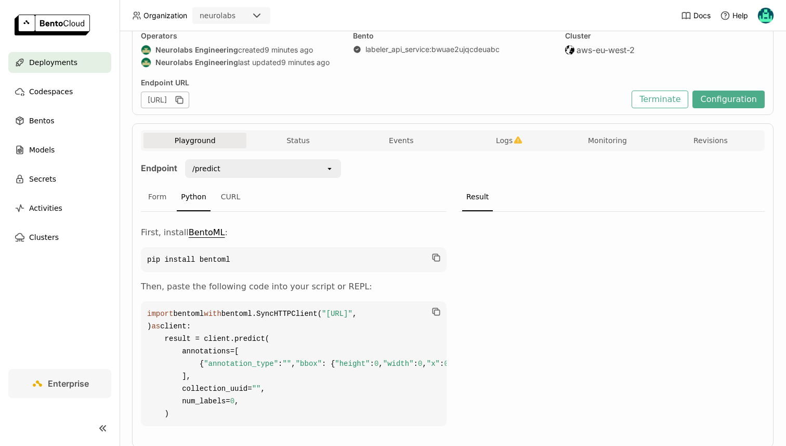
scroll to position [97, 0]
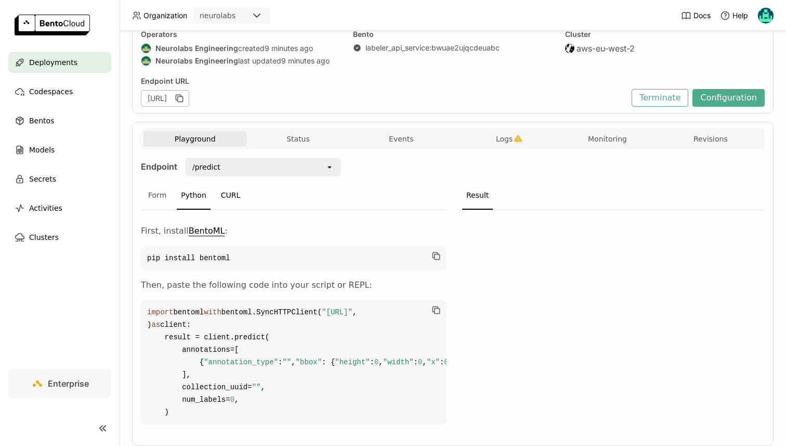
click at [227, 194] on div "CURL" at bounding box center [231, 196] width 28 height 28
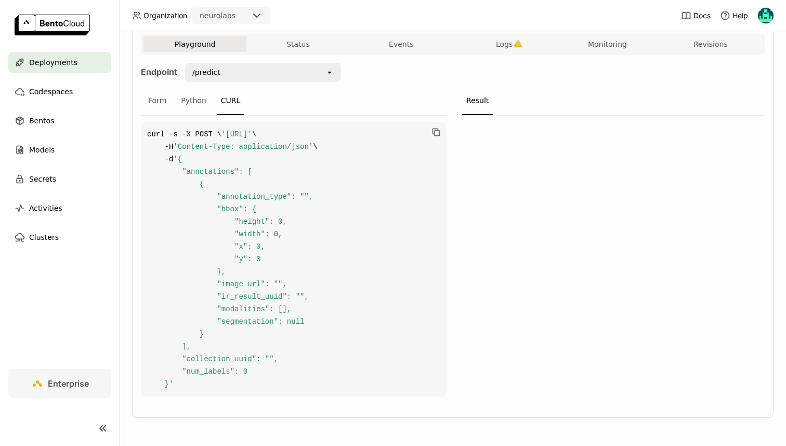
scroll to position [204, 0]
click at [226, 231] on span "'{ "annotations": [ { "annotation_type": "", "bbox": { "height": 0, "width": 0,…" at bounding box center [230, 271] width 166 height 233
click at [154, 88] on div "Form" at bounding box center [157, 101] width 27 height 28
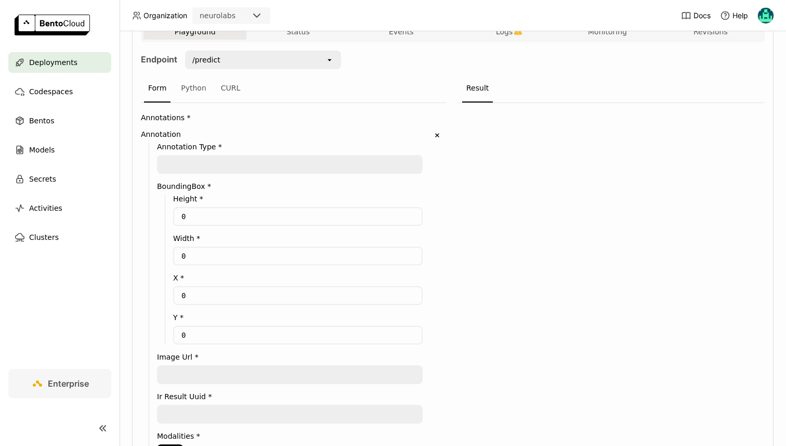
click at [261, 56] on div "/predict" at bounding box center [255, 59] width 139 height 17
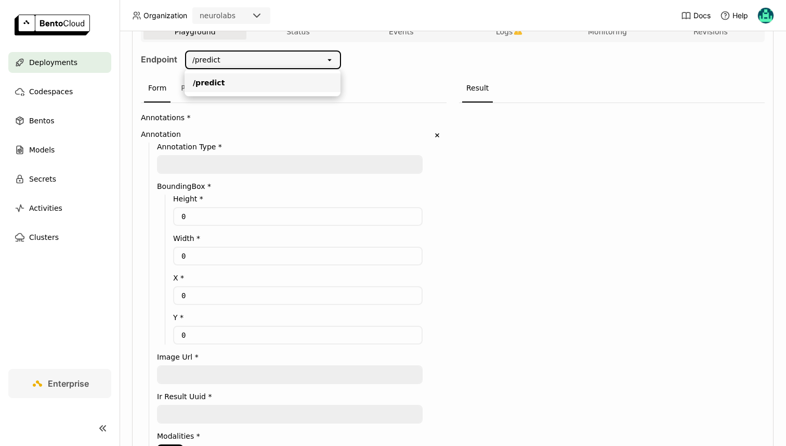
click at [261, 56] on div "/predict" at bounding box center [255, 59] width 139 height 17
click at [197, 167] on textarea at bounding box center [290, 164] width 264 height 17
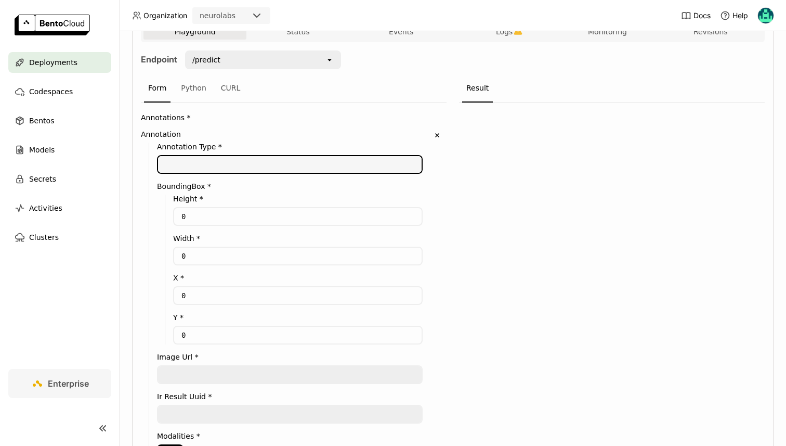
paste textarea "multipack"
type textarea "multipack"
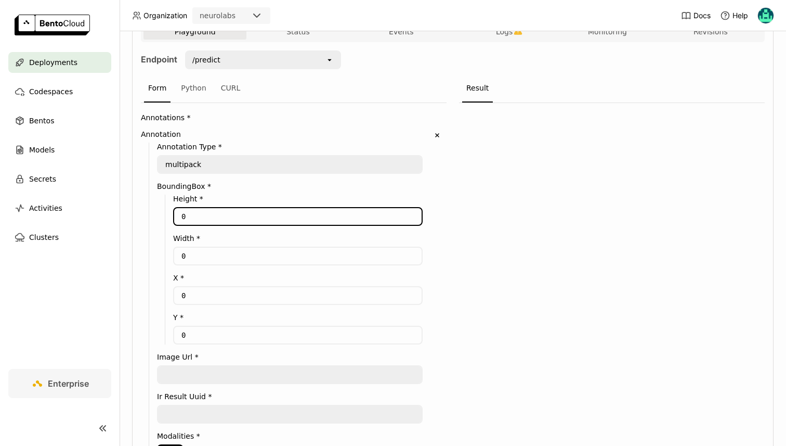
click at [190, 212] on input "0" at bounding box center [298, 216] width 248 height 17
paste input "53"
type input "530"
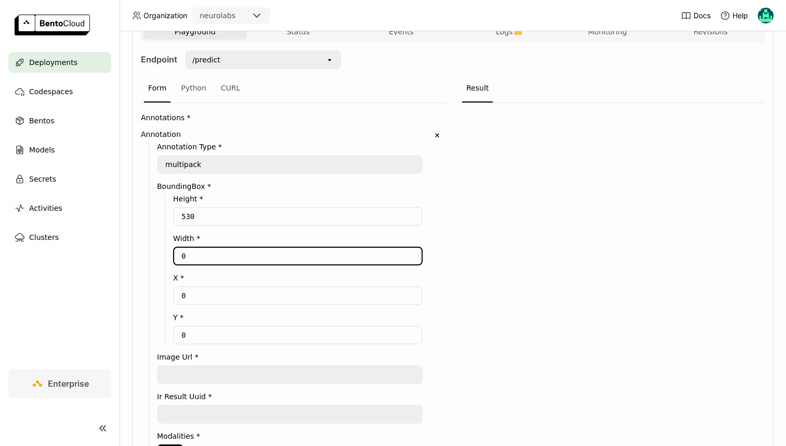
paste input "53"
type input "530"
click at [202, 290] on input "0" at bounding box center [298, 295] width 248 height 17
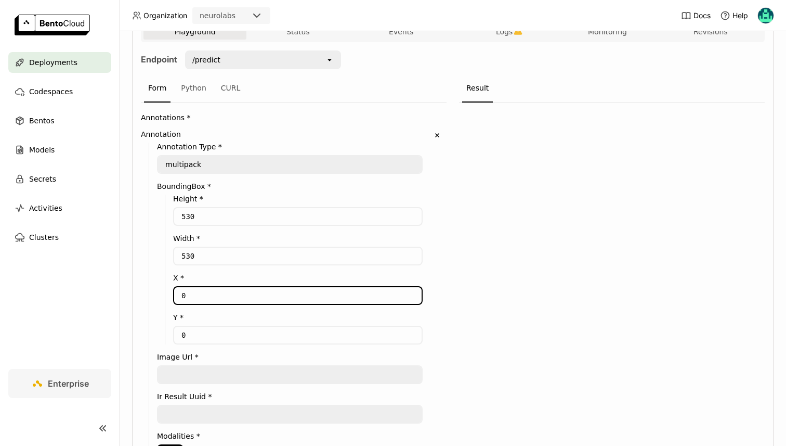
paste input "1476"
type input "1476"
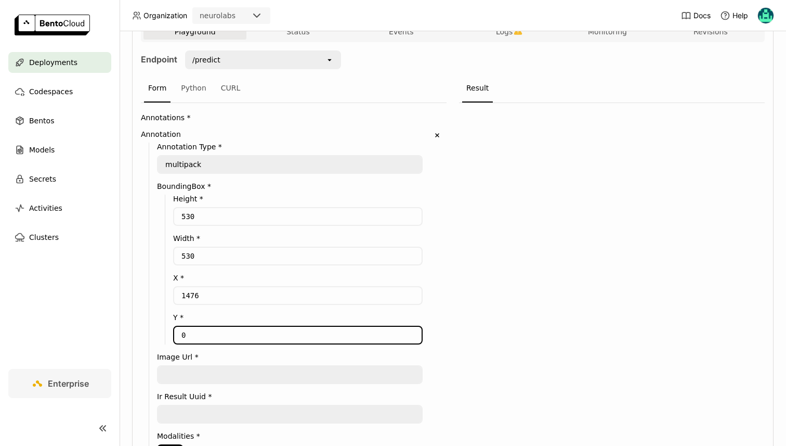
click at [202, 340] on input "0" at bounding box center [298, 335] width 248 height 17
paste input "2448"
type input "2448"
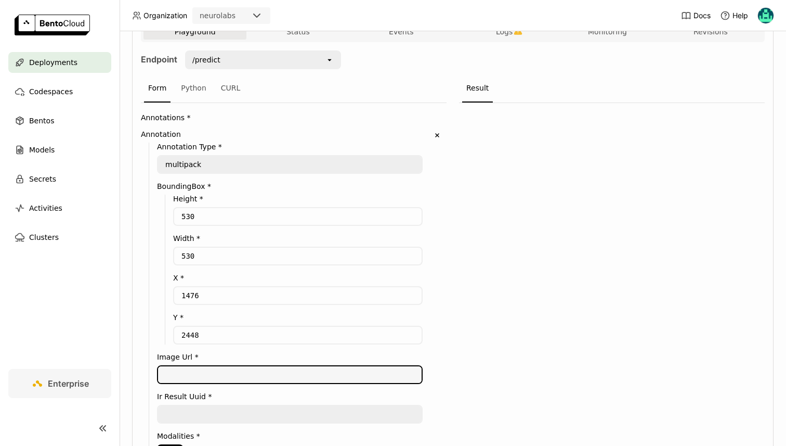
click at [271, 375] on textarea at bounding box center [290, 374] width 264 height 17
paste textarea "https://storage.googleapis.com/zia-web-public/production/ir-tasks/addee5a5-ed18…"
type textarea "https://storage.googleapis.com/zia-web-public/production/ir-tasks/addee5a5-ed18…"
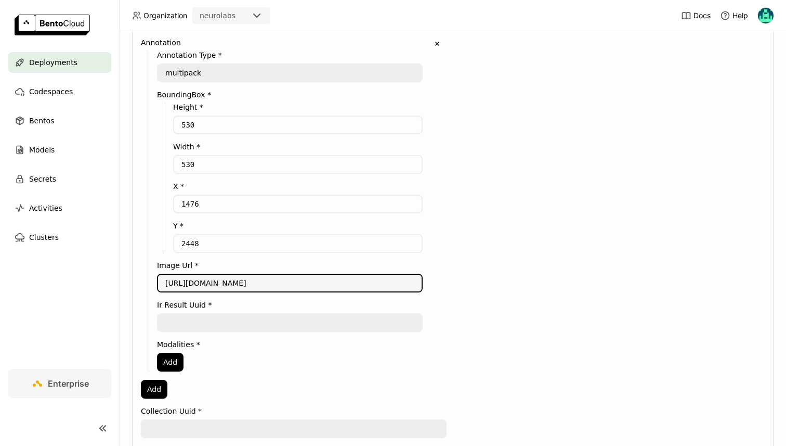
scroll to position [299, 0]
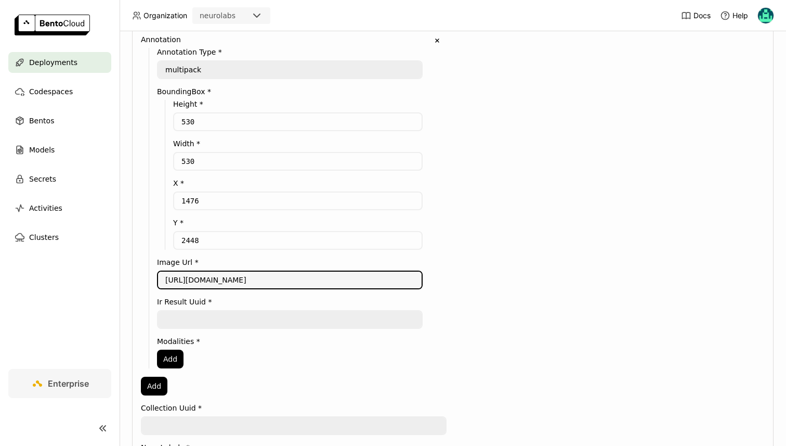
click at [187, 328] on textarea at bounding box center [290, 319] width 264 height 17
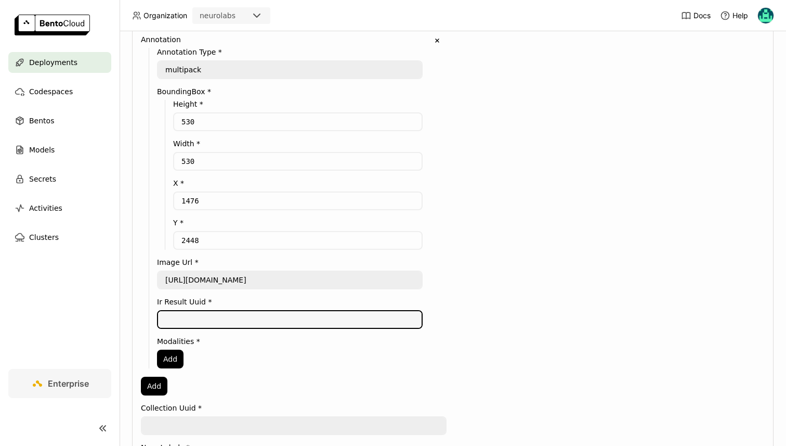
paste textarea "ab8cace8-27a4-4609-b210-5f1ef74d9013"
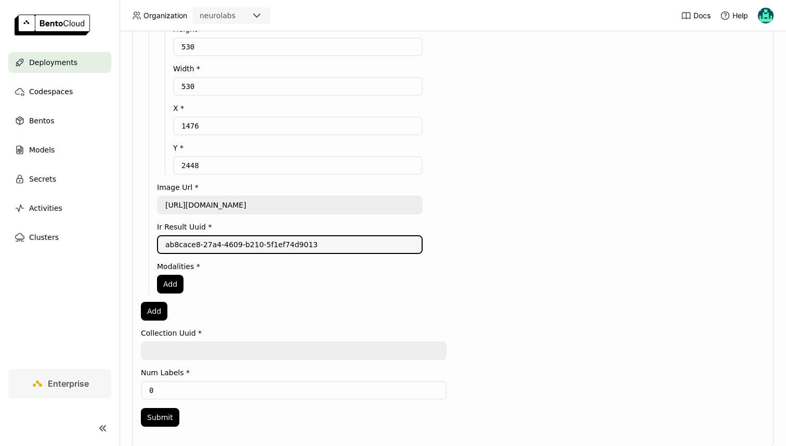
scroll to position [376, 0]
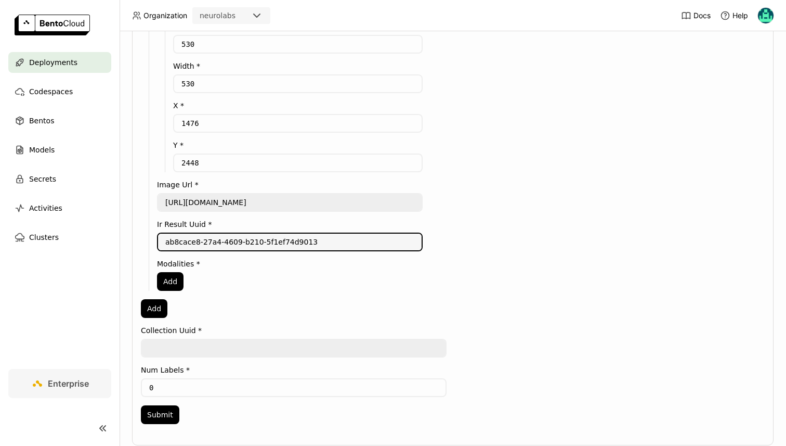
type textarea "ab8cace8-27a4-4609-b210-5f1ef74d9013"
click at [192, 356] on textarea at bounding box center [294, 348] width 304 height 17
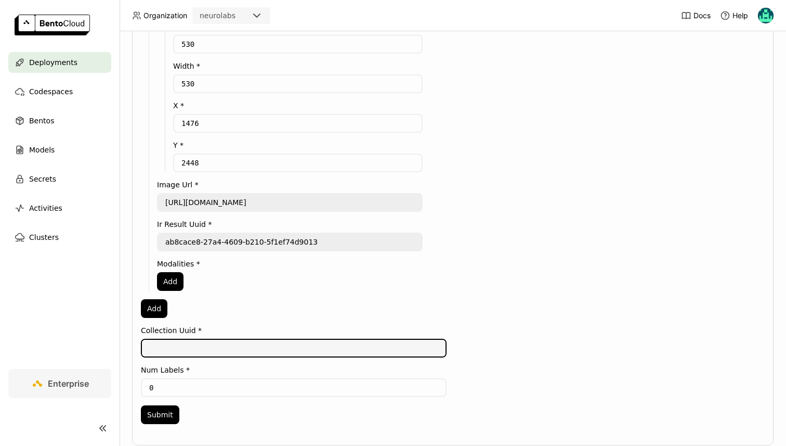
paste textarea "91df0e6a-1cf2-41e9-a734-6a80f60d7d9e"
type textarea "91df0e6a-1cf2-41e9-a734-6a80f60d7d9e"
click at [190, 396] on input "0" at bounding box center [294, 387] width 304 height 17
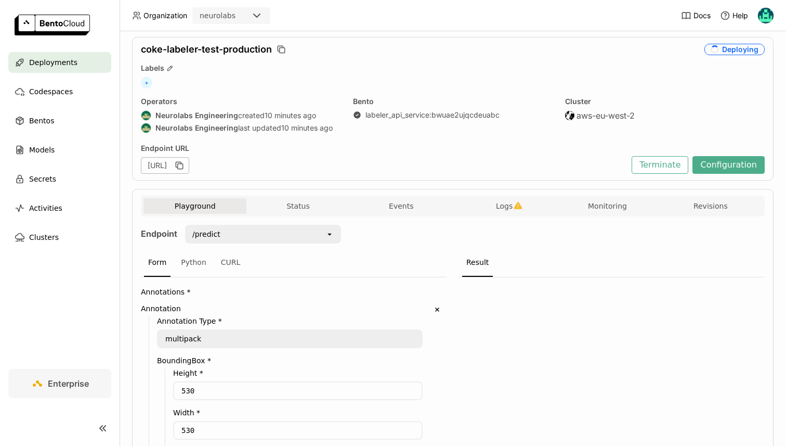
scroll to position [0, 0]
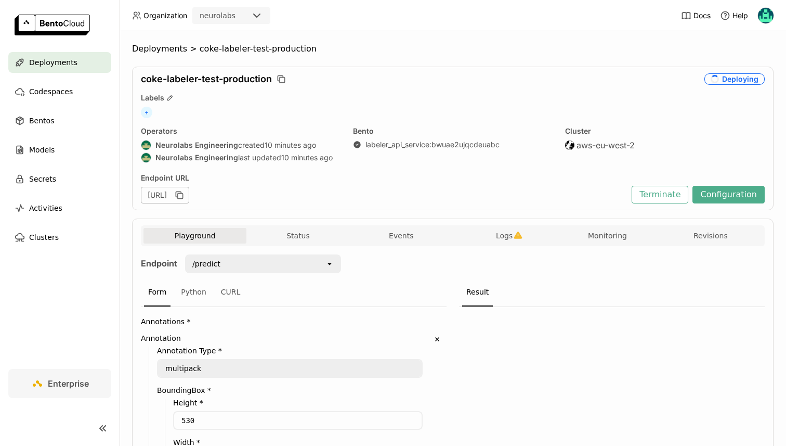
type input "3"
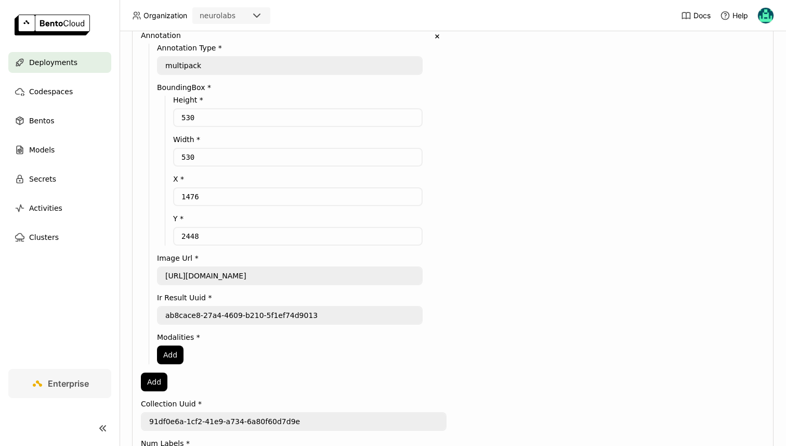
scroll to position [424, 0]
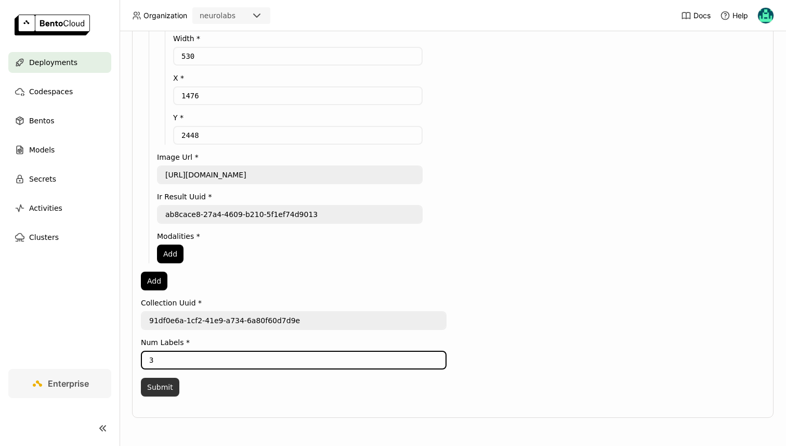
click at [162, 379] on button "Submit" at bounding box center [160, 387] width 38 height 19
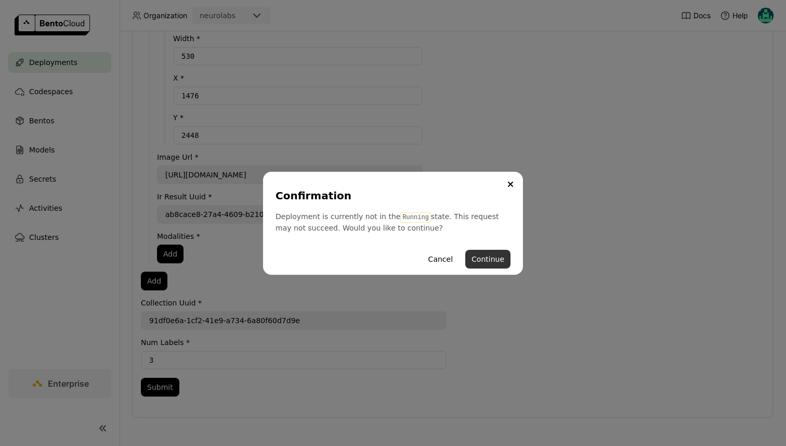
click at [476, 258] on button "Continue" at bounding box center [487, 259] width 45 height 19
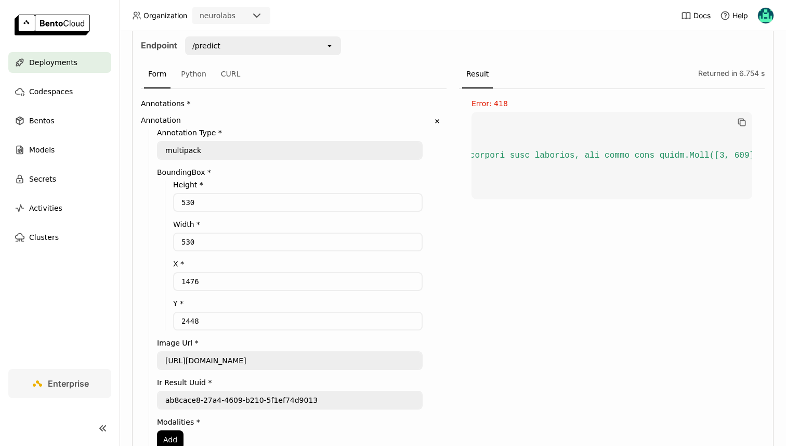
scroll to position [0, 14771]
copy code ""error" : "Traceback (most recent call last):\n File \"/home/bentoml/bento/src/…"
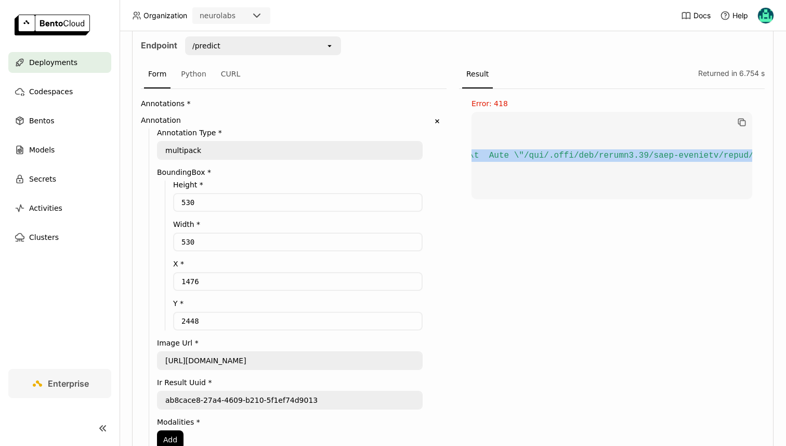
scroll to position [0, 13741]
click at [214, 225] on label "Width *" at bounding box center [298, 224] width 250 height 8
click at [210, 238] on input "530" at bounding box center [298, 242] width 248 height 17
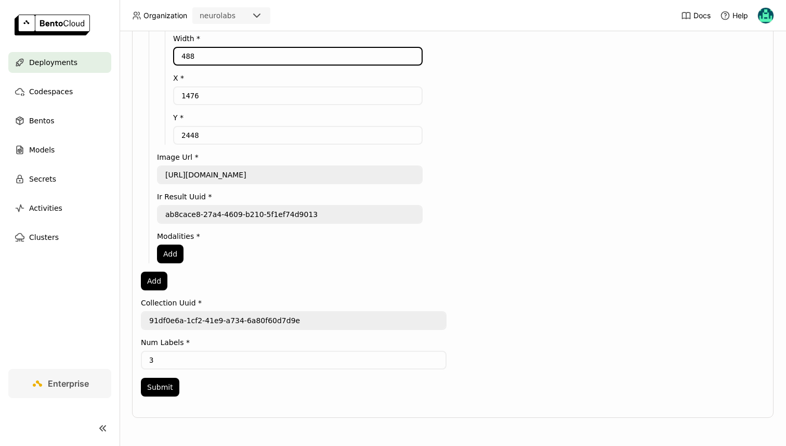
scroll to position [424, 0]
type input "488"
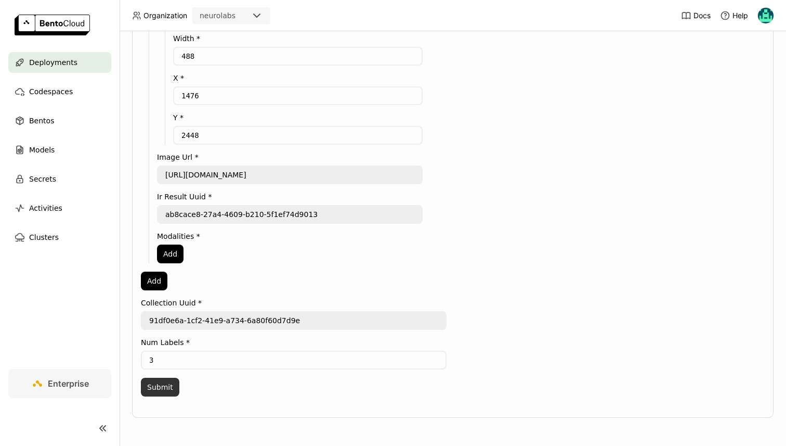
click at [154, 392] on button "Submit" at bounding box center [160, 387] width 38 height 19
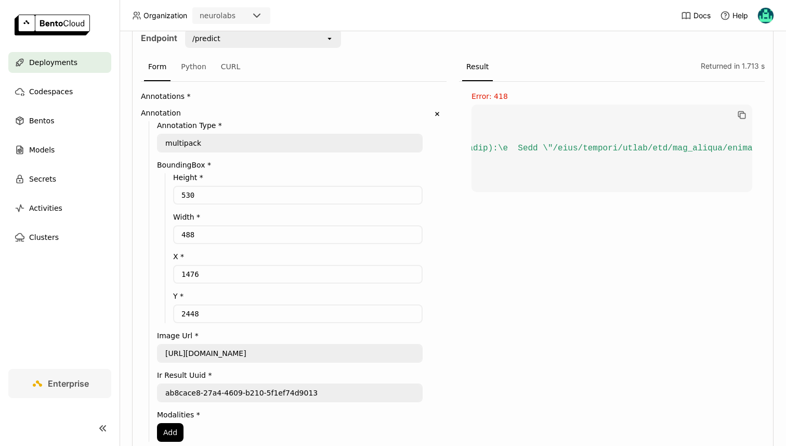
scroll to position [0, 433]
drag, startPoint x: 484, startPoint y: 186, endPoint x: 602, endPoint y: 186, distance: 117.5
click at [602, 186] on code "[ { "error" : } ]" at bounding box center [612, 148] width 281 height 87
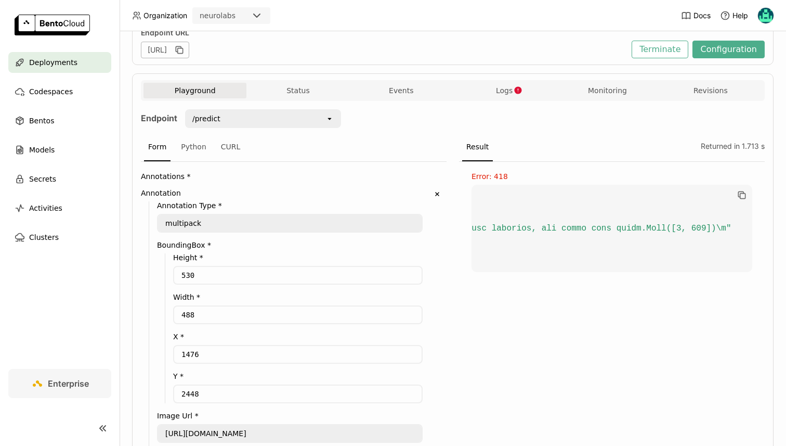
scroll to position [0, 0]
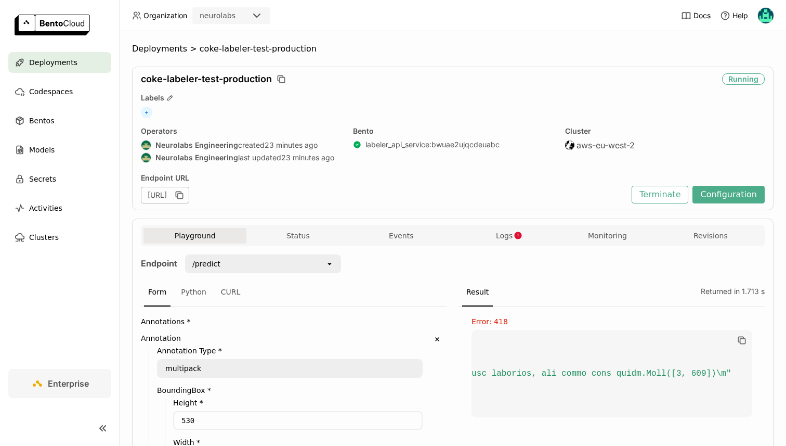
click at [282, 244] on div "Playground Status Events Logs Monitoring Revisions" at bounding box center [453, 237] width 619 height 18
click at [293, 240] on button "Status" at bounding box center [298, 236] width 103 height 16
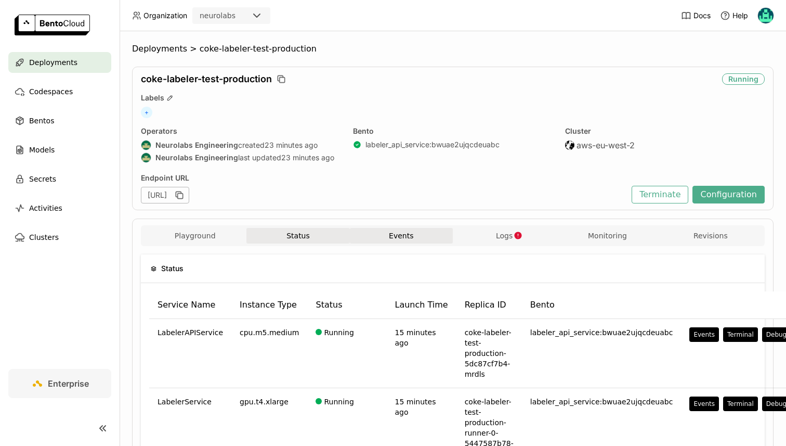
click at [395, 241] on button "Events" at bounding box center [401, 236] width 103 height 16
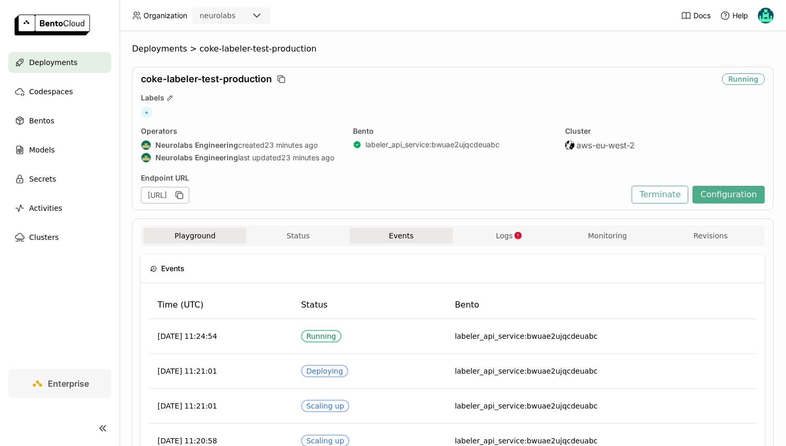
click at [171, 240] on button "Playground" at bounding box center [195, 236] width 103 height 16
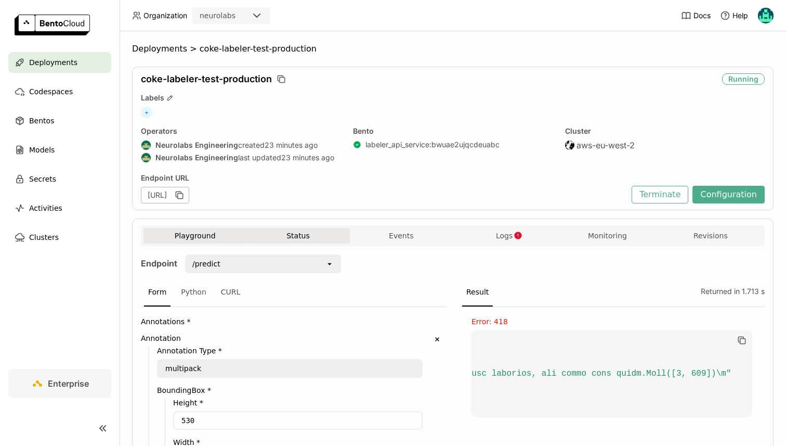
click at [296, 237] on button "Status" at bounding box center [298, 236] width 103 height 16
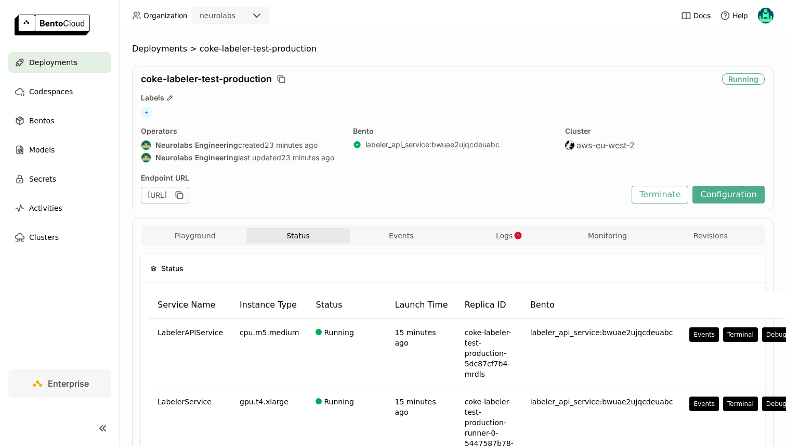
scroll to position [82, 0]
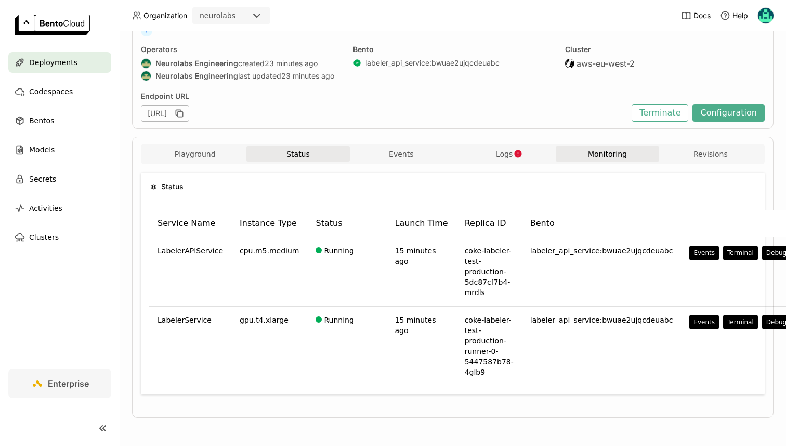
click at [584, 158] on button "Monitoring" at bounding box center [607, 154] width 103 height 16
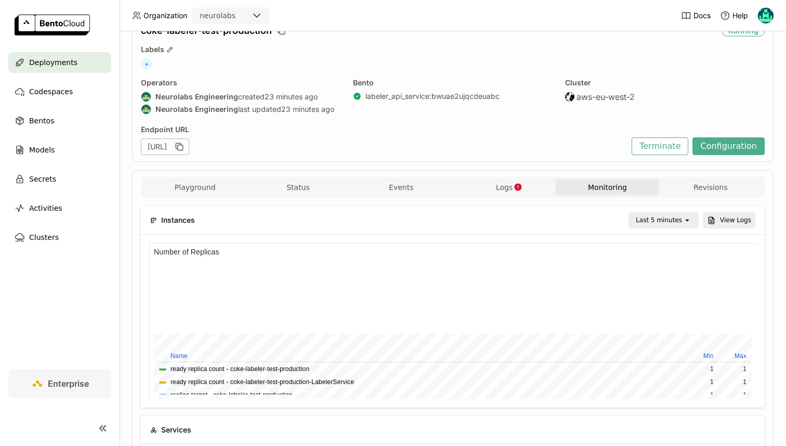
scroll to position [47, 0]
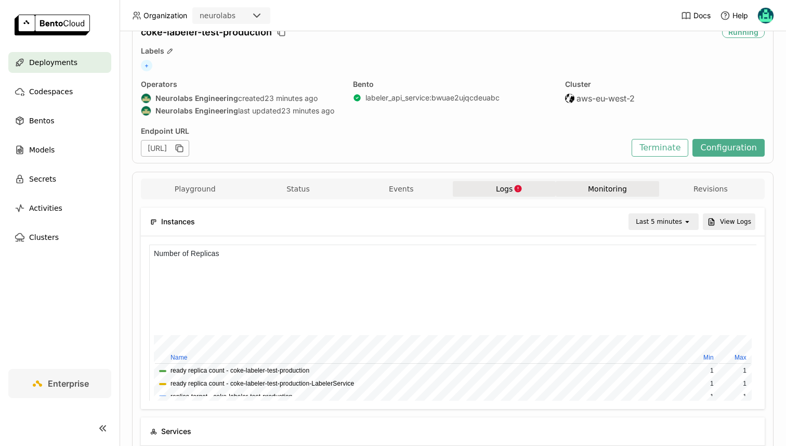
click at [498, 185] on span "Logs" at bounding box center [504, 188] width 17 height 9
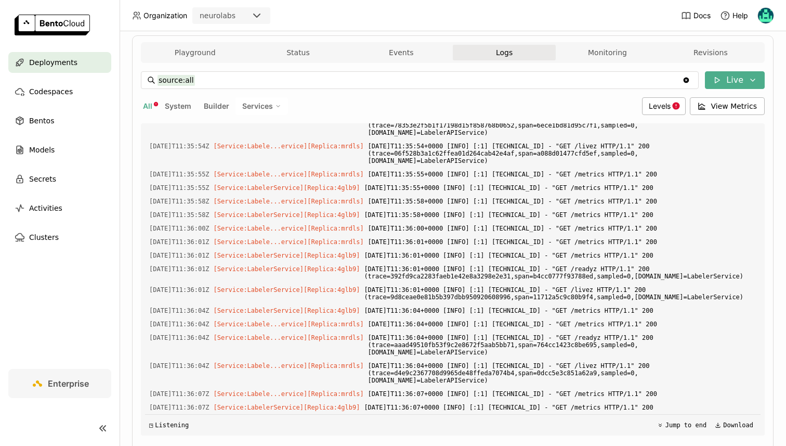
scroll to position [21160, 0]
click at [650, 109] on div "Levels" at bounding box center [664, 106] width 44 height 18
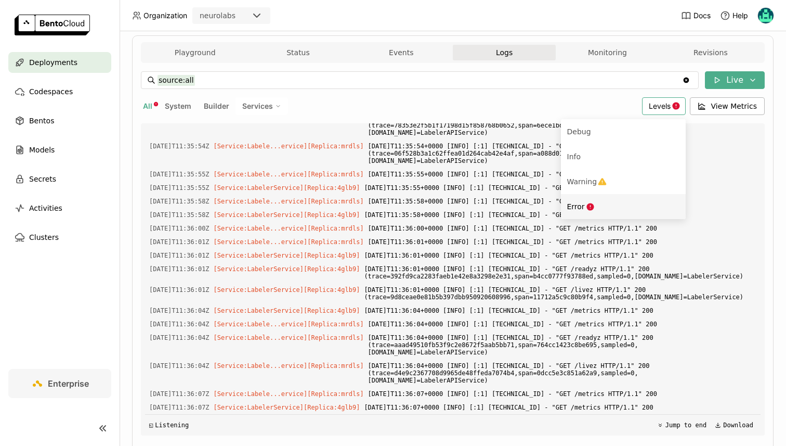
click at [594, 204] on icon "Menu" at bounding box center [590, 206] width 7 height 7
type input "source:all level:error"
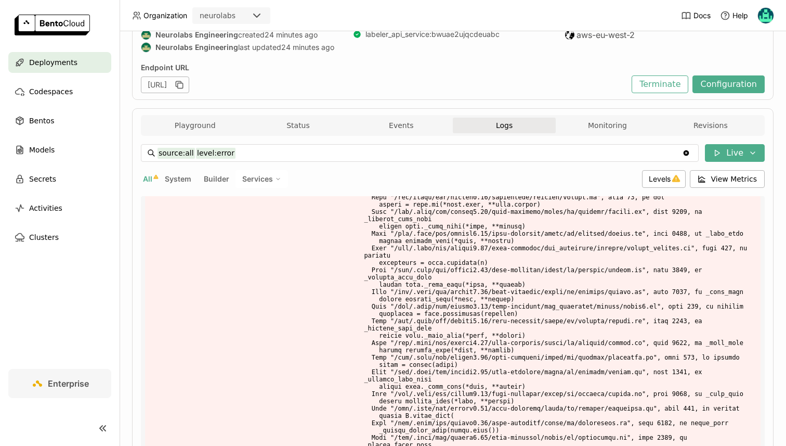
scroll to position [0, 0]
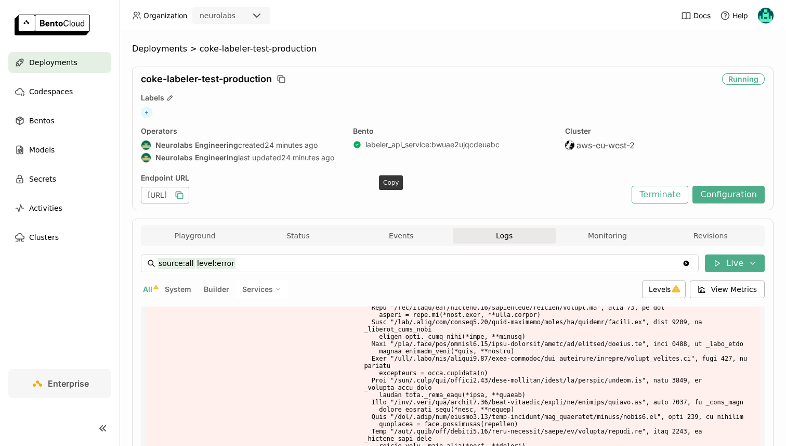
click at [185, 192] on icon "button" at bounding box center [179, 195] width 10 height 10
click at [720, 197] on button "Configuration" at bounding box center [729, 195] width 72 height 18
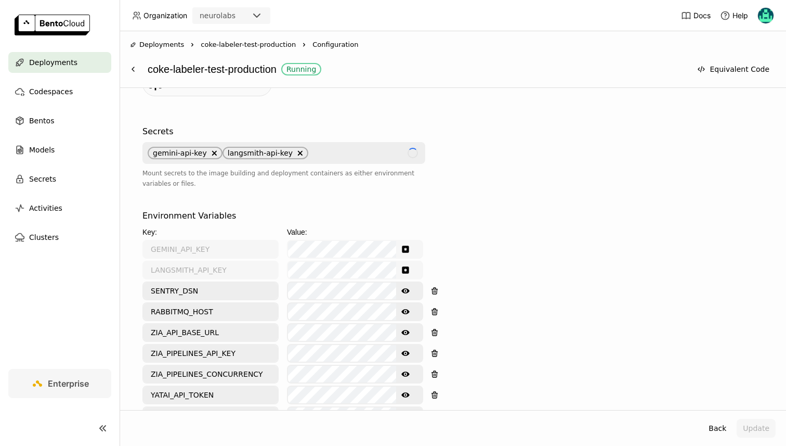
scroll to position [421, 0]
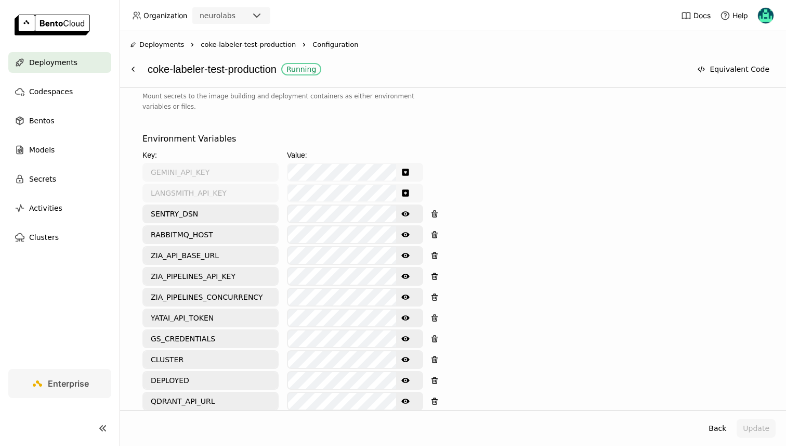
click at [408, 272] on icon "Show password text" at bounding box center [405, 276] width 8 height 8
click at [137, 71] on button at bounding box center [133, 69] width 19 height 19
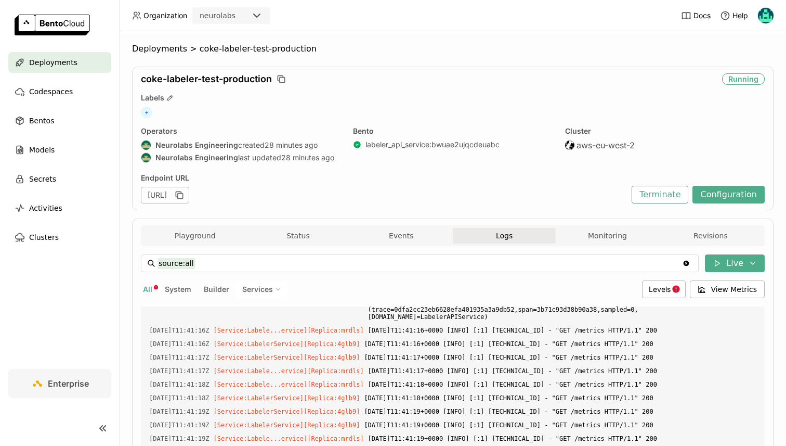
scroll to position [2215, 0]
click at [49, 57] on span "Deployments" at bounding box center [53, 62] width 48 height 12
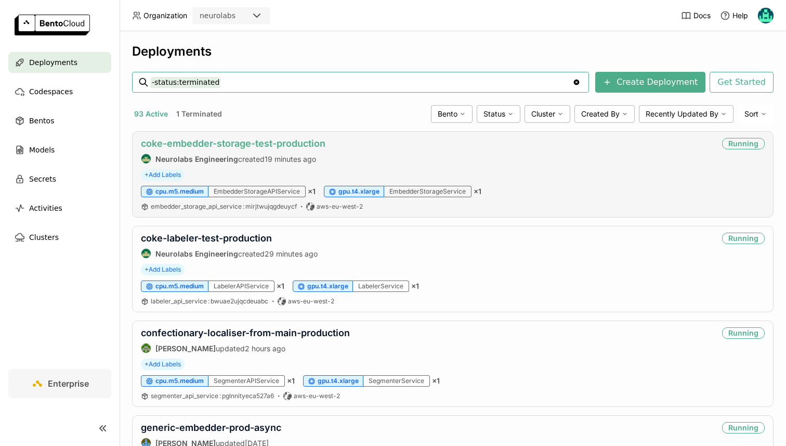
click at [279, 145] on link "coke-embedder-storage-test-production" at bounding box center [233, 143] width 185 height 11
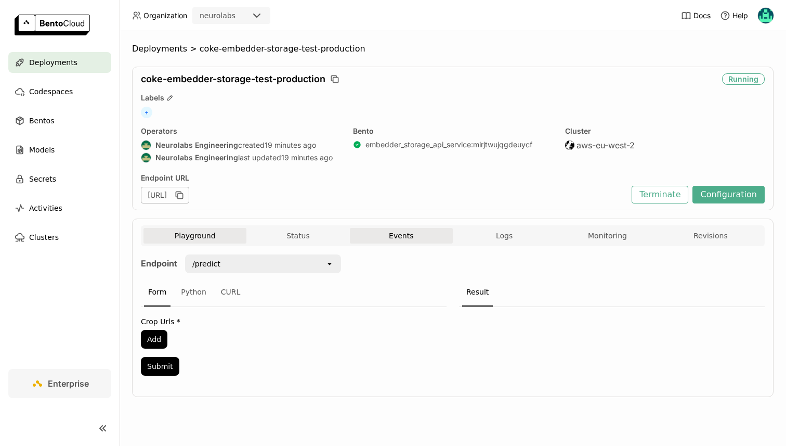
click at [394, 236] on button "Events" at bounding box center [401, 236] width 103 height 16
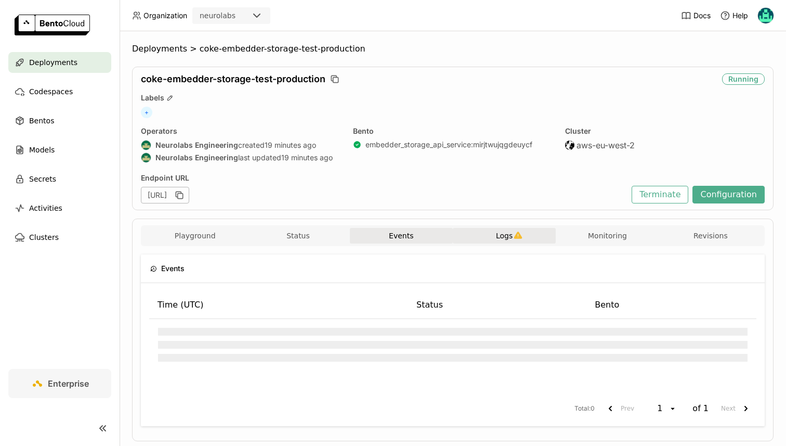
click at [498, 235] on span "Logs" at bounding box center [504, 235] width 17 height 9
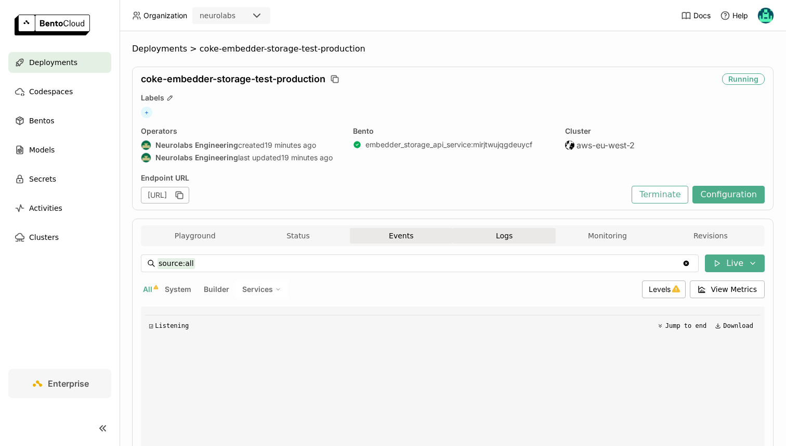
click at [376, 237] on button "Events" at bounding box center [401, 236] width 103 height 16
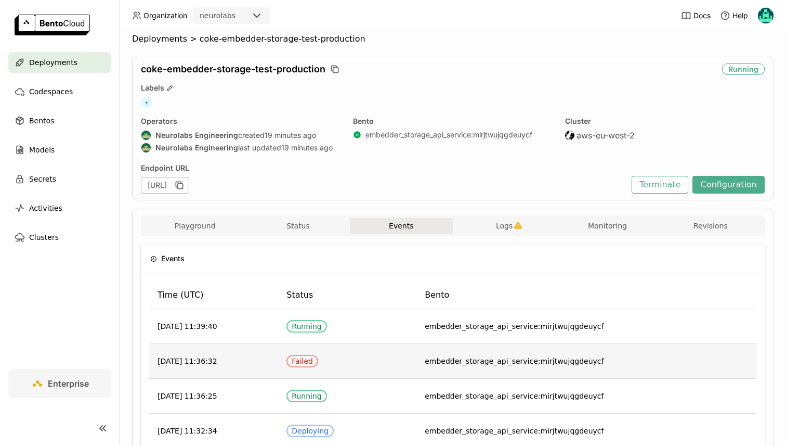
scroll to position [9, 0]
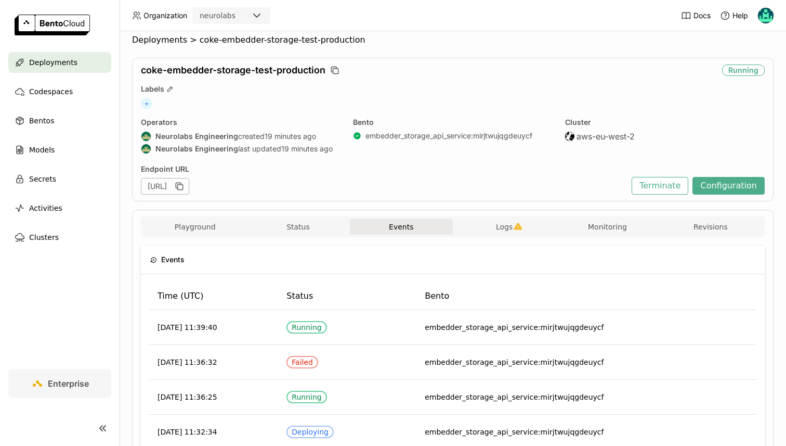
click at [507, 217] on div "Playground Status Events Logs Monitoring Revisions" at bounding box center [453, 226] width 624 height 21
click at [501, 219] on button "Logs" at bounding box center [504, 227] width 103 height 16
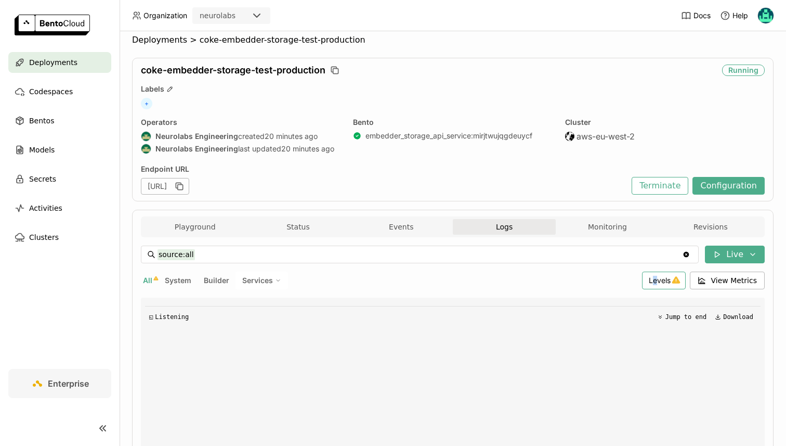
click at [657, 284] on span "Levels" at bounding box center [660, 280] width 22 height 9
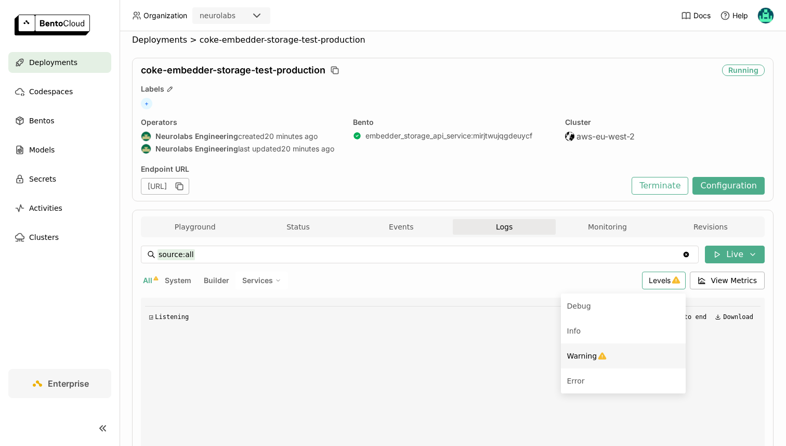
click at [593, 355] on span "Warning" at bounding box center [582, 356] width 30 height 8
type input "source:all level:warning"
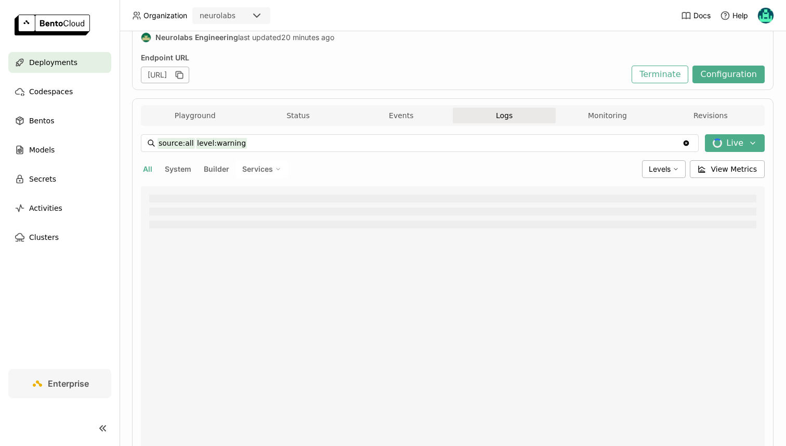
scroll to position [130, 0]
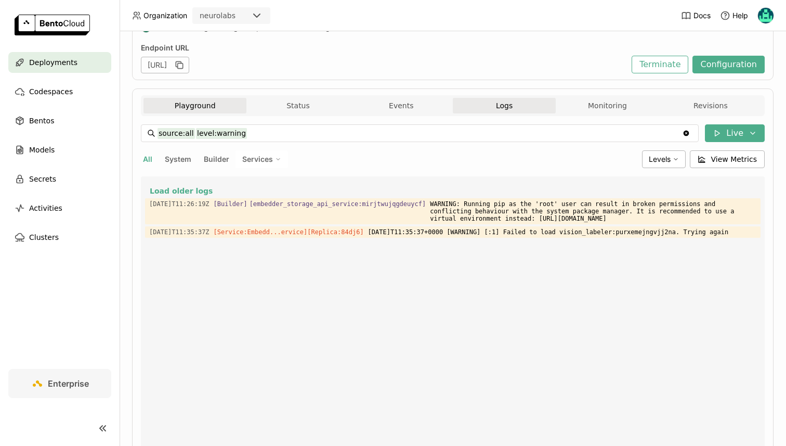
click at [202, 100] on button "Playground" at bounding box center [195, 106] width 103 height 16
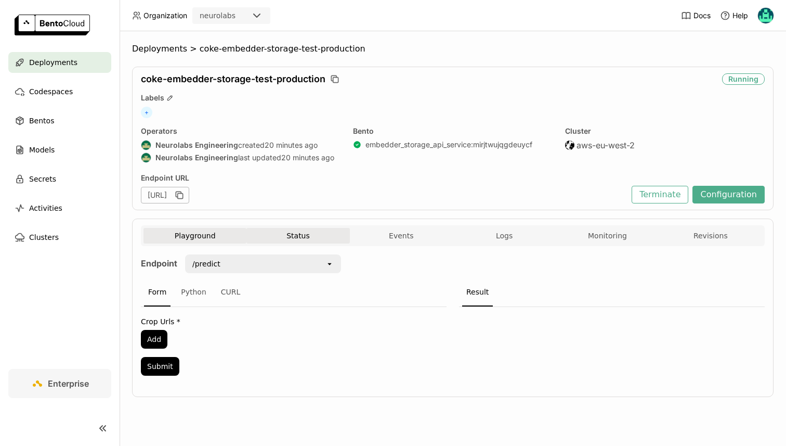
click at [309, 233] on button "Status" at bounding box center [298, 236] width 103 height 16
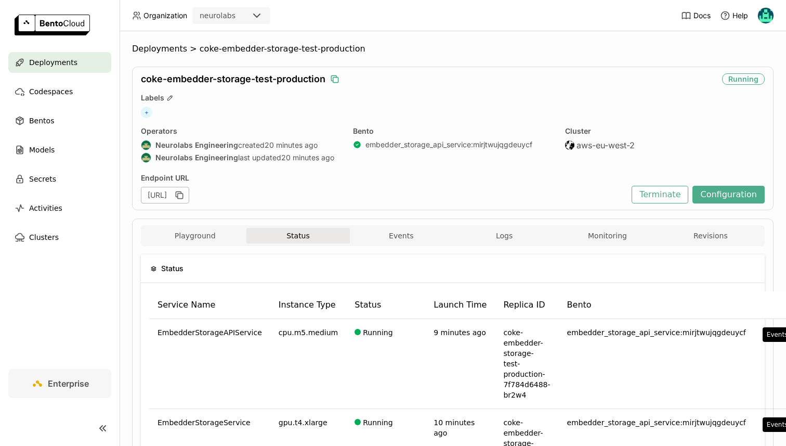
click at [333, 80] on icon "button" at bounding box center [333, 77] width 5 height 5
click at [185, 193] on icon "button" at bounding box center [179, 195] width 10 height 10
click at [720, 187] on button "Configuration" at bounding box center [729, 195] width 72 height 18
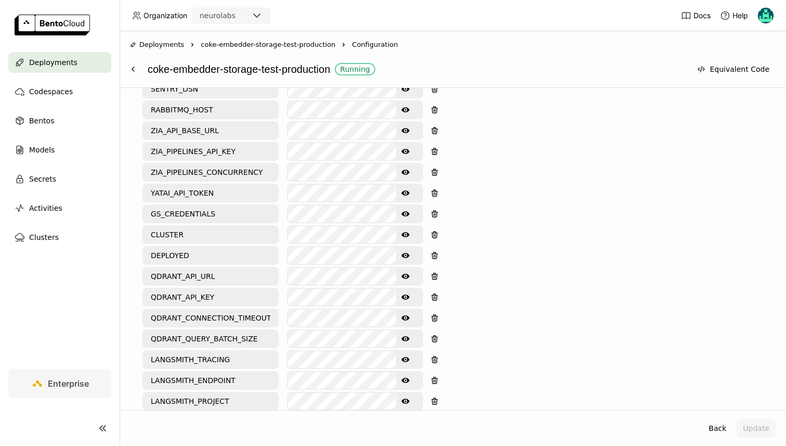
scroll to position [539, 0]
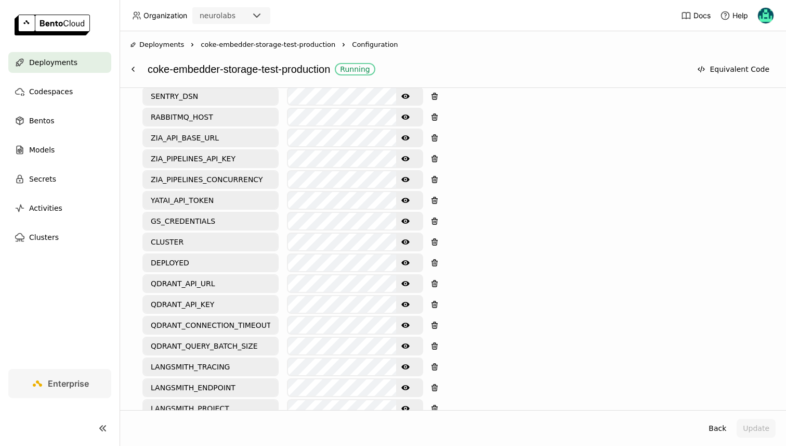
click at [408, 175] on icon "Show password text" at bounding box center [405, 179] width 8 height 8
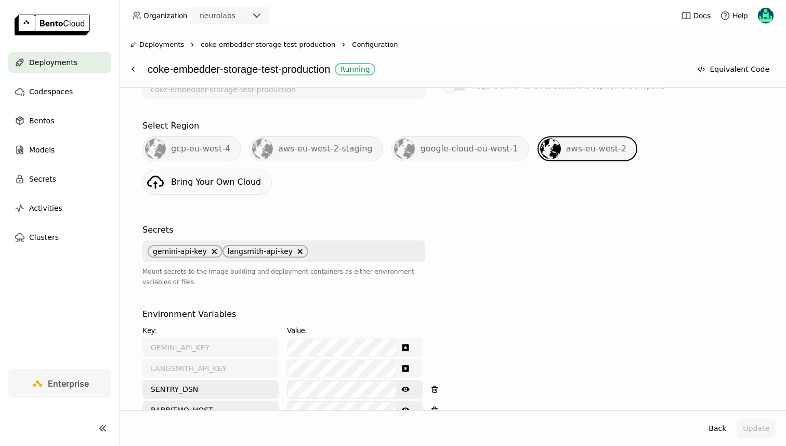
scroll to position [0, 0]
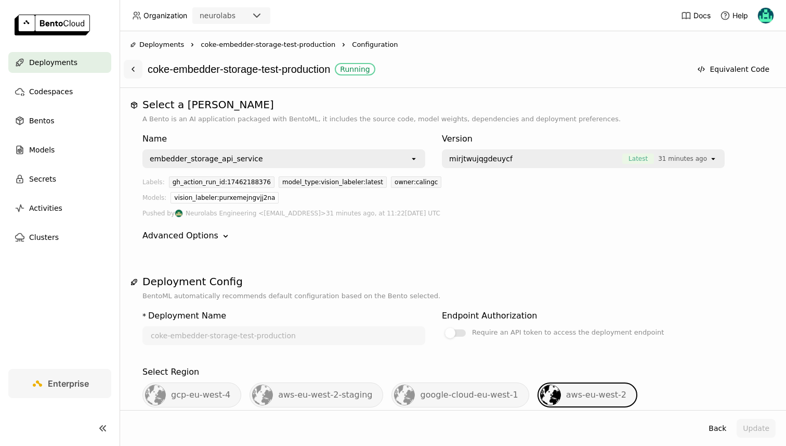
click at [133, 70] on icon at bounding box center [133, 69] width 2 height 4
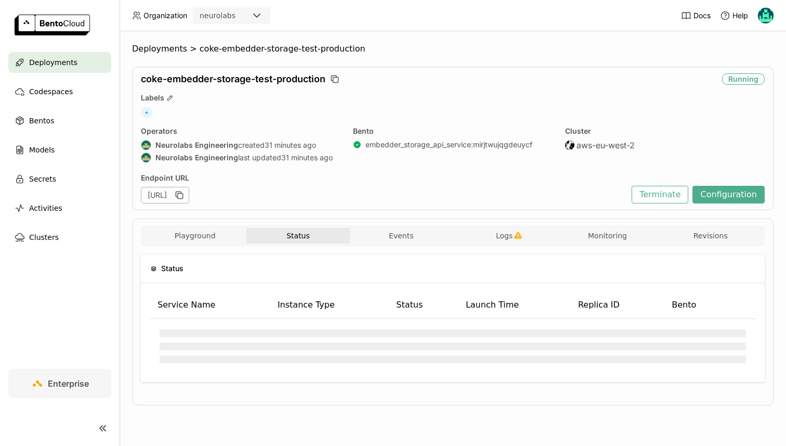
click at [189, 195] on div "https://coke-embedder-storage-test-production-e6d7a6c9.neurolabs.bentoml.ai" at bounding box center [165, 195] width 48 height 17
click at [185, 195] on icon "button" at bounding box center [179, 195] width 10 height 10
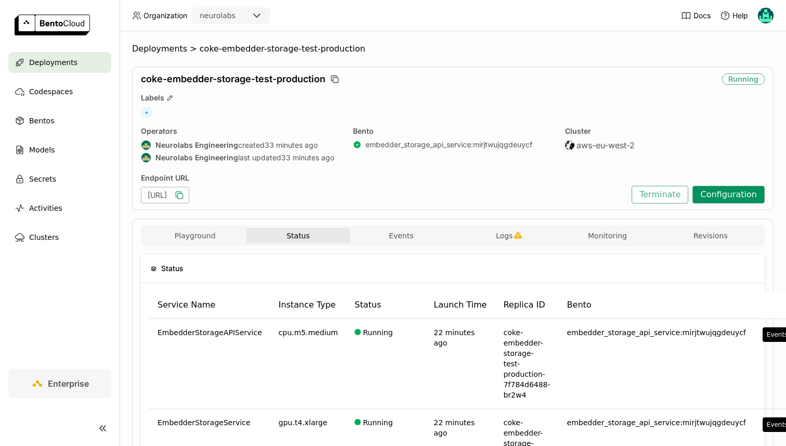
click at [710, 192] on button "Configuration" at bounding box center [729, 195] width 72 height 18
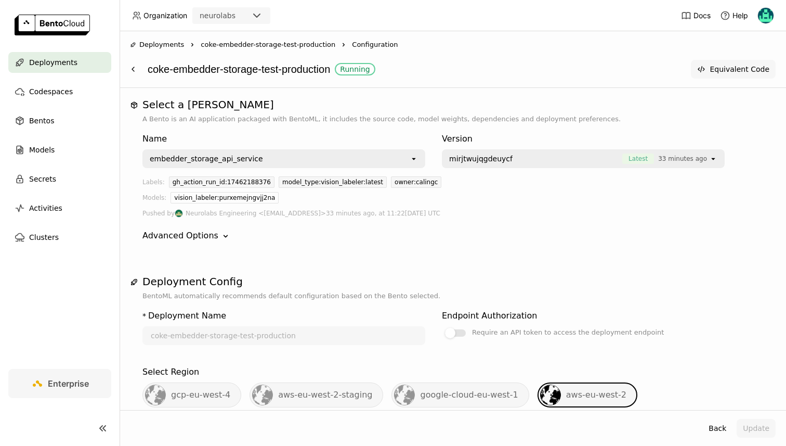
click at [735, 66] on button "Equivalent Code" at bounding box center [733, 69] width 85 height 19
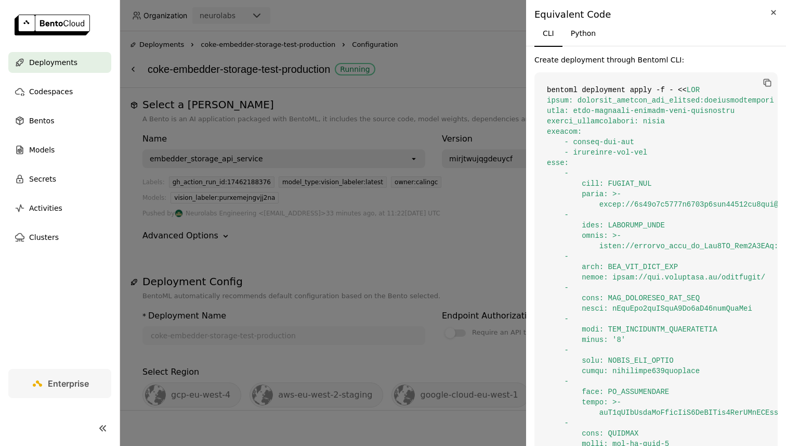
click at [773, 11] on icon "Close" at bounding box center [773, 12] width 5 height 5
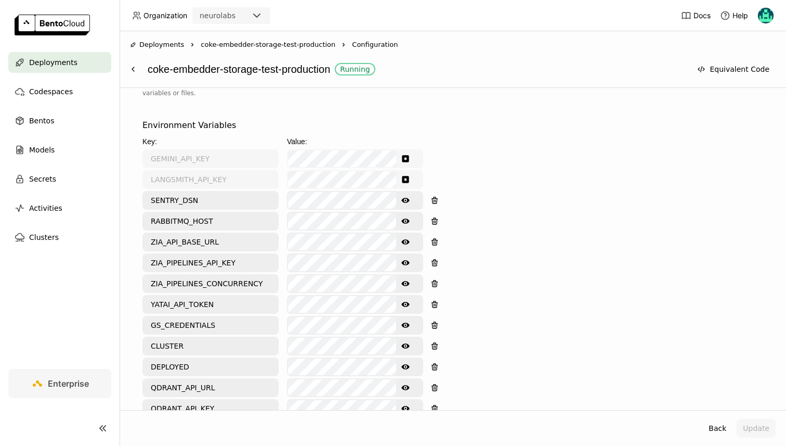
scroll to position [457, 0]
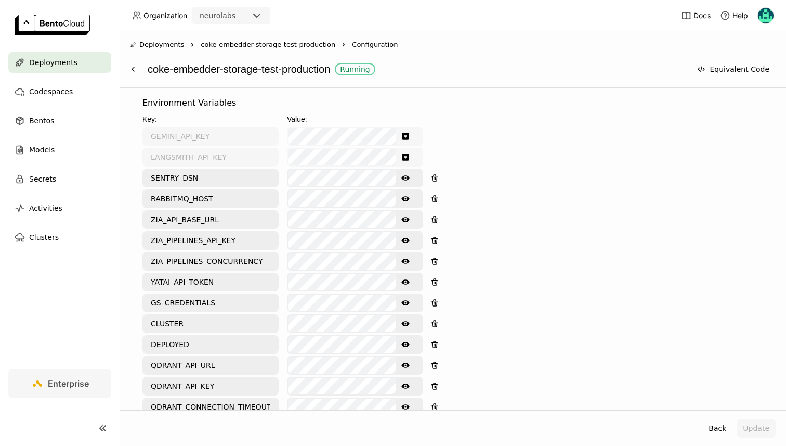
click at [402, 195] on icon "Show password text" at bounding box center [405, 199] width 8 height 8
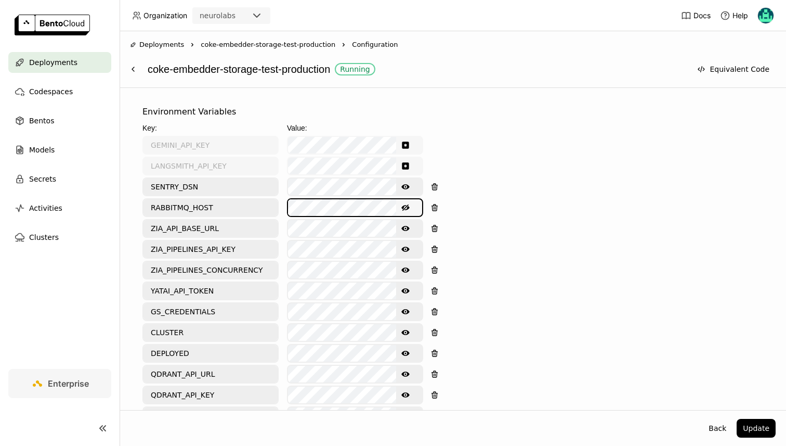
scroll to position [0, 0]
click at [498, 185] on div "Environment Variables Key: Value: GEMINI_API_KEY LANGSMITH_API_KEY SENTRY_DSN S…" at bounding box center [452, 349] width 621 height 486
click at [759, 431] on button "Update" at bounding box center [756, 428] width 39 height 19
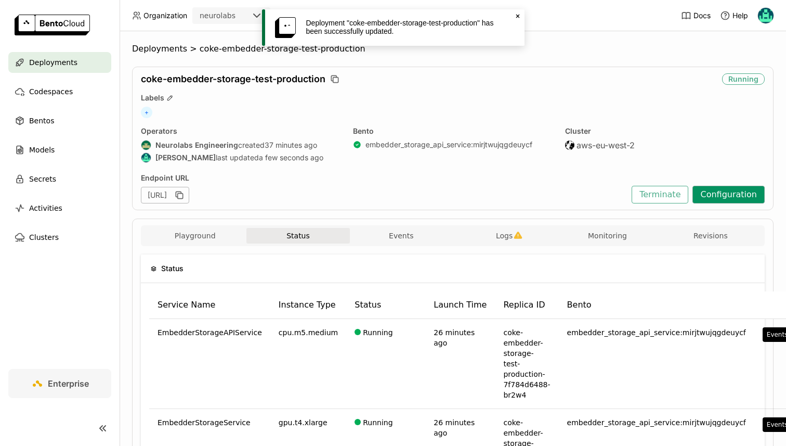
click at [711, 196] on button "Configuration" at bounding box center [729, 195] width 72 height 18
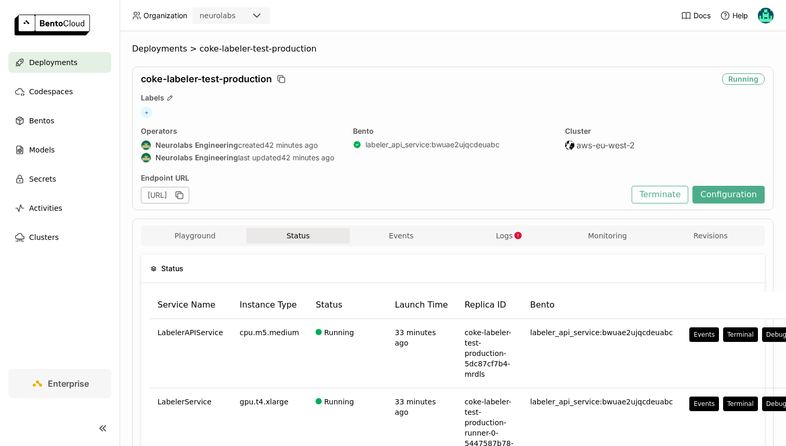
click at [56, 68] on span "Deployments" at bounding box center [53, 62] width 48 height 12
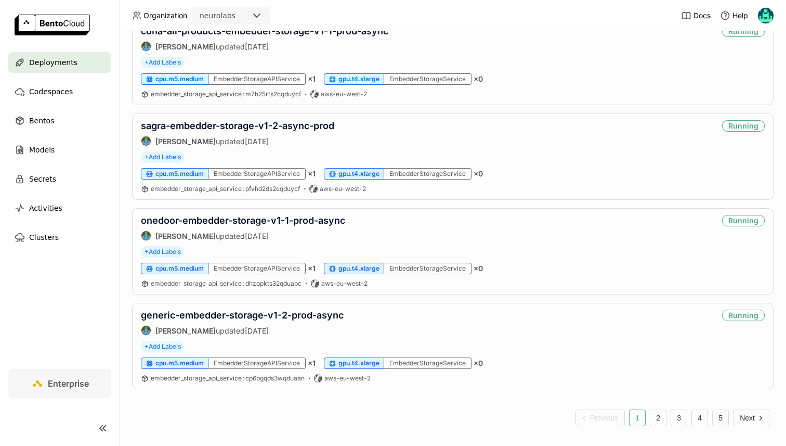
scroll to position [1655, 0]
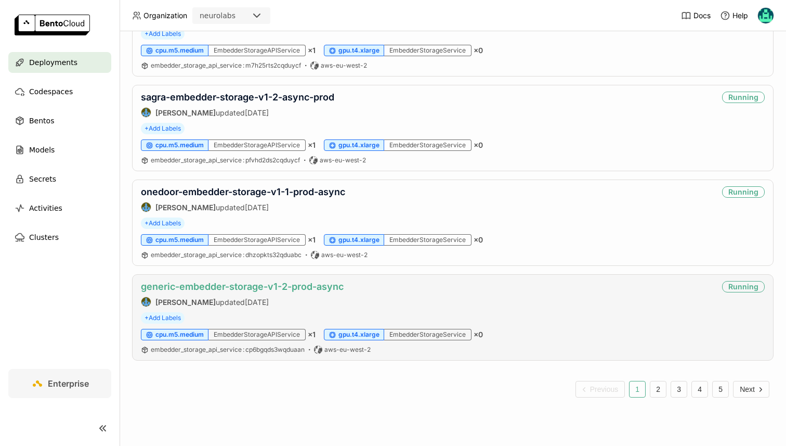
click at [217, 284] on link "generic-embedder-storage-v1-2-prod-async" at bounding box center [242, 286] width 203 height 11
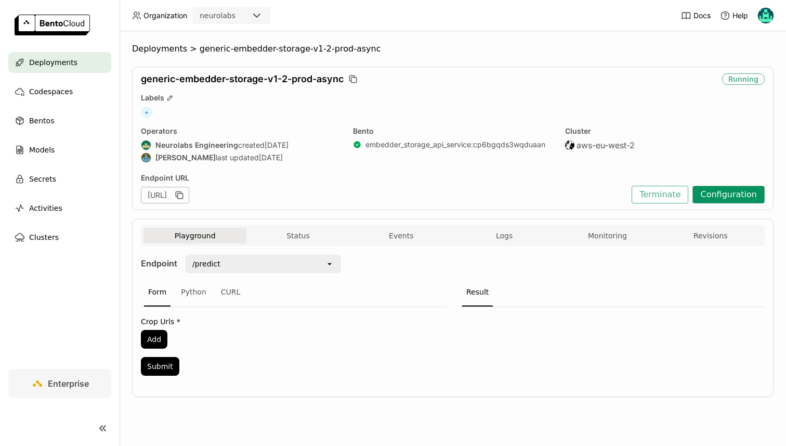
click at [718, 198] on button "Configuration" at bounding box center [729, 195] width 72 height 18
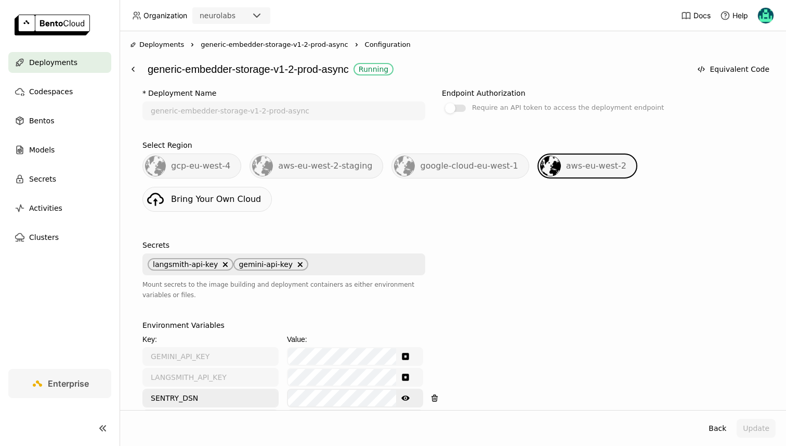
scroll to position [468, 0]
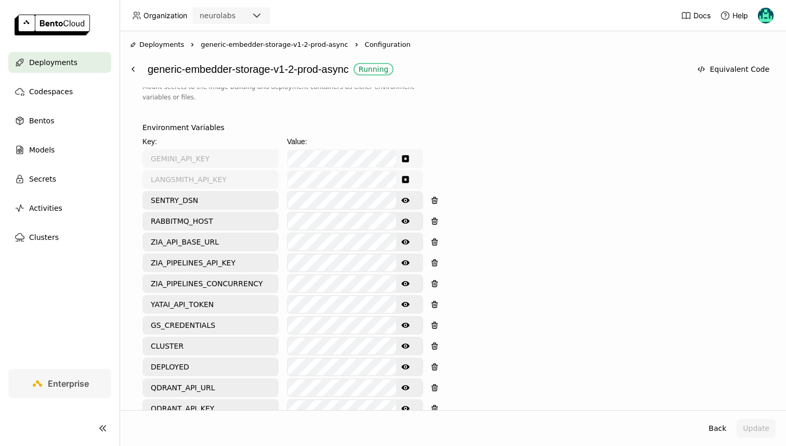
click at [405, 219] on icon "Show password text" at bounding box center [405, 221] width 8 height 5
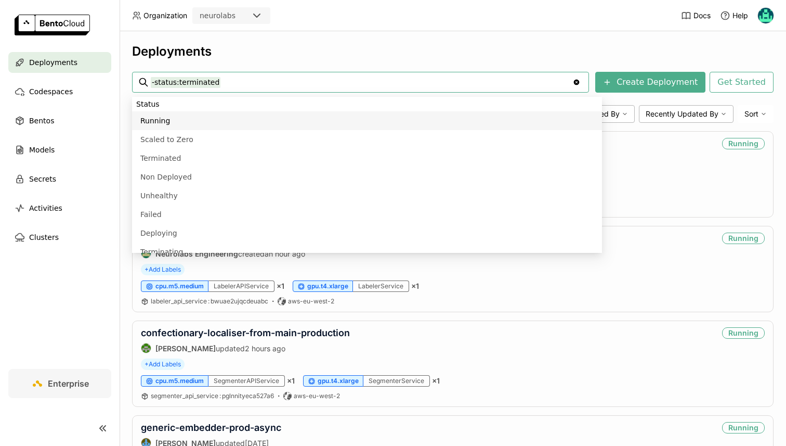
click at [350, 41] on div "Deployments -status:terminated -status:terminated Clear value Create Deployment…" at bounding box center [453, 238] width 667 height 414
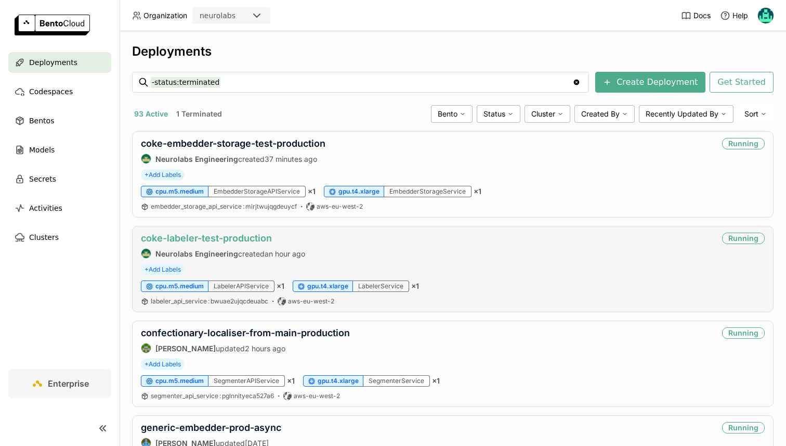
click at [159, 236] on link "coke-labeler-test-production" at bounding box center [206, 237] width 131 height 11
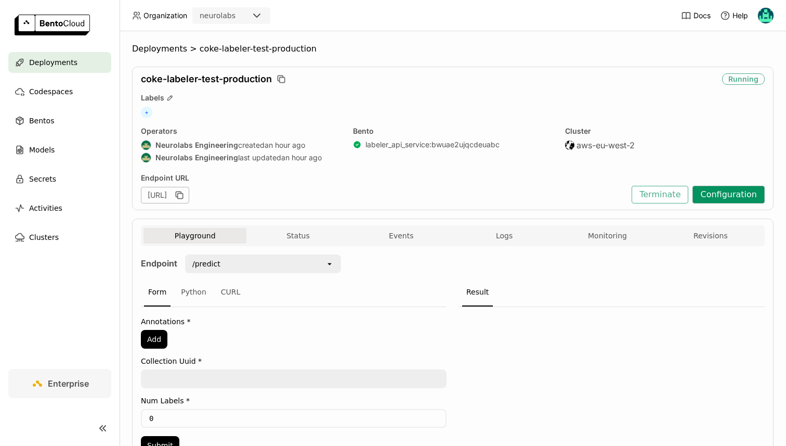
click at [709, 198] on button "Configuration" at bounding box center [729, 195] width 72 height 18
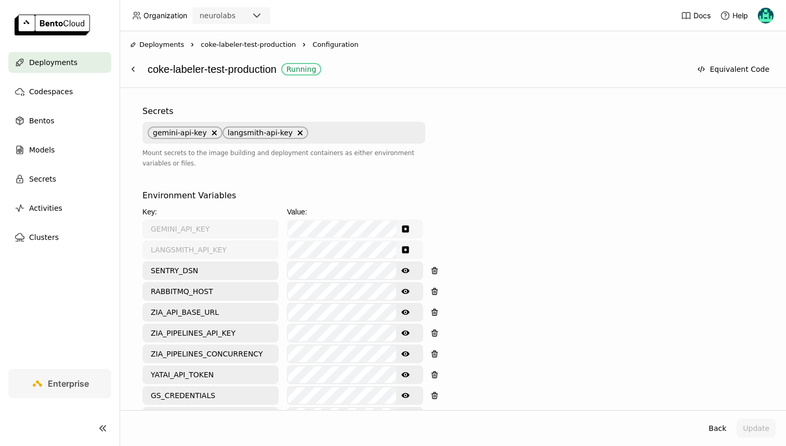
scroll to position [429, 0]
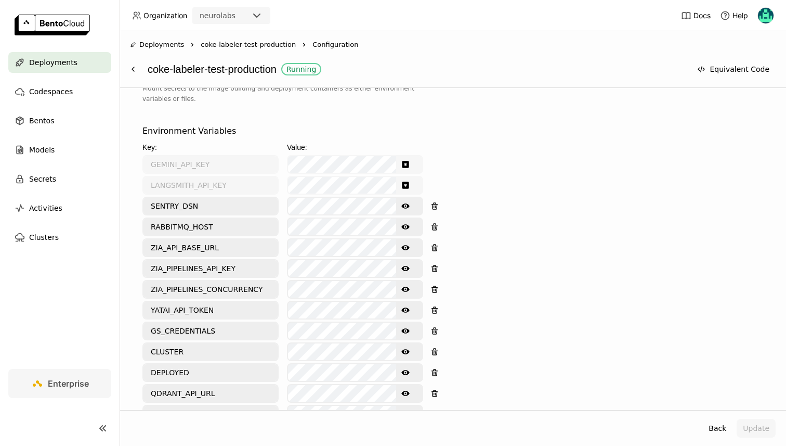
click at [409, 223] on icon "Show password text" at bounding box center [405, 227] width 8 height 8
click at [753, 424] on button "Update" at bounding box center [756, 428] width 39 height 19
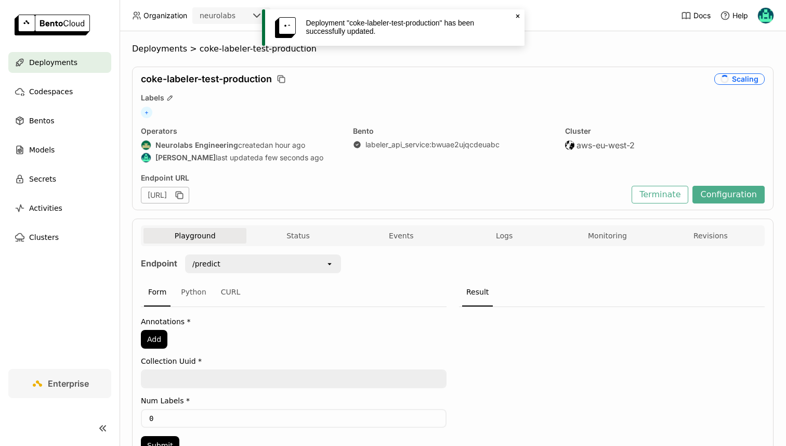
click at [85, 54] on div "Deployments" at bounding box center [59, 62] width 103 height 21
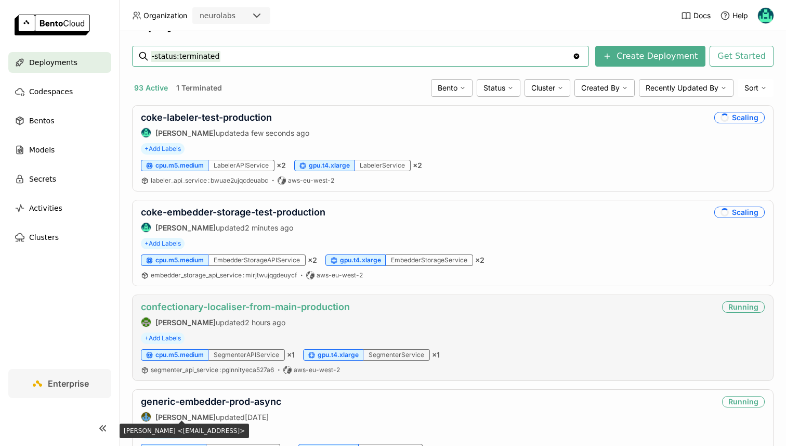
scroll to position [25, 0]
